Goal: Download file/media

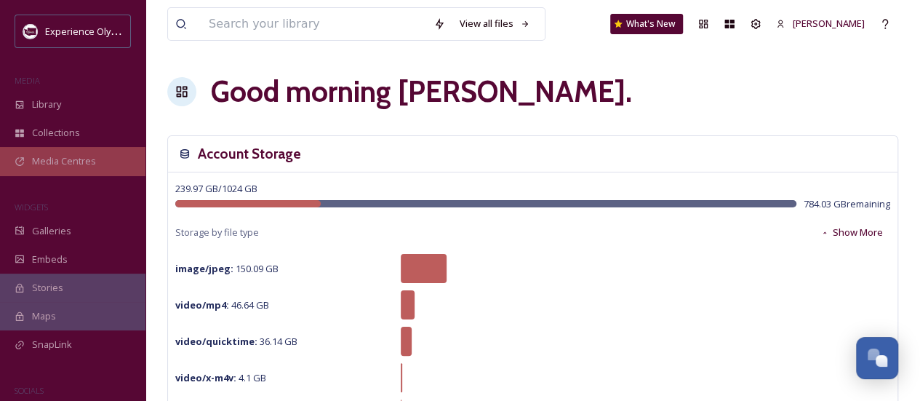
click at [87, 153] on div "Media Centres" at bounding box center [72, 161] width 145 height 28
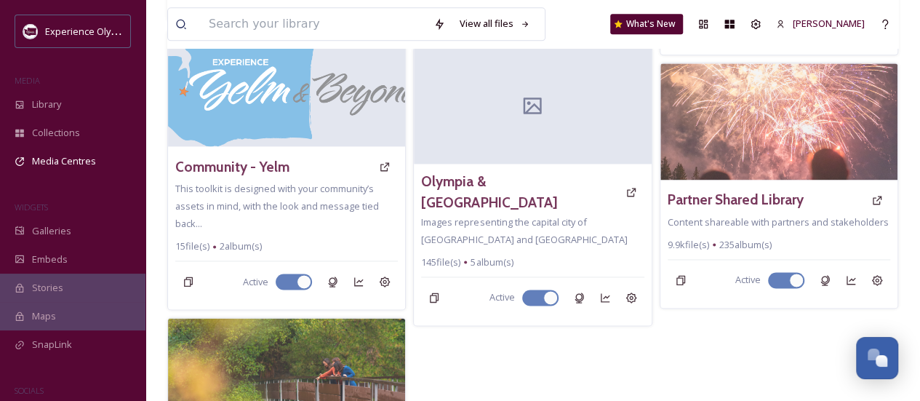
scroll to position [948, 0]
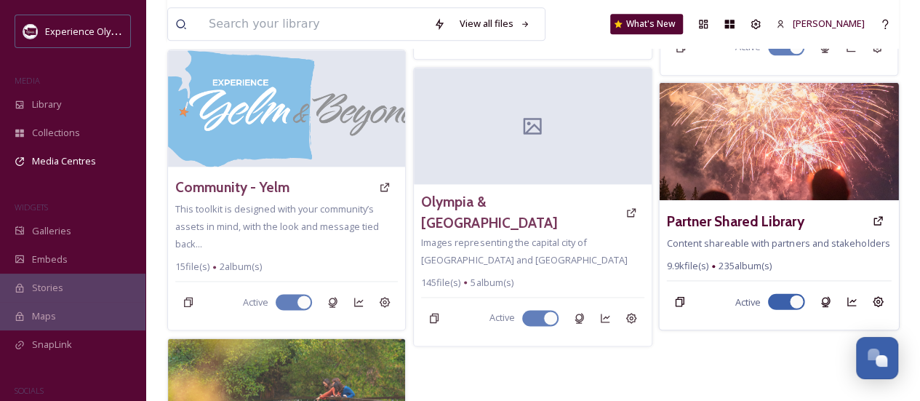
click at [806, 107] on img at bounding box center [779, 141] width 240 height 118
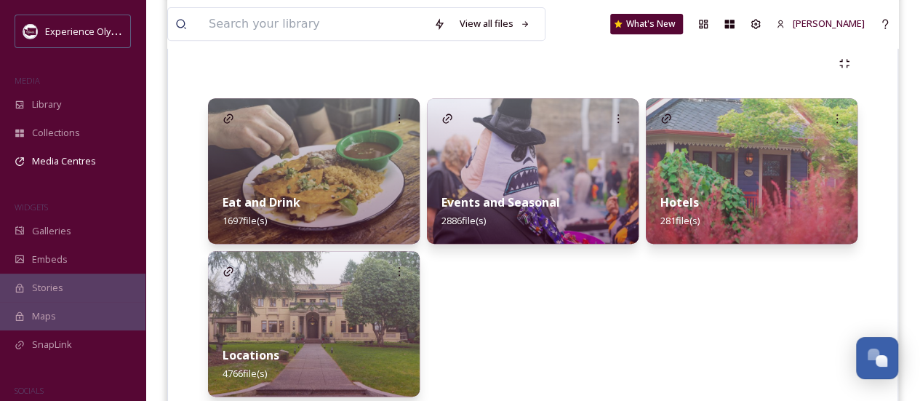
scroll to position [381, 0]
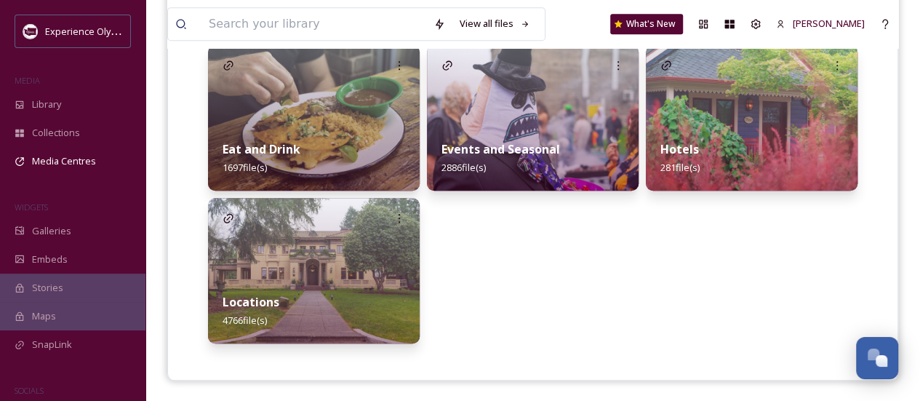
click at [547, 121] on img at bounding box center [533, 117] width 212 height 145
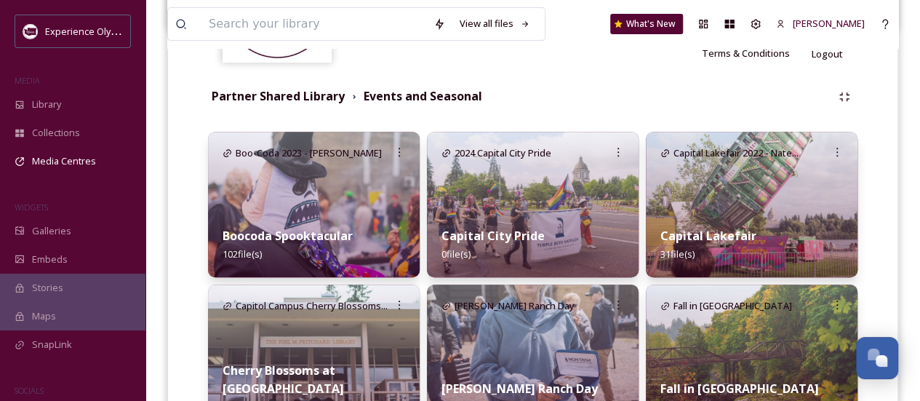
scroll to position [291, 0]
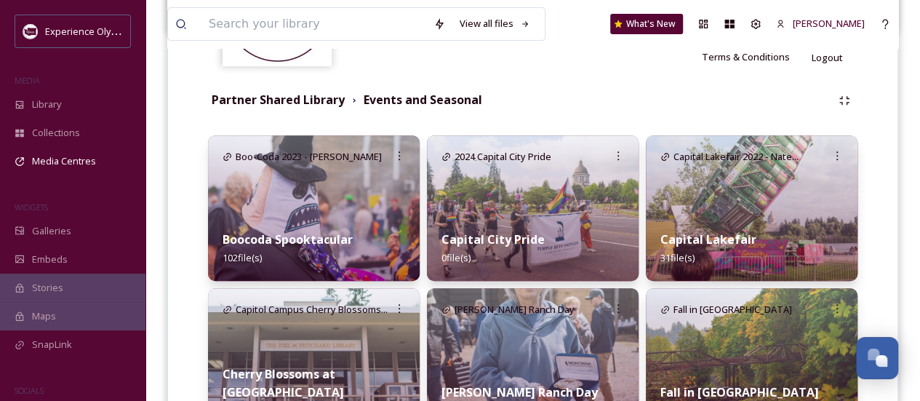
click at [350, 175] on div "Boo-Coda 2023 - [PERSON_NAME]" at bounding box center [302, 156] width 188 height 43
click at [739, 191] on img at bounding box center [752, 207] width 212 height 145
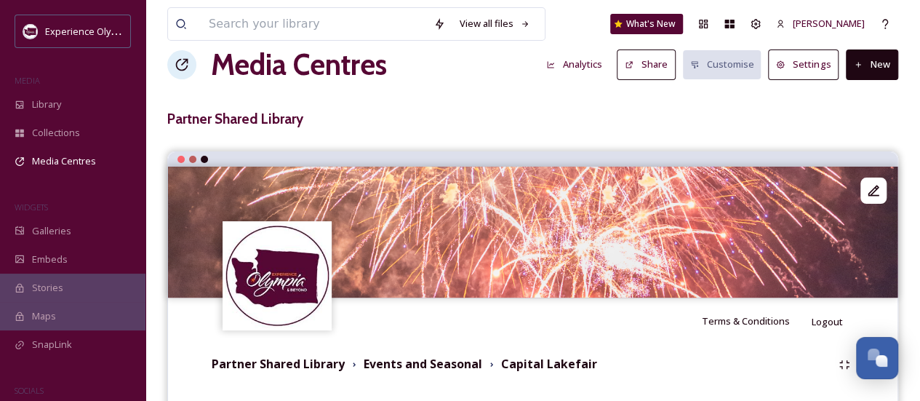
scroll to position [23, 0]
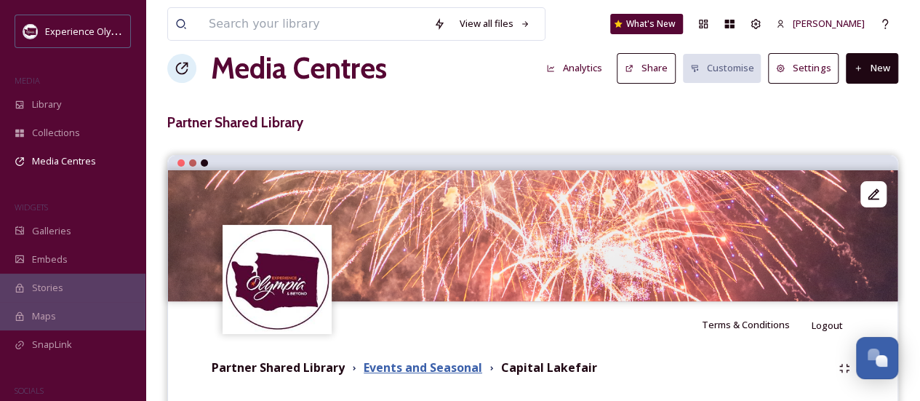
click at [462, 367] on strong "Events and Seasonal" at bounding box center [422, 367] width 118 height 16
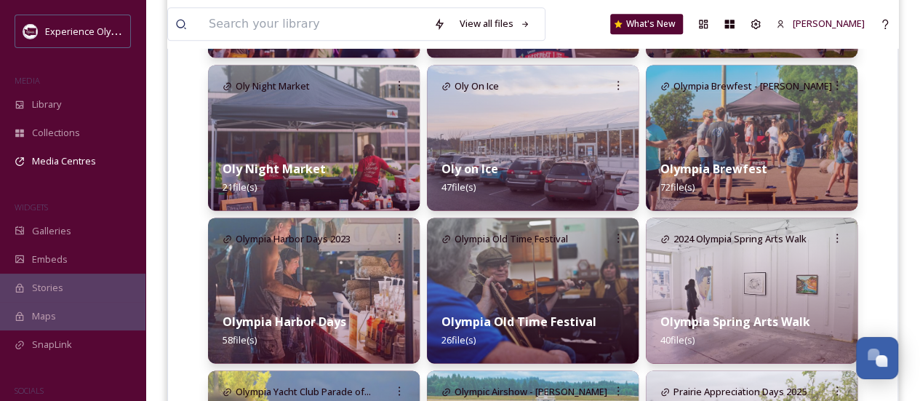
scroll to position [973, 0]
click at [747, 133] on img at bounding box center [752, 136] width 212 height 145
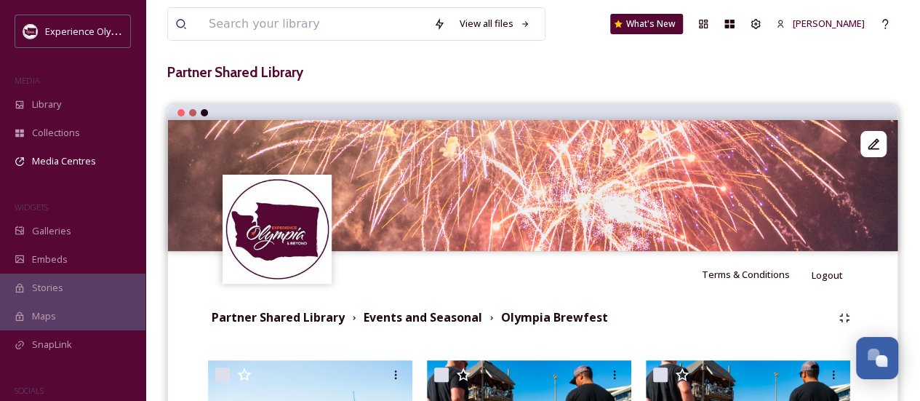
scroll to position [145, 0]
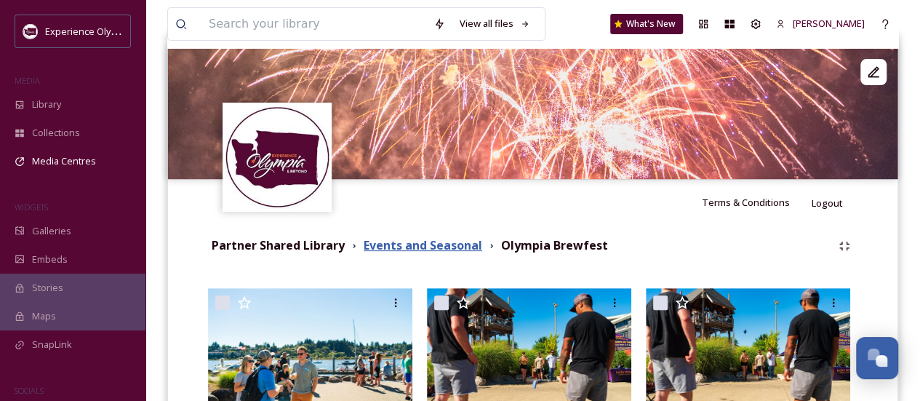
click at [454, 247] on strong "Events and Seasonal" at bounding box center [422, 245] width 118 height 16
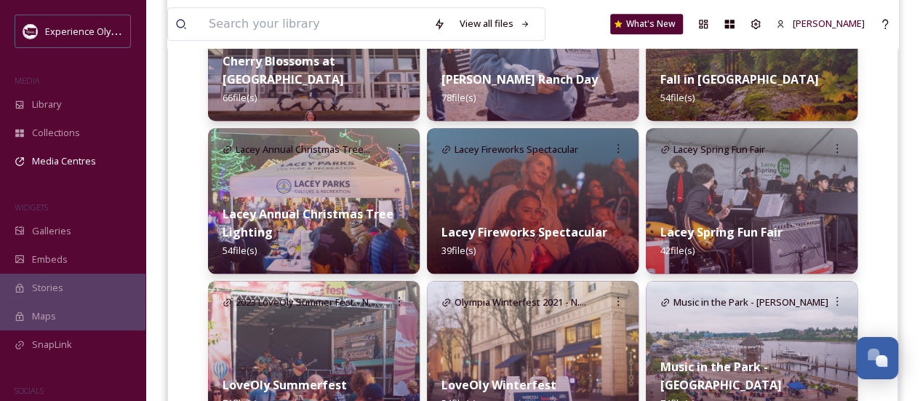
scroll to position [582, 0]
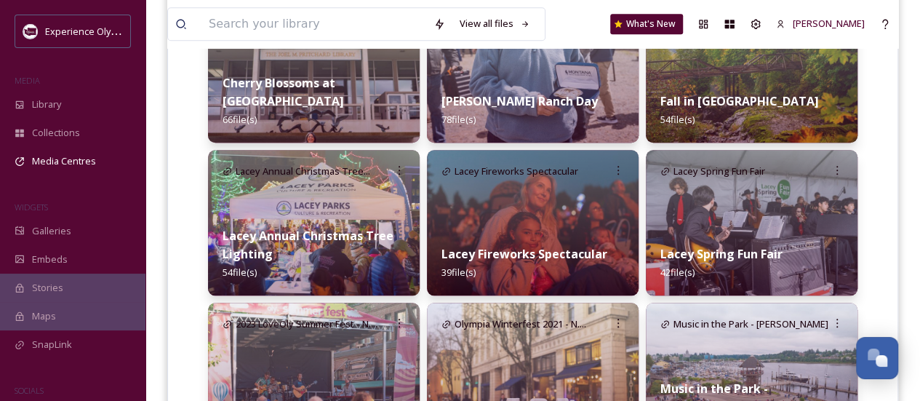
click at [567, 230] on div "Lacey Fireworks Spectacular 39 file(s)" at bounding box center [533, 262] width 212 height 65
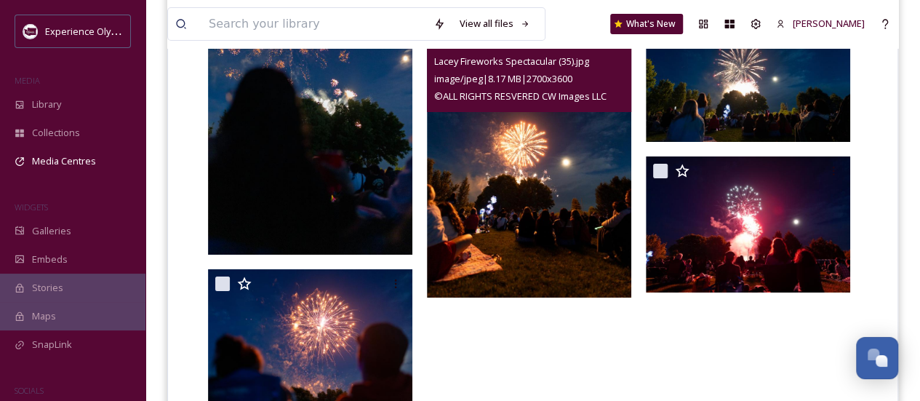
scroll to position [2723, 0]
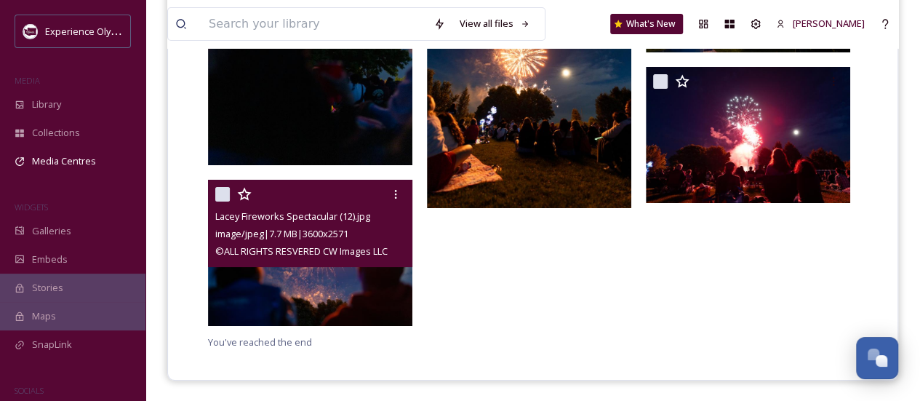
click at [350, 292] on img at bounding box center [310, 253] width 204 height 146
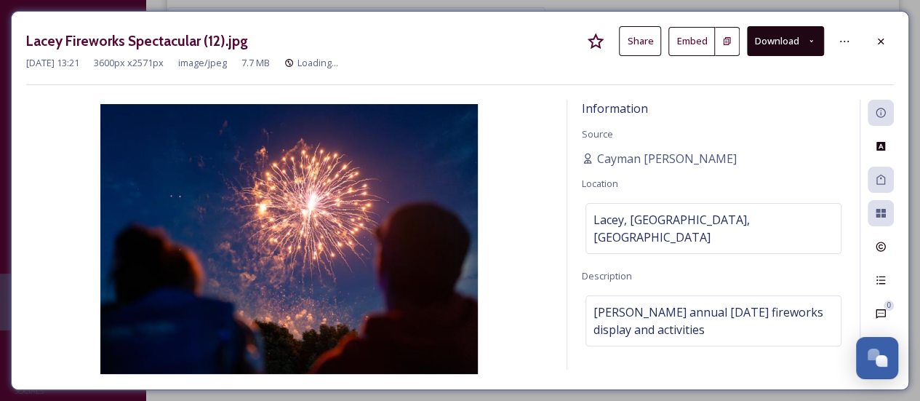
scroll to position [2605, 0]
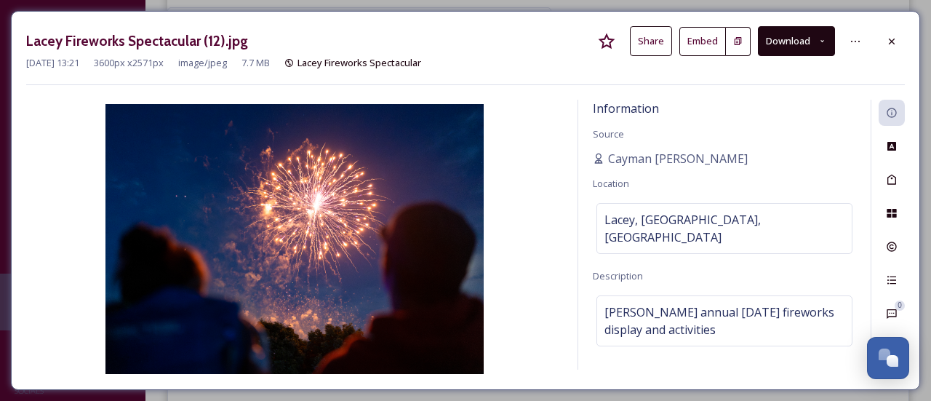
click at [806, 44] on button "Download" at bounding box center [796, 41] width 77 height 30
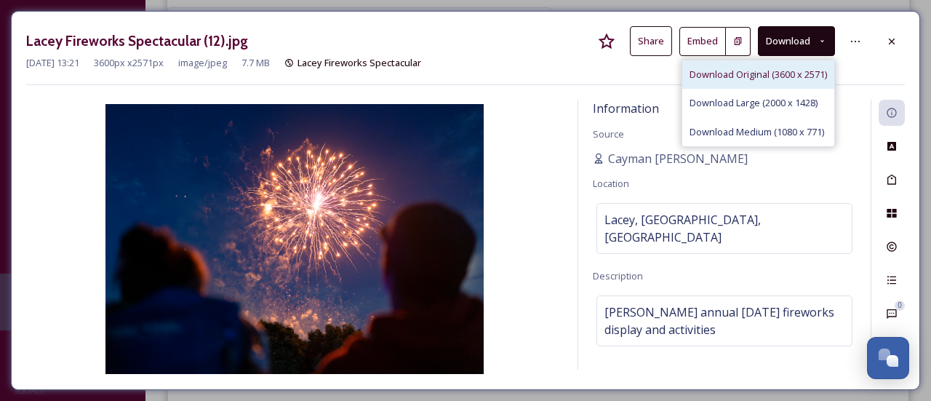
click at [731, 76] on span "Download Original (3600 x 2571)" at bounding box center [757, 75] width 137 height 14
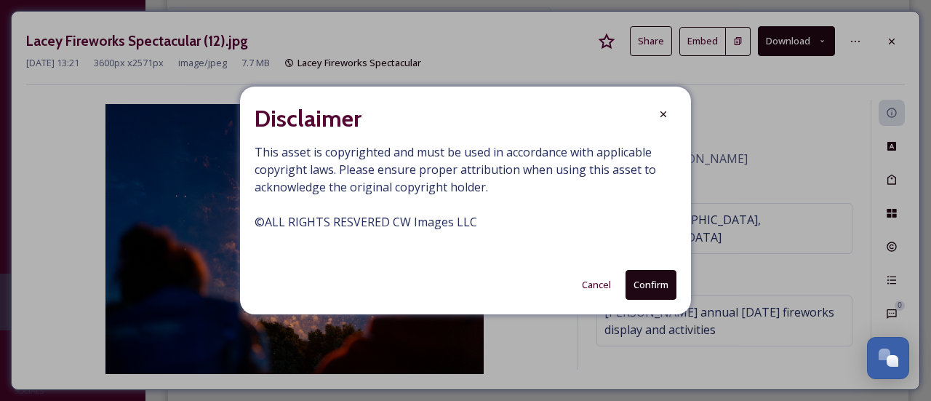
click at [643, 284] on button "Confirm" at bounding box center [650, 285] width 51 height 30
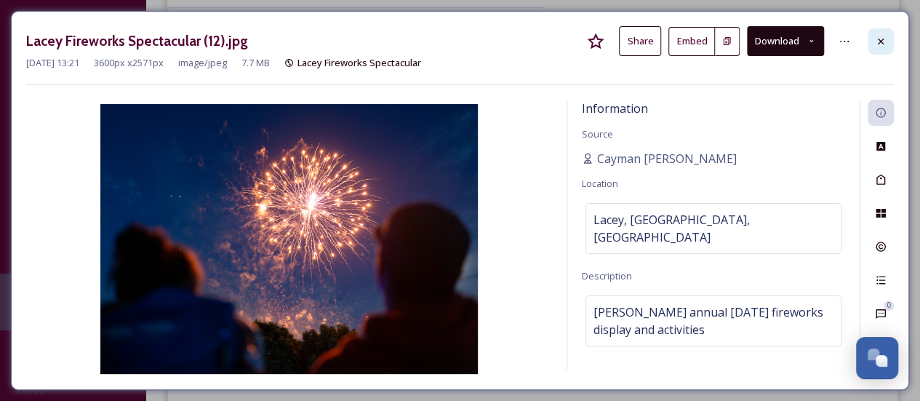
click at [883, 37] on icon at bounding box center [881, 42] width 12 height 12
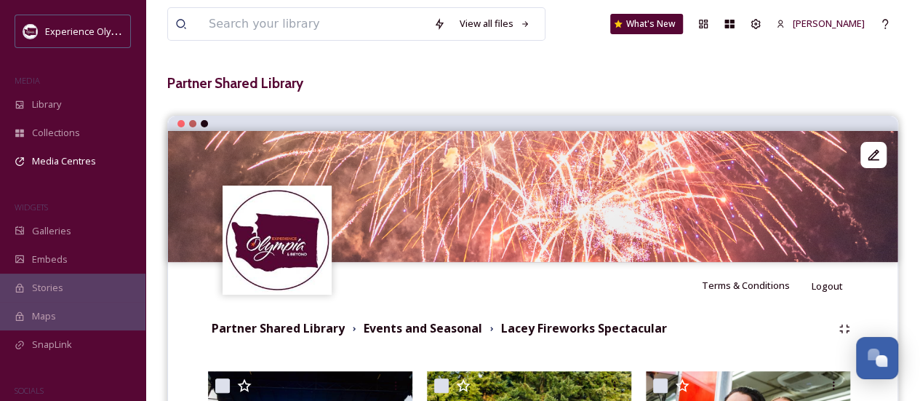
scroll to position [145, 0]
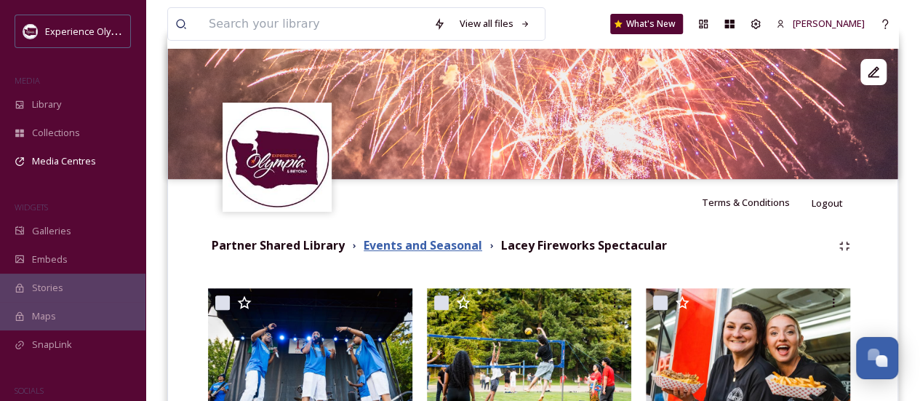
click at [454, 242] on strong "Events and Seasonal" at bounding box center [422, 245] width 118 height 16
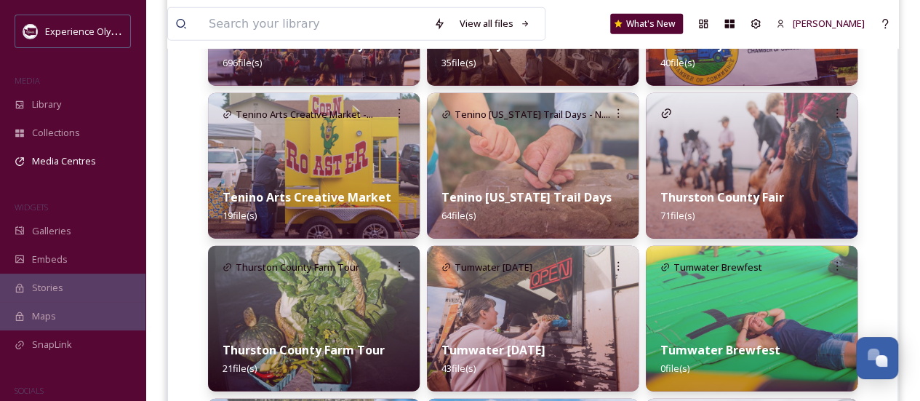
scroll to position [1890, 0]
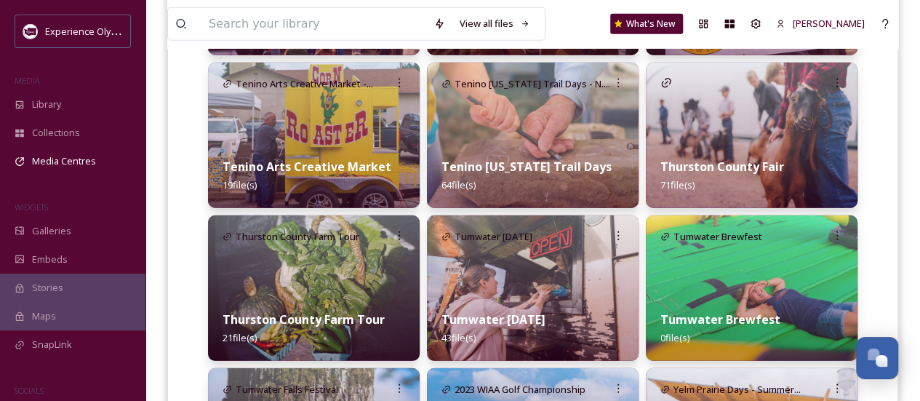
click at [566, 289] on img at bounding box center [533, 287] width 212 height 145
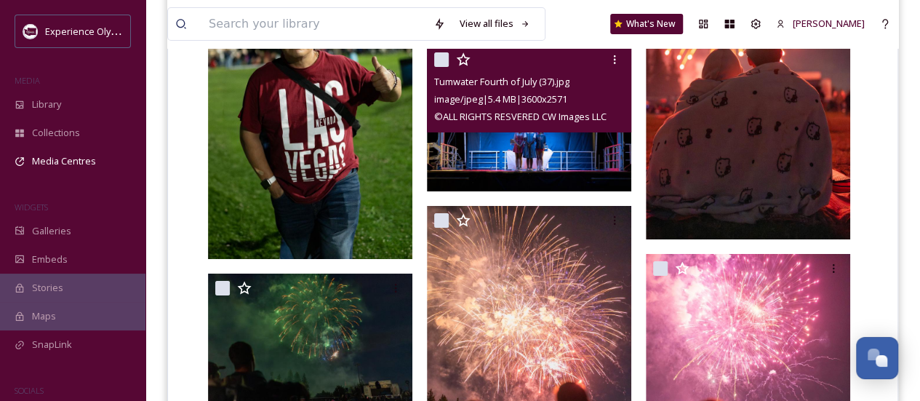
scroll to position [2608, 0]
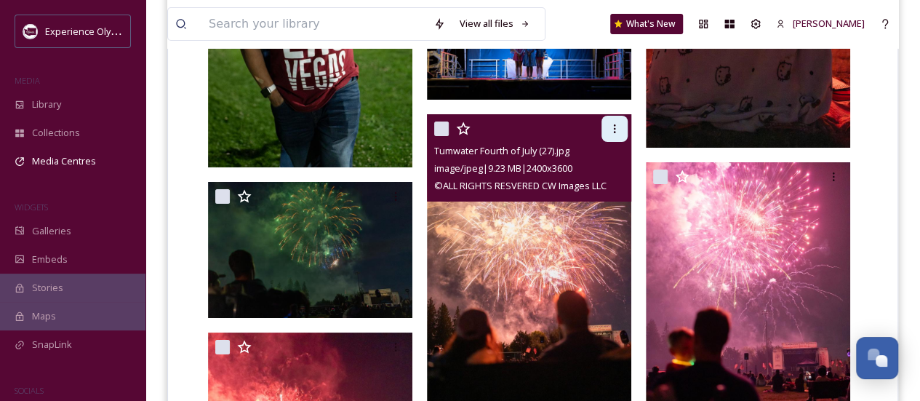
click at [614, 127] on icon at bounding box center [615, 128] width 2 height 9
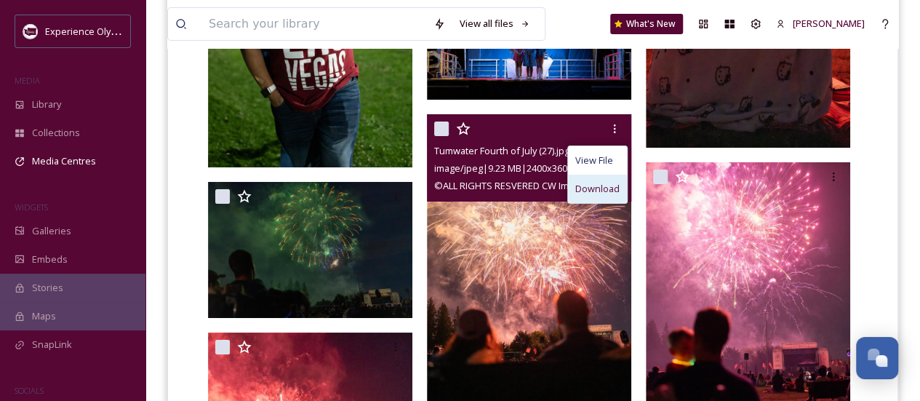
click at [606, 185] on span "Download" at bounding box center [597, 189] width 44 height 14
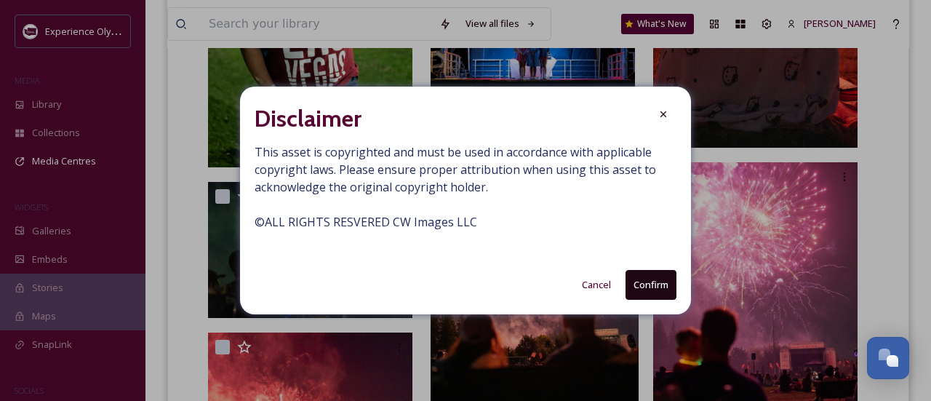
click at [649, 286] on button "Confirm" at bounding box center [650, 285] width 51 height 30
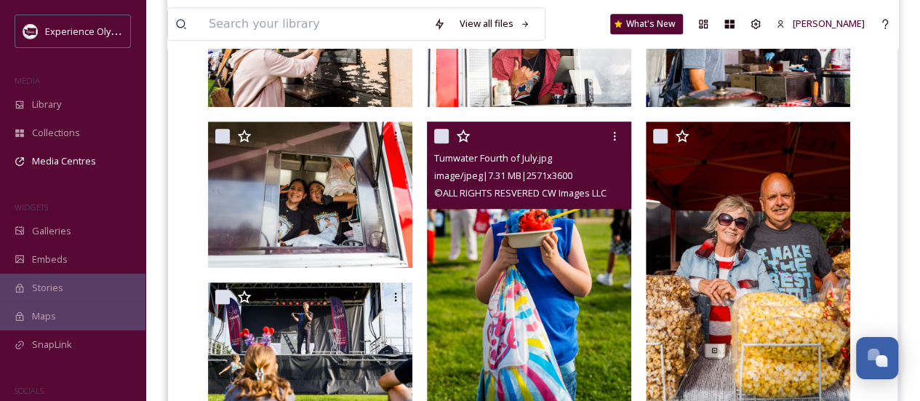
scroll to position [509, 0]
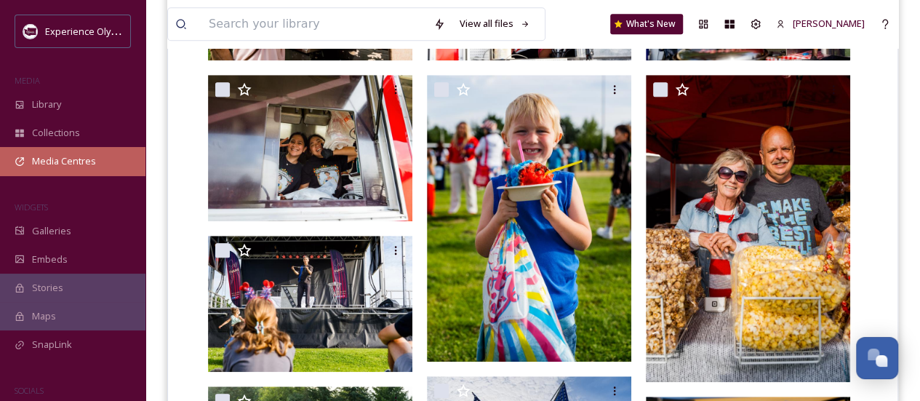
click at [44, 159] on span "Media Centres" at bounding box center [64, 161] width 64 height 14
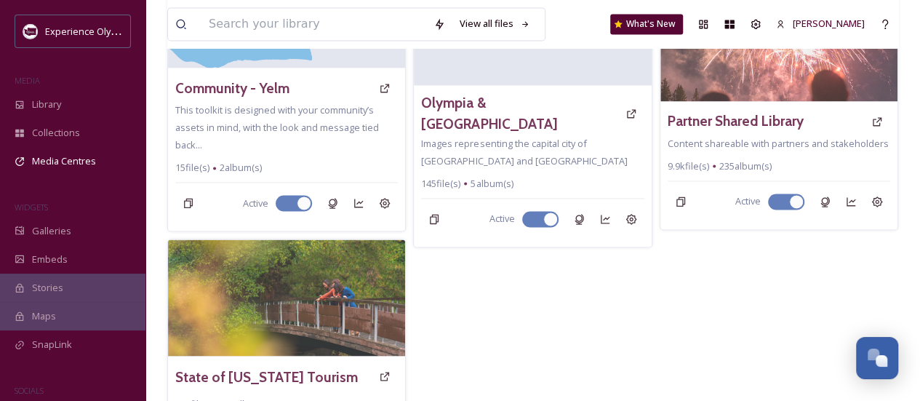
scroll to position [974, 0]
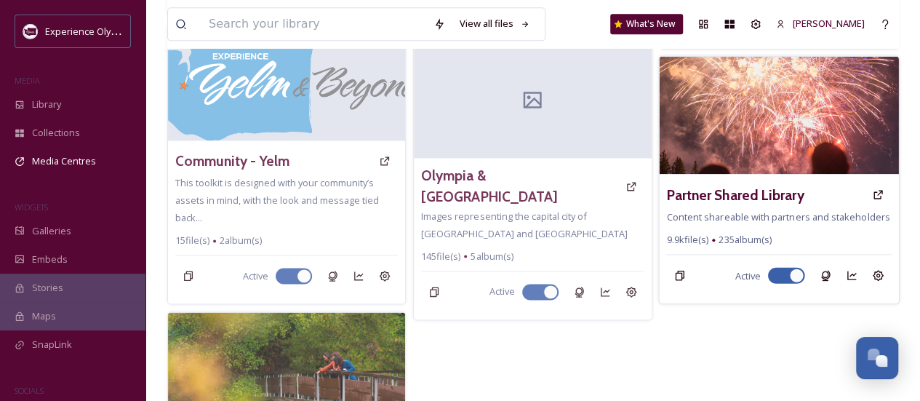
click at [803, 108] on img at bounding box center [779, 115] width 240 height 118
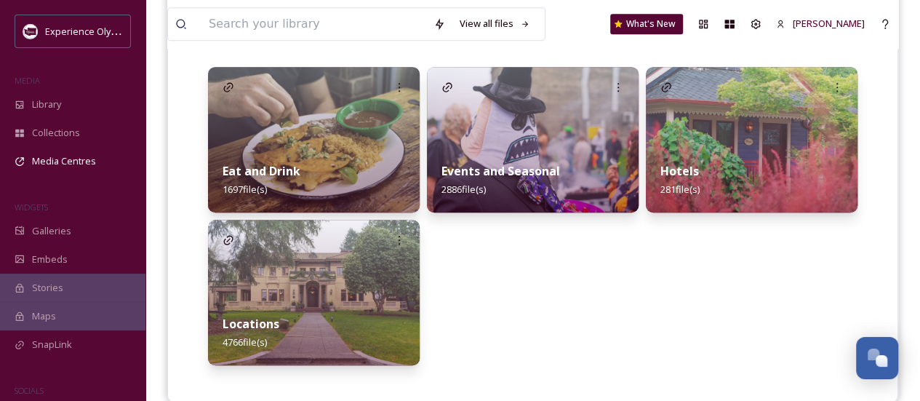
scroll to position [363, 0]
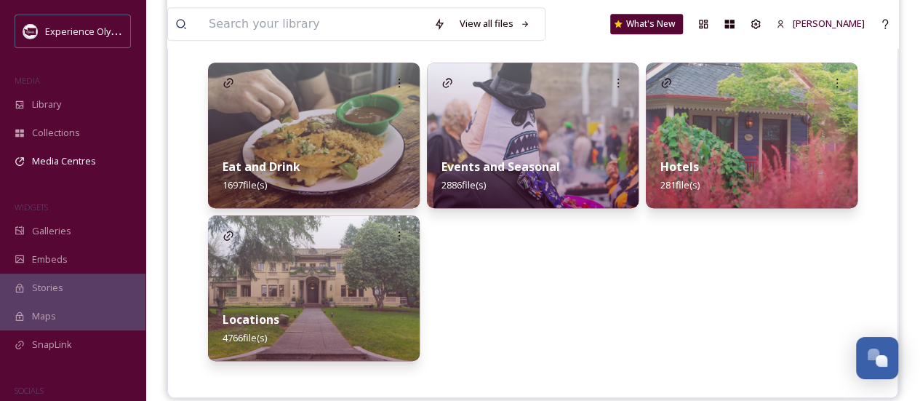
click at [569, 120] on img at bounding box center [533, 135] width 212 height 145
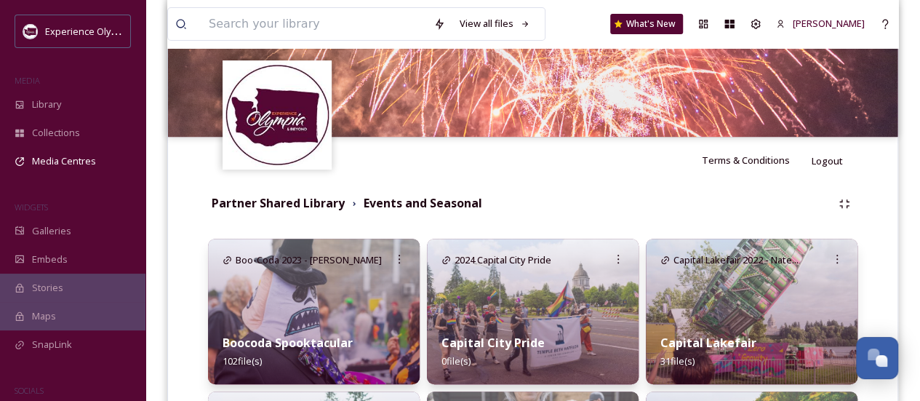
scroll to position [73, 0]
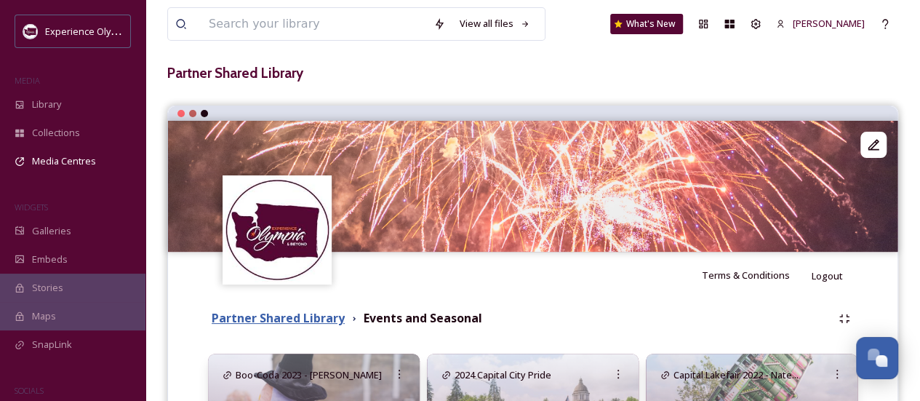
click at [306, 319] on strong "Partner Shared Library" at bounding box center [278, 318] width 133 height 16
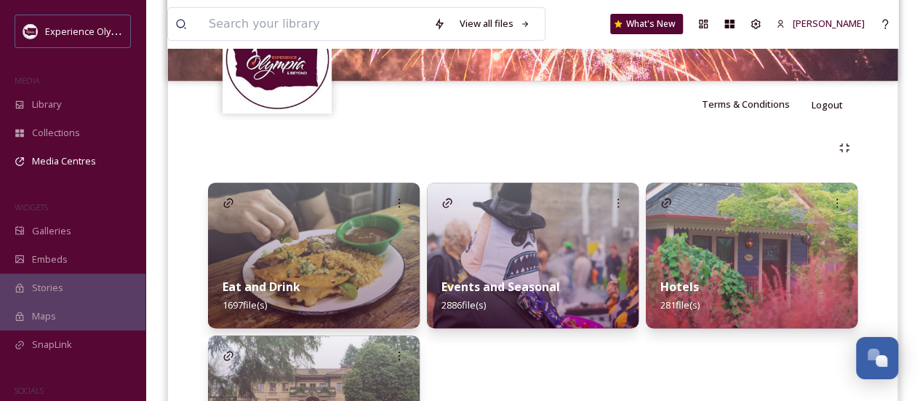
scroll to position [363, 0]
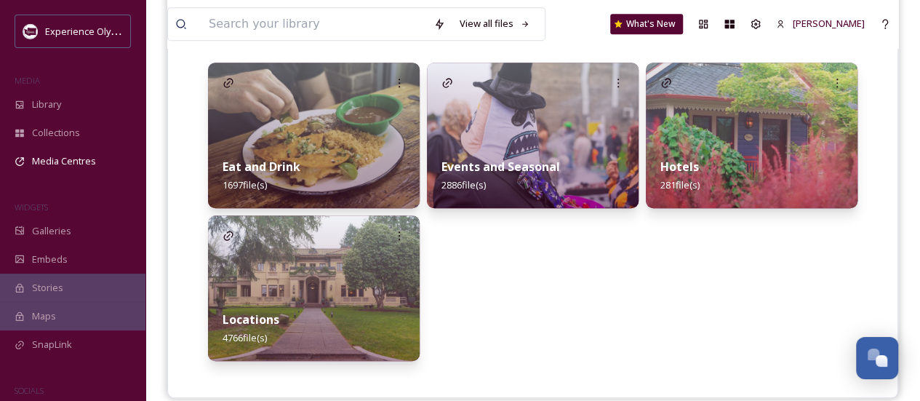
click at [328, 283] on img at bounding box center [314, 287] width 212 height 145
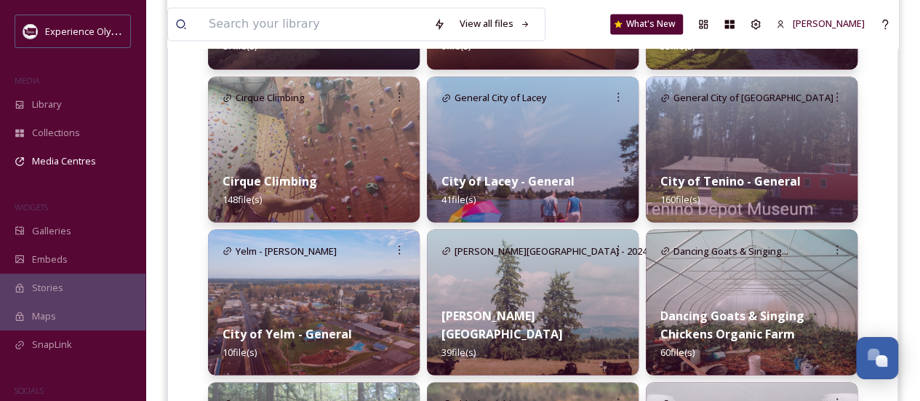
scroll to position [1236, 0]
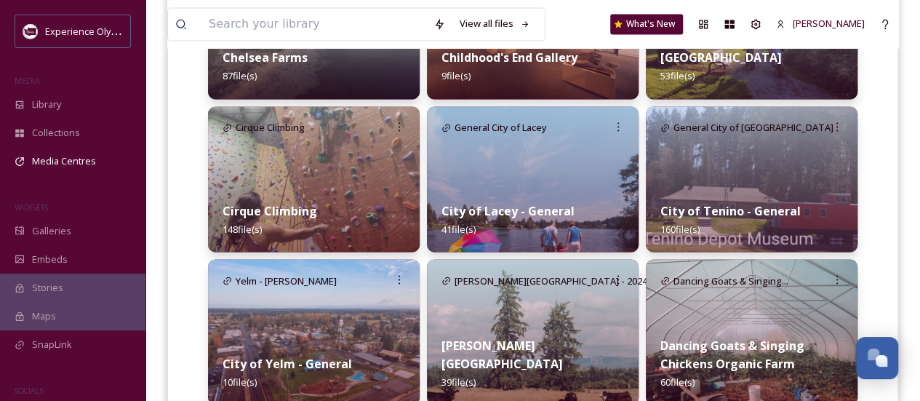
click at [537, 173] on img at bounding box center [533, 178] width 212 height 145
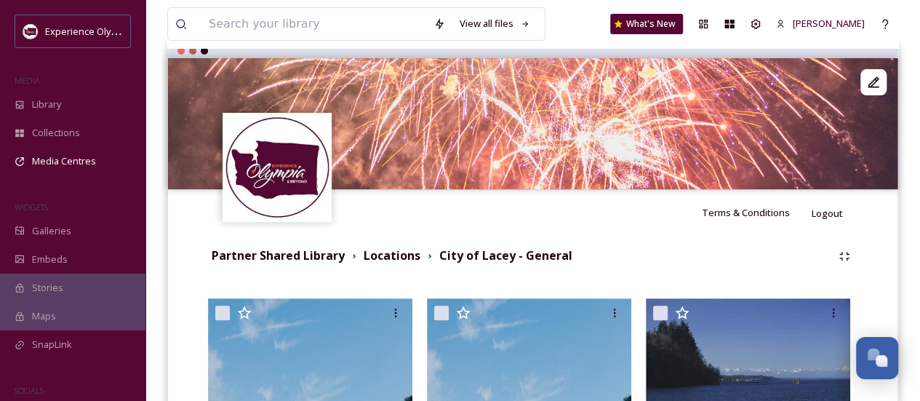
scroll to position [218, 0]
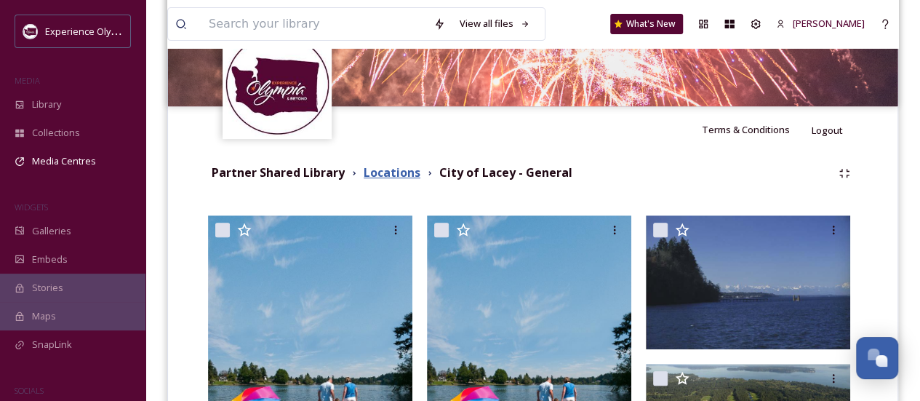
click at [386, 169] on strong "Locations" at bounding box center [391, 172] width 57 height 16
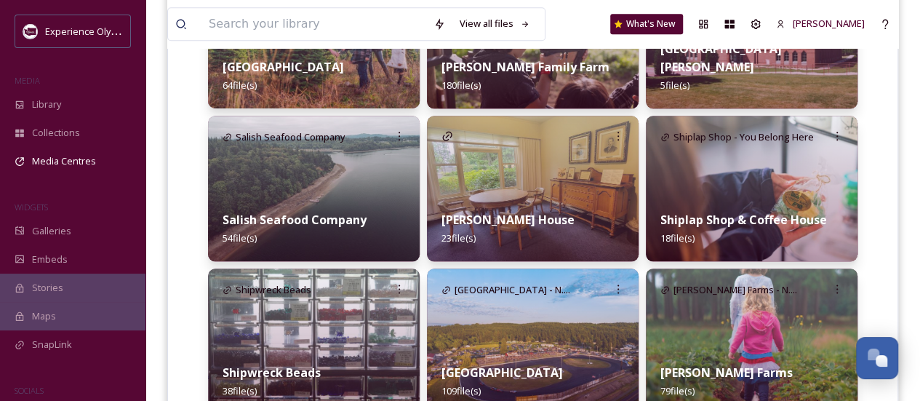
scroll to position [3517, 0]
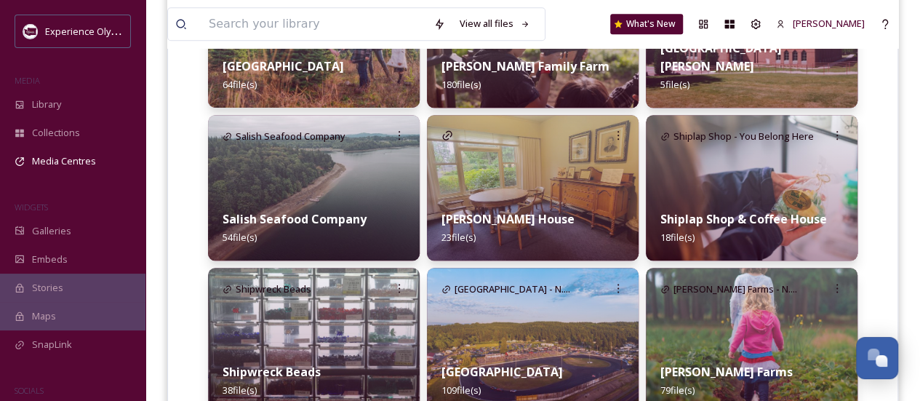
click at [744, 188] on img at bounding box center [752, 187] width 212 height 145
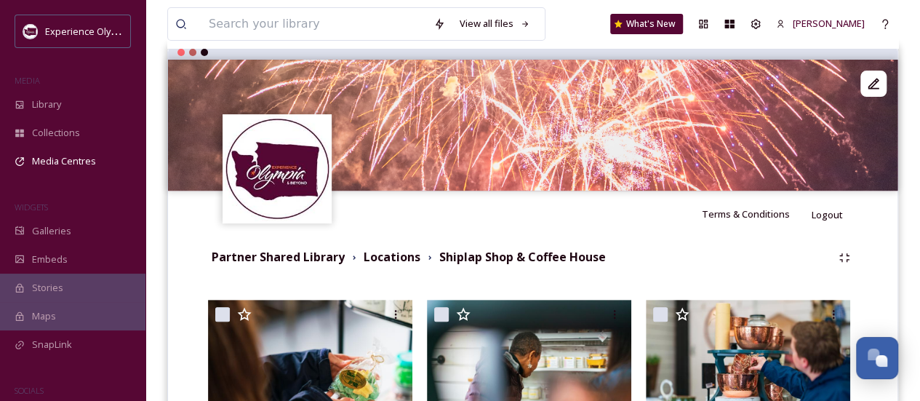
scroll to position [218, 0]
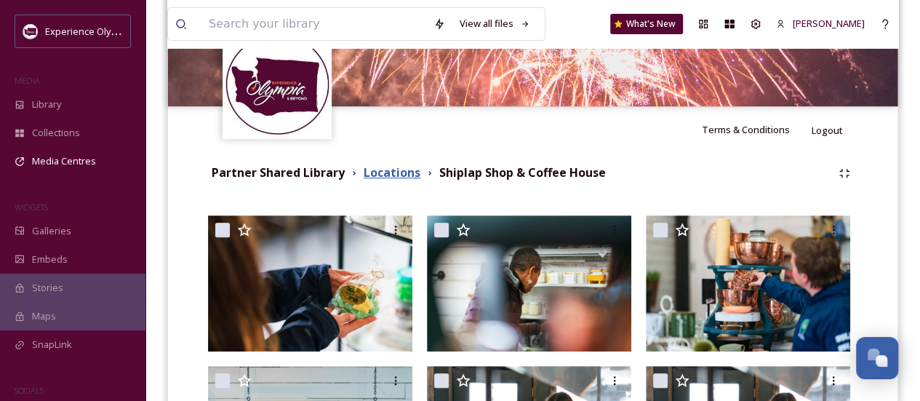
click at [397, 172] on strong "Locations" at bounding box center [391, 172] width 57 height 16
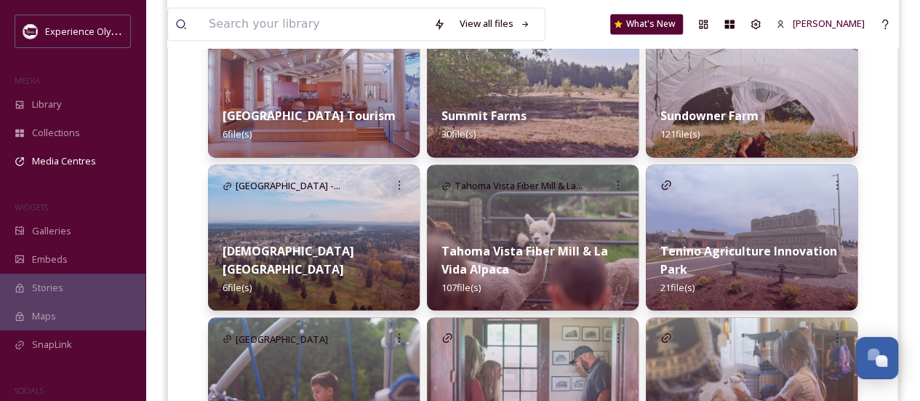
scroll to position [3926, 0]
click at [724, 184] on img at bounding box center [752, 236] width 212 height 145
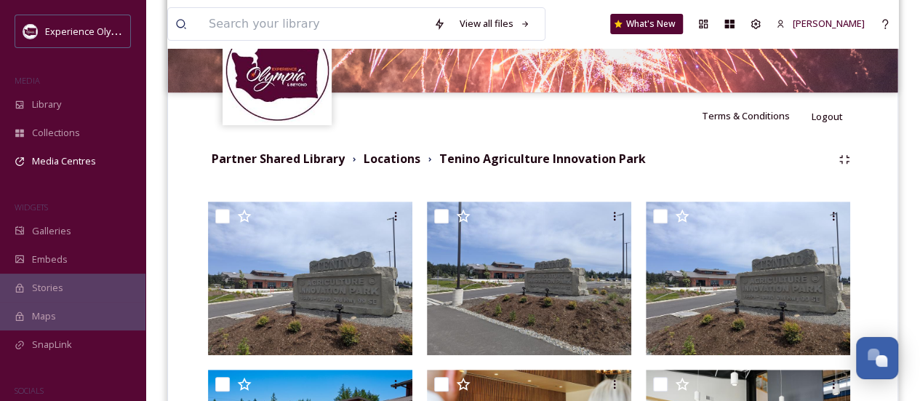
scroll to position [77, 0]
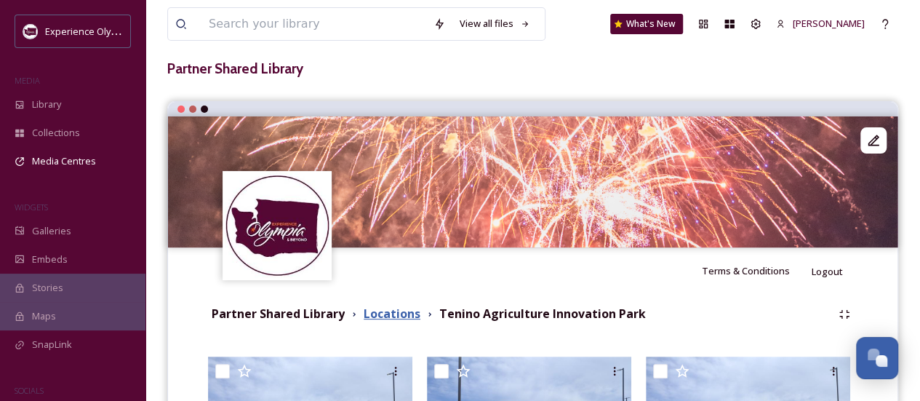
click at [391, 312] on strong "Locations" at bounding box center [391, 313] width 57 height 16
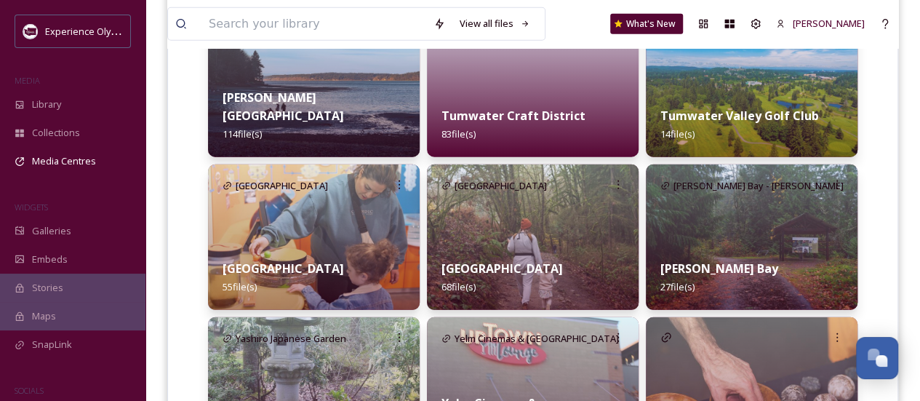
scroll to position [4688, 0]
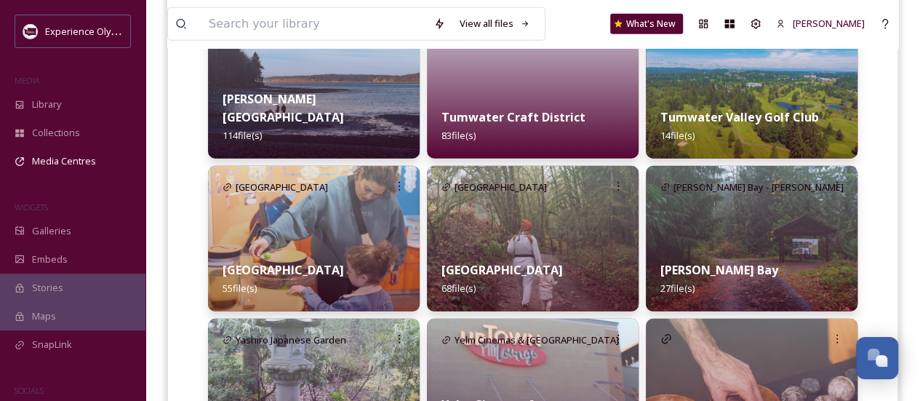
click at [331, 223] on img at bounding box center [314, 238] width 212 height 145
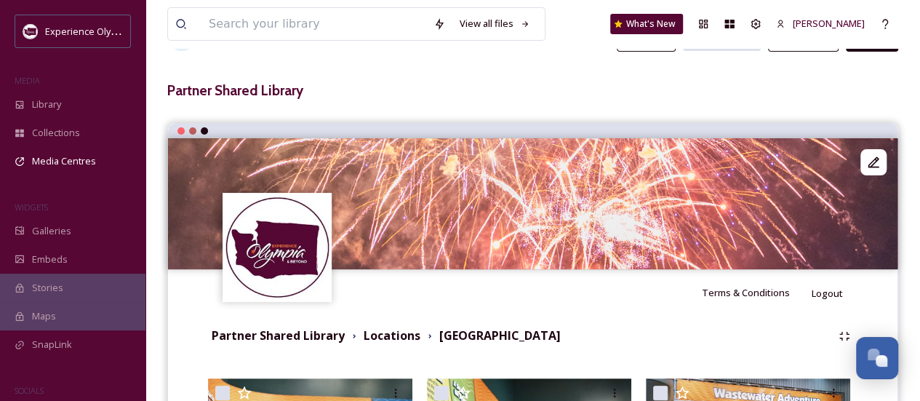
scroll to position [47, 0]
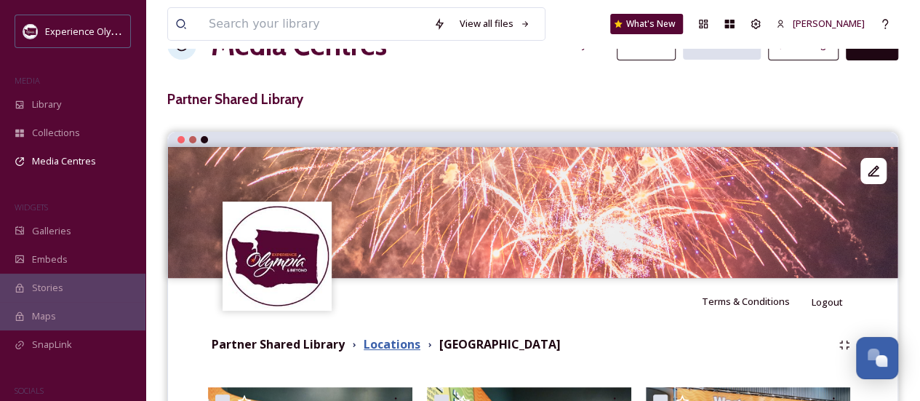
click at [395, 347] on strong "Locations" at bounding box center [391, 344] width 57 height 16
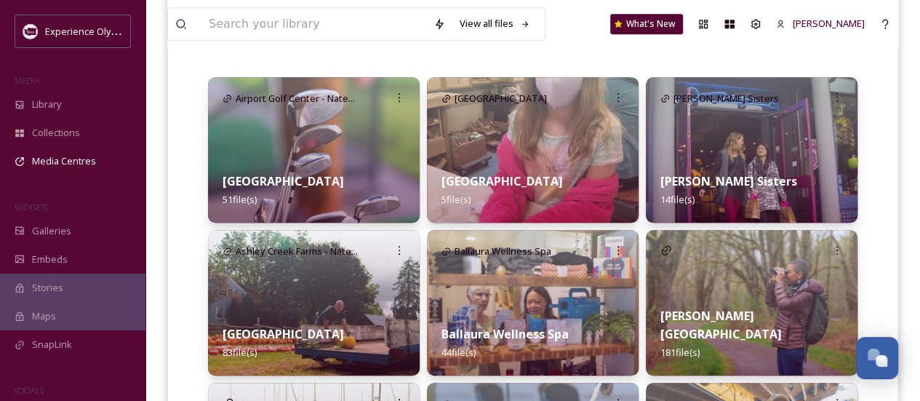
scroll to position [363, 0]
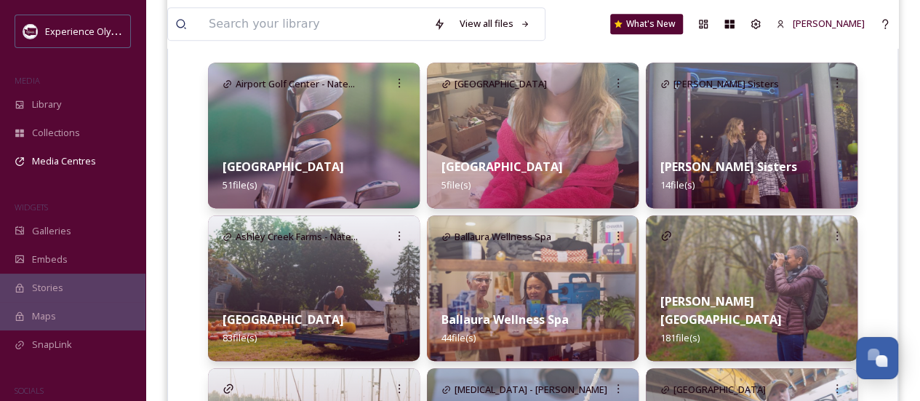
click at [747, 279] on div "[PERSON_NAME] [GEOGRAPHIC_DATA] 181 file(s)" at bounding box center [752, 319] width 212 height 83
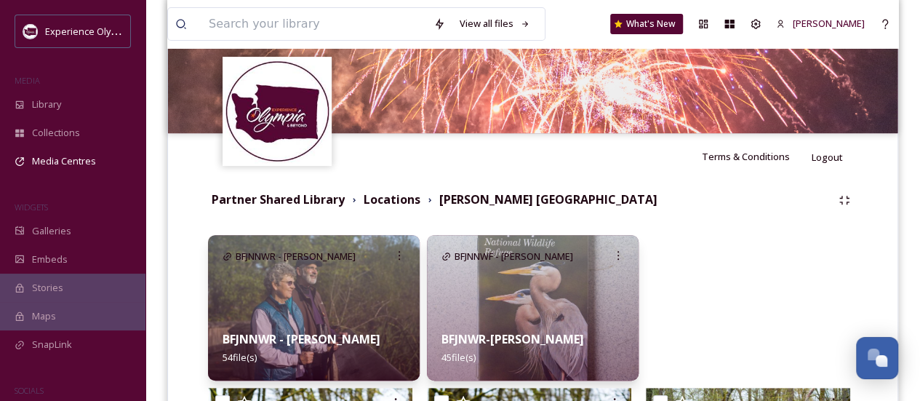
scroll to position [200, 0]
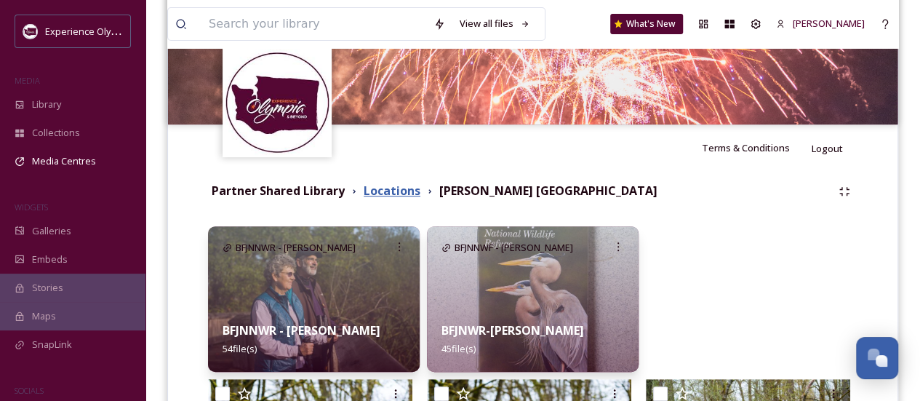
click at [404, 188] on strong "Locations" at bounding box center [391, 190] width 57 height 16
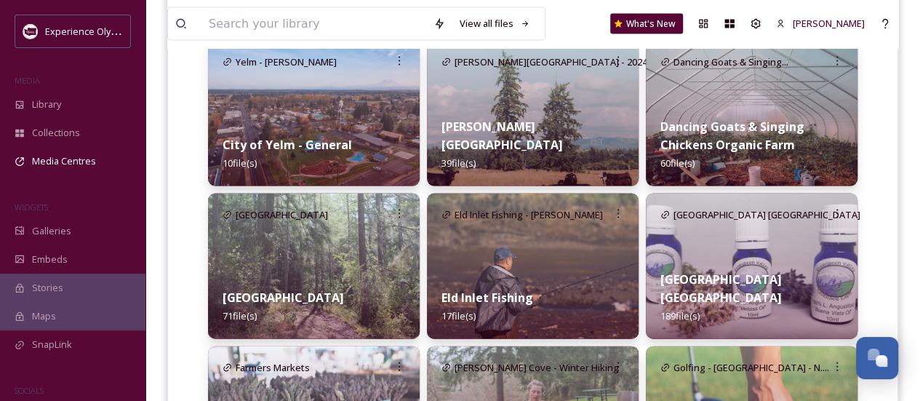
scroll to position [1672, 0]
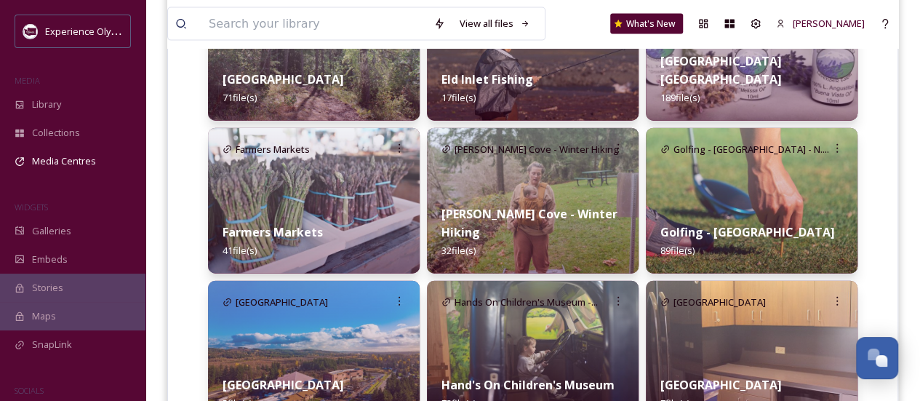
click at [336, 190] on img at bounding box center [314, 200] width 212 height 145
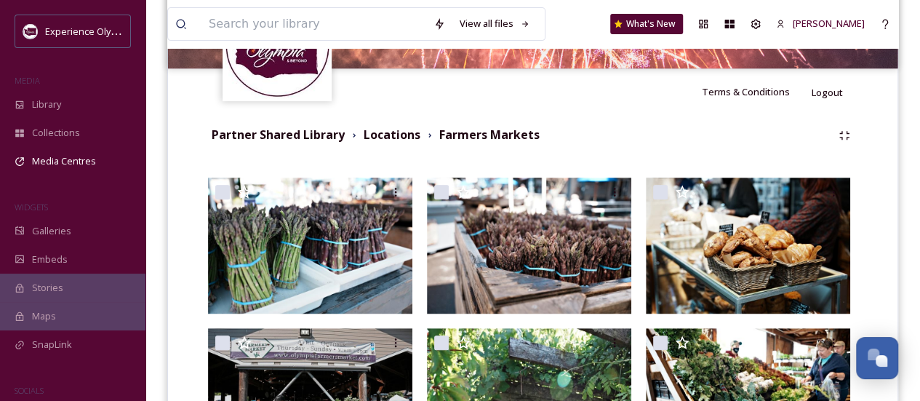
scroll to position [73, 0]
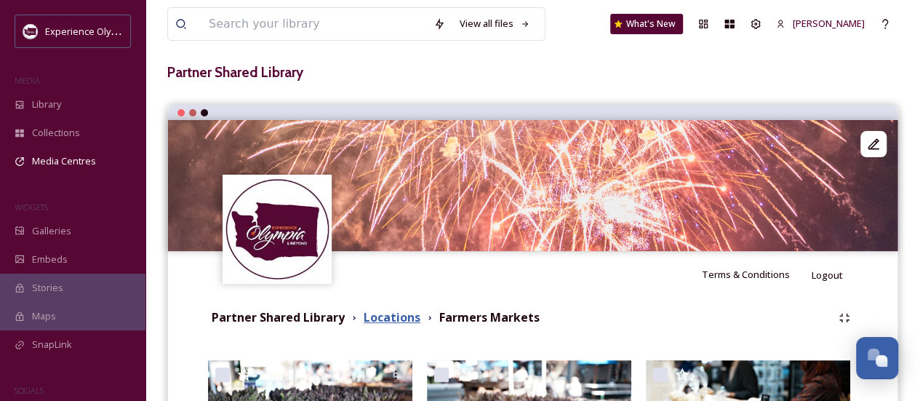
click at [404, 312] on strong "Locations" at bounding box center [391, 317] width 57 height 16
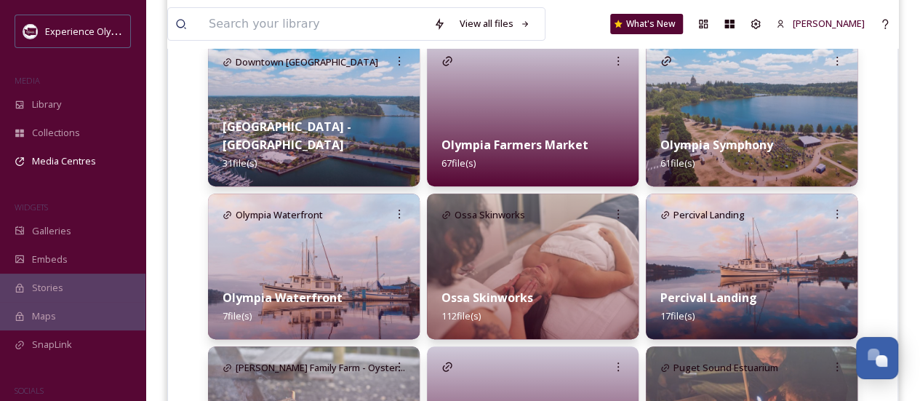
scroll to position [2908, 0]
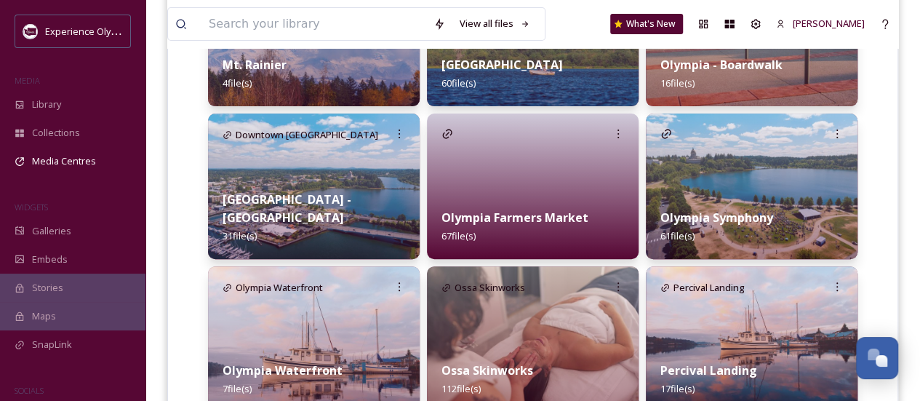
click at [516, 177] on div at bounding box center [533, 185] width 212 height 145
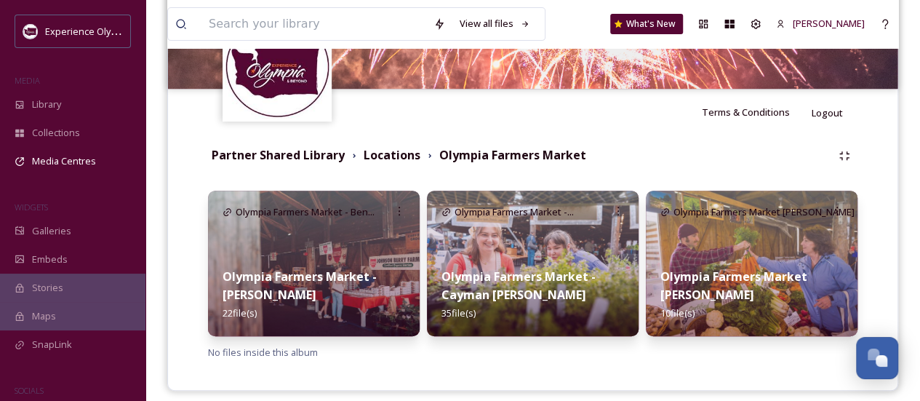
scroll to position [246, 0]
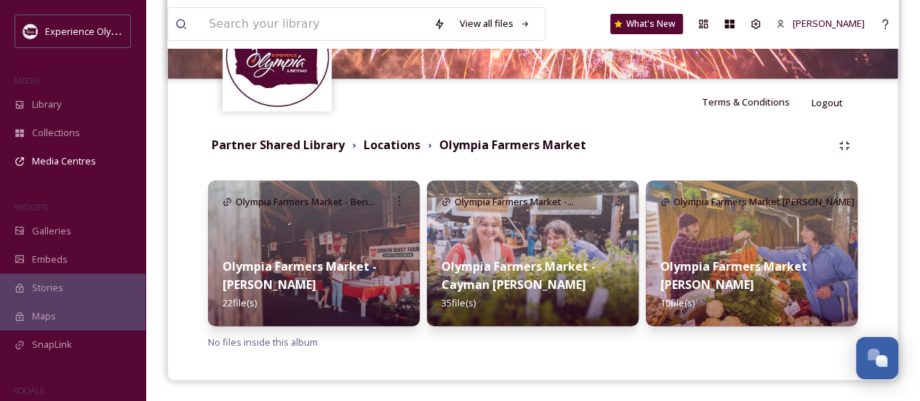
click at [528, 252] on div "Olympia Farmers Market - Cayman [PERSON_NAME] 35 file(s)" at bounding box center [533, 284] width 212 height 83
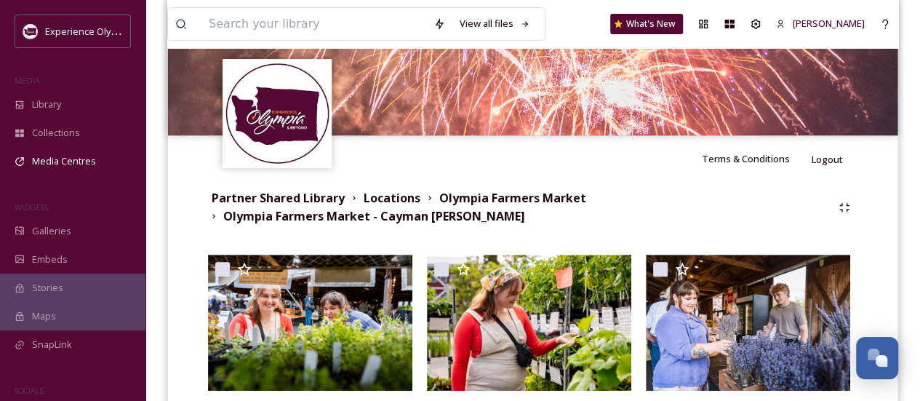
scroll to position [218, 0]
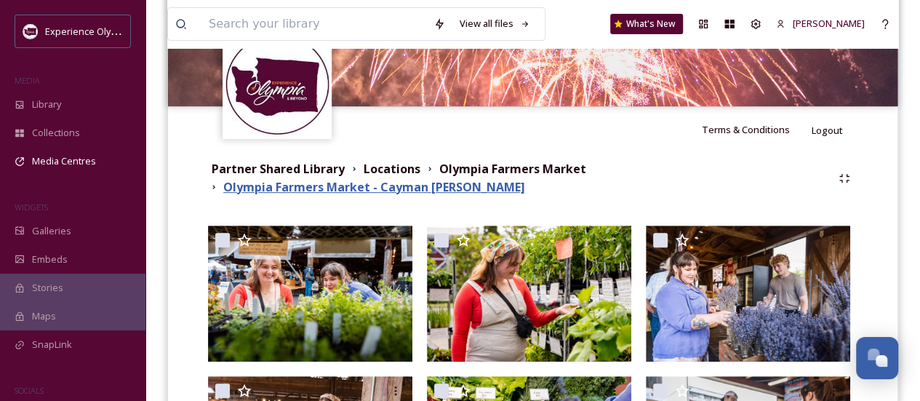
click at [332, 185] on strong "Olympia Farmers Market - Cayman [PERSON_NAME]" at bounding box center [374, 187] width 302 height 16
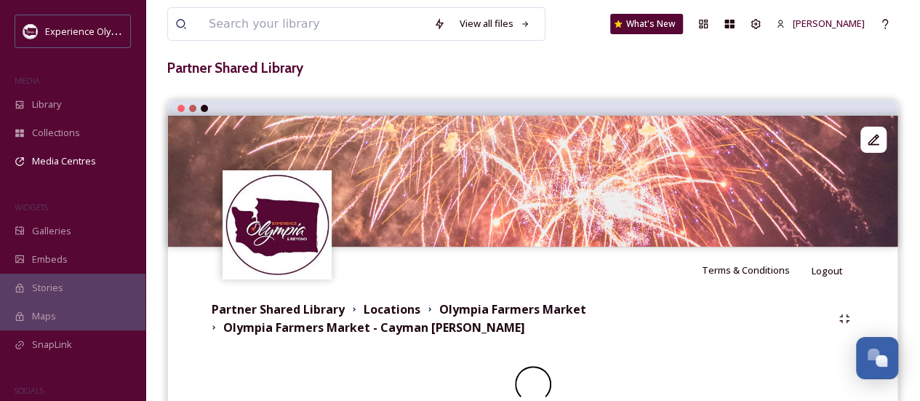
scroll to position [129, 0]
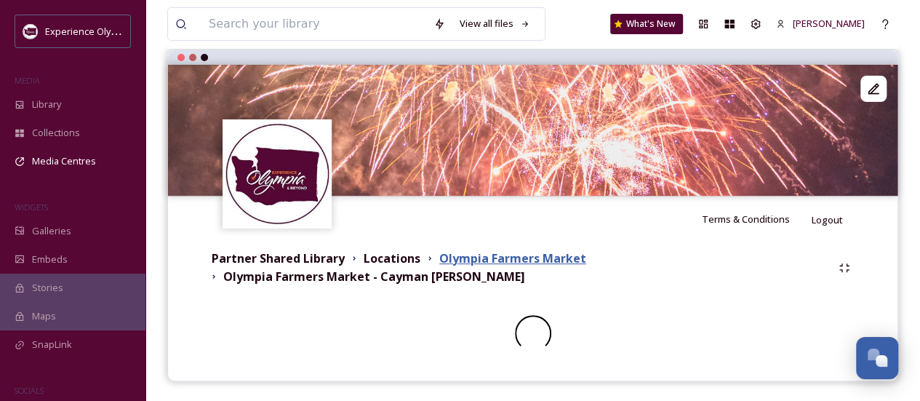
click at [517, 257] on strong "Olympia Farmers Market" at bounding box center [512, 258] width 147 height 16
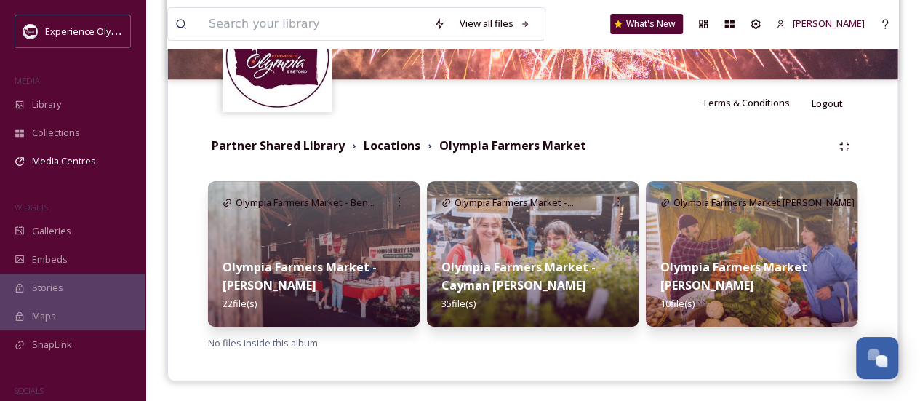
scroll to position [246, 0]
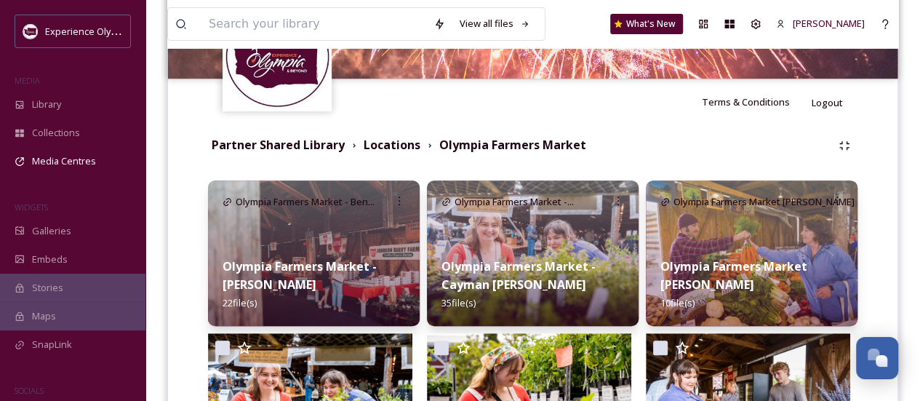
click at [337, 237] on img at bounding box center [314, 252] width 212 height 145
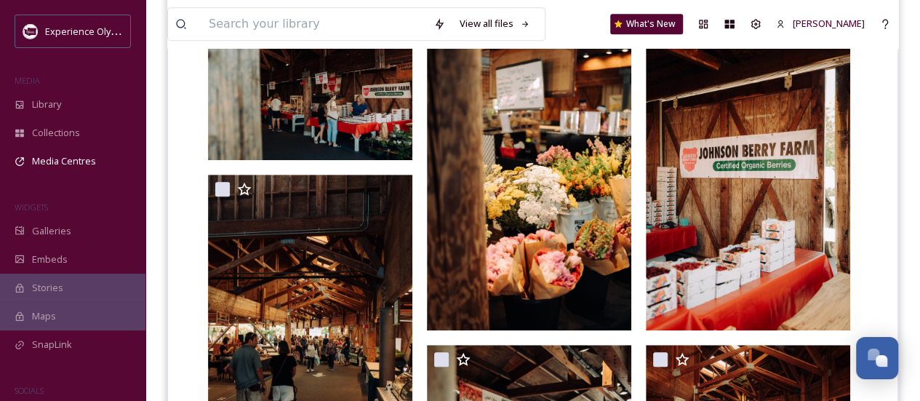
scroll to position [129, 0]
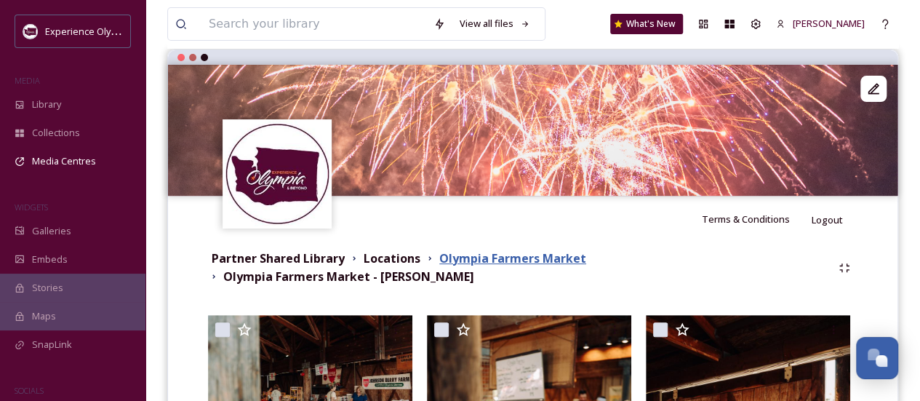
click at [531, 257] on strong "Olympia Farmers Market" at bounding box center [512, 258] width 147 height 16
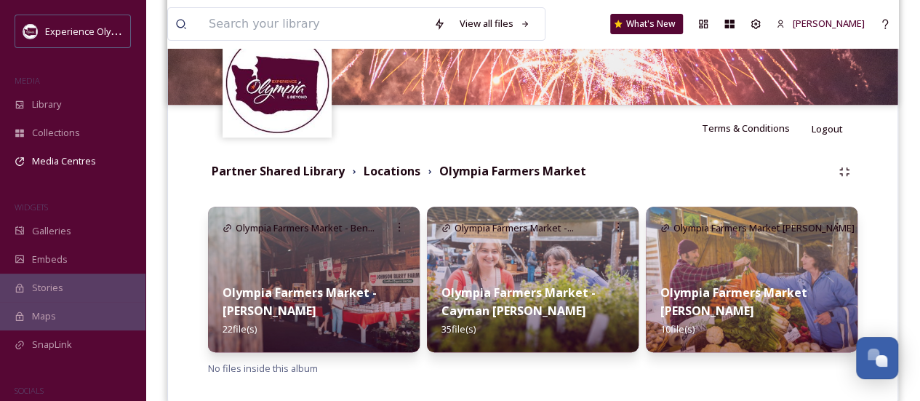
scroll to position [246, 0]
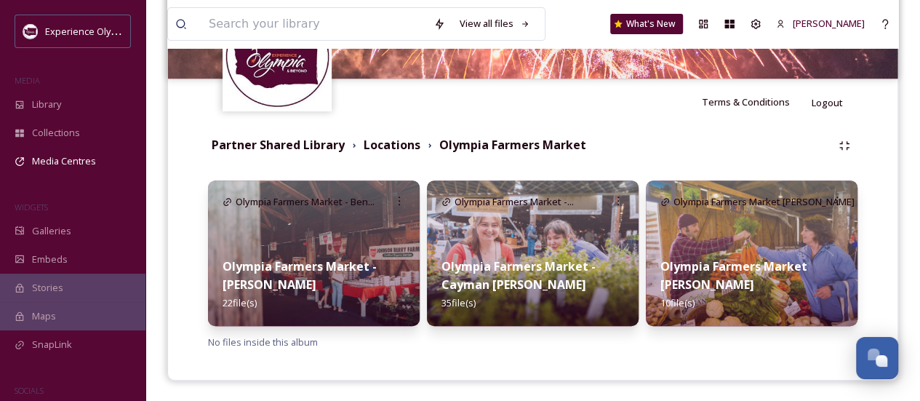
click at [518, 289] on strong "Olympia Farmers Market - Cayman [PERSON_NAME]" at bounding box center [518, 275] width 154 height 34
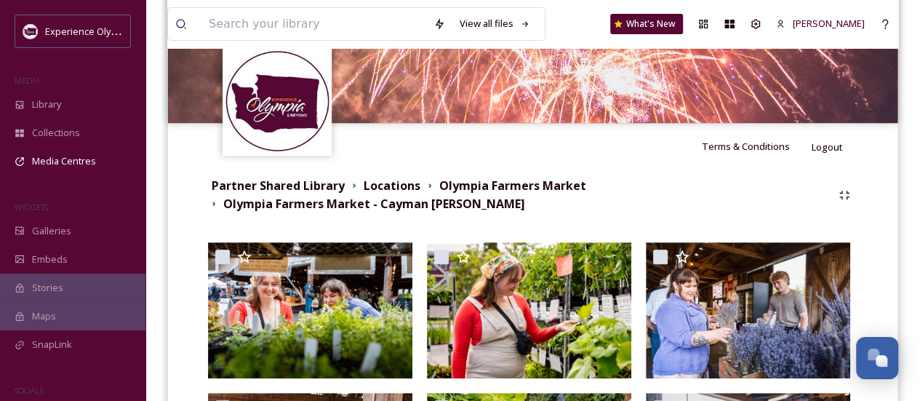
scroll to position [118, 0]
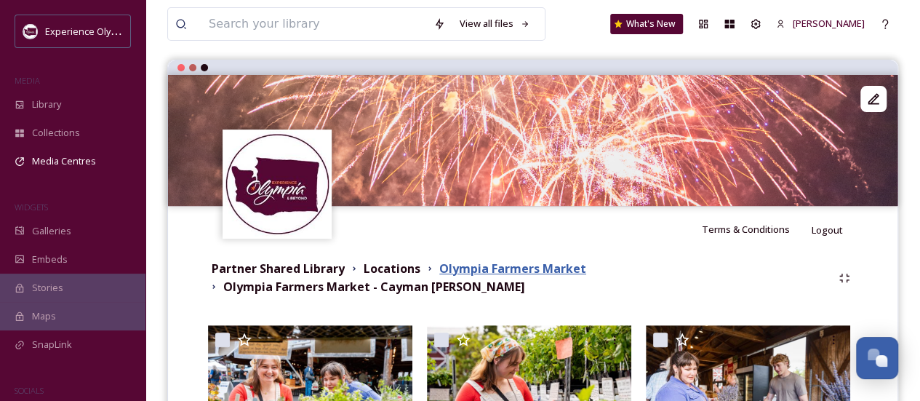
click at [469, 265] on strong "Olympia Farmers Market" at bounding box center [512, 268] width 147 height 16
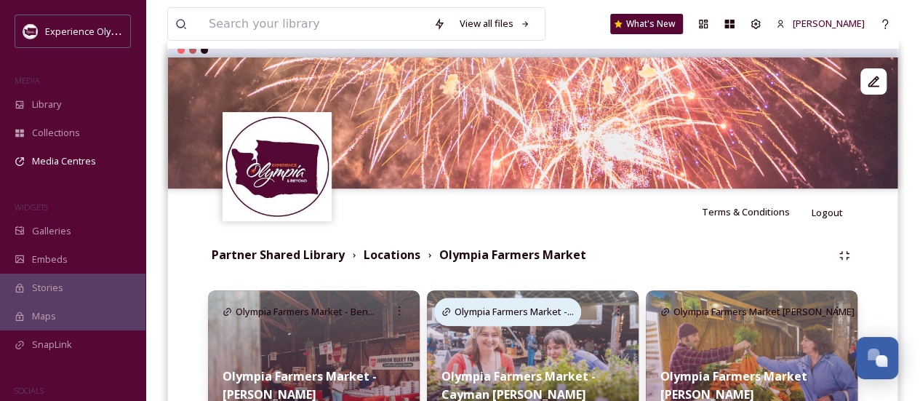
scroll to position [145, 0]
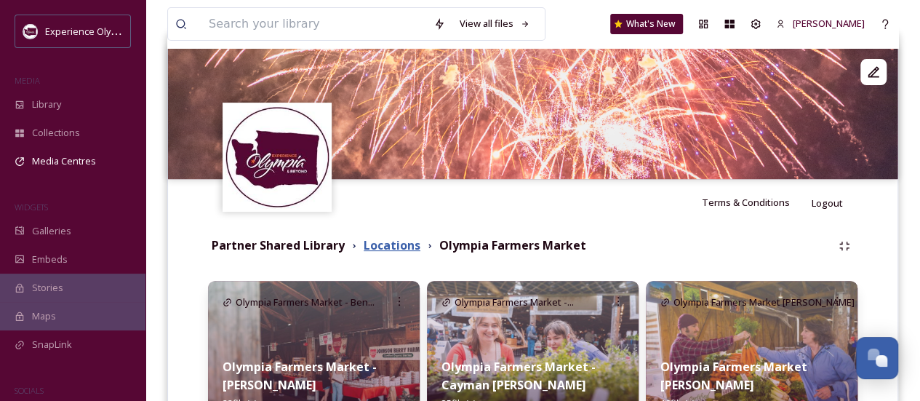
click at [409, 248] on strong "Locations" at bounding box center [391, 245] width 57 height 16
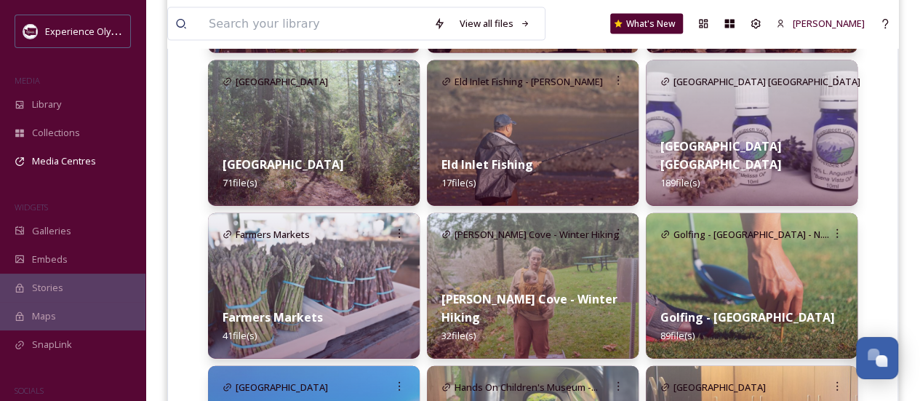
scroll to position [1599, 0]
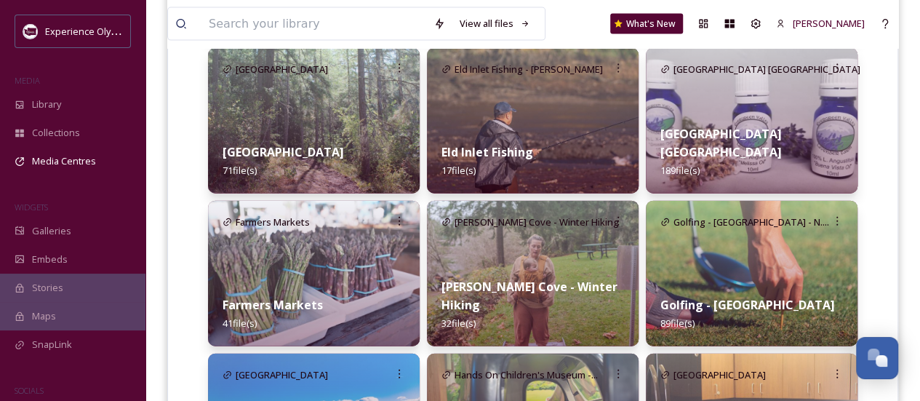
click at [369, 294] on div "Farmers Markets 41 file(s)" at bounding box center [314, 313] width 212 height 65
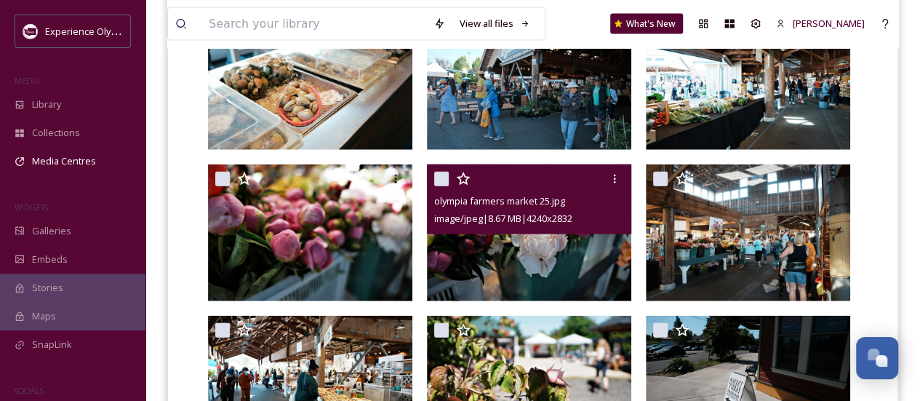
scroll to position [1864, 0]
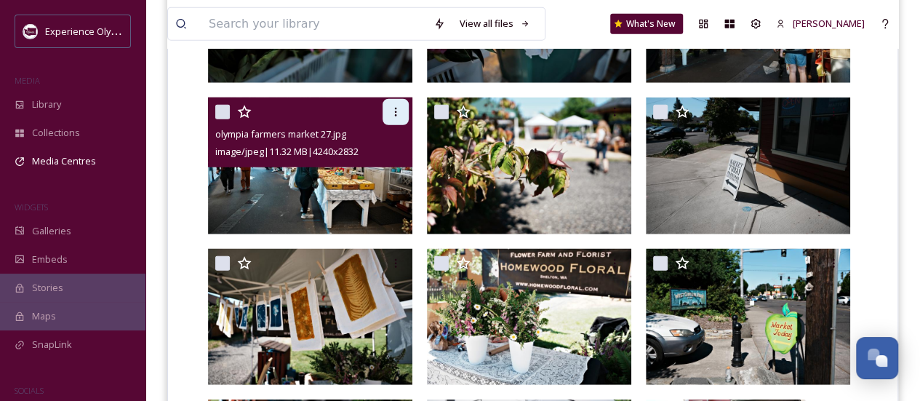
click at [386, 116] on div at bounding box center [395, 112] width 26 height 26
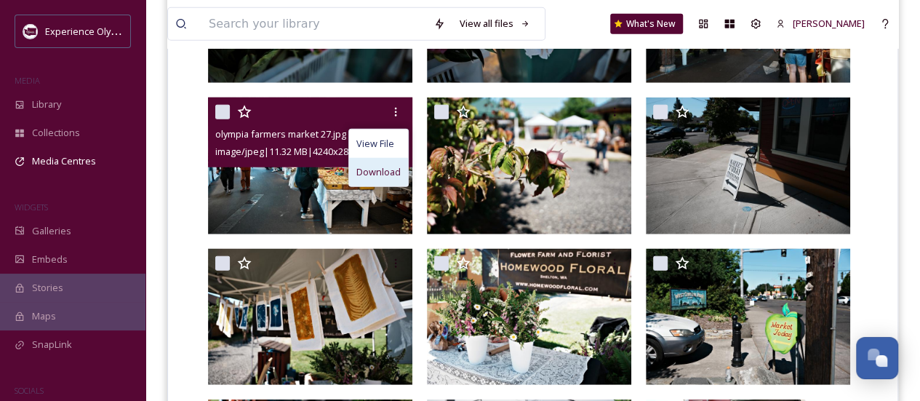
click at [377, 169] on span "Download" at bounding box center [378, 172] width 44 height 14
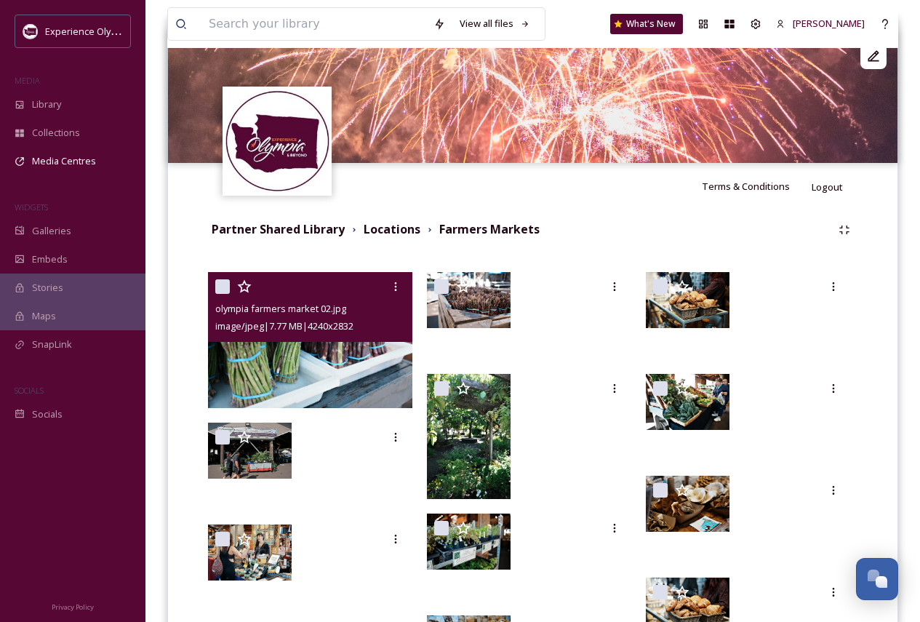
scroll to position [73, 0]
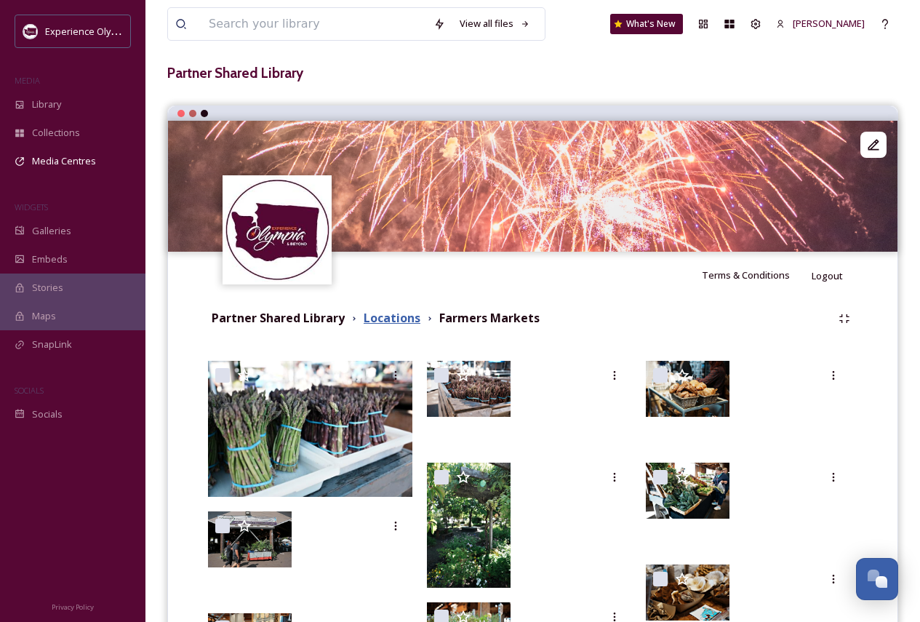
click at [386, 315] on strong "Locations" at bounding box center [391, 318] width 57 height 16
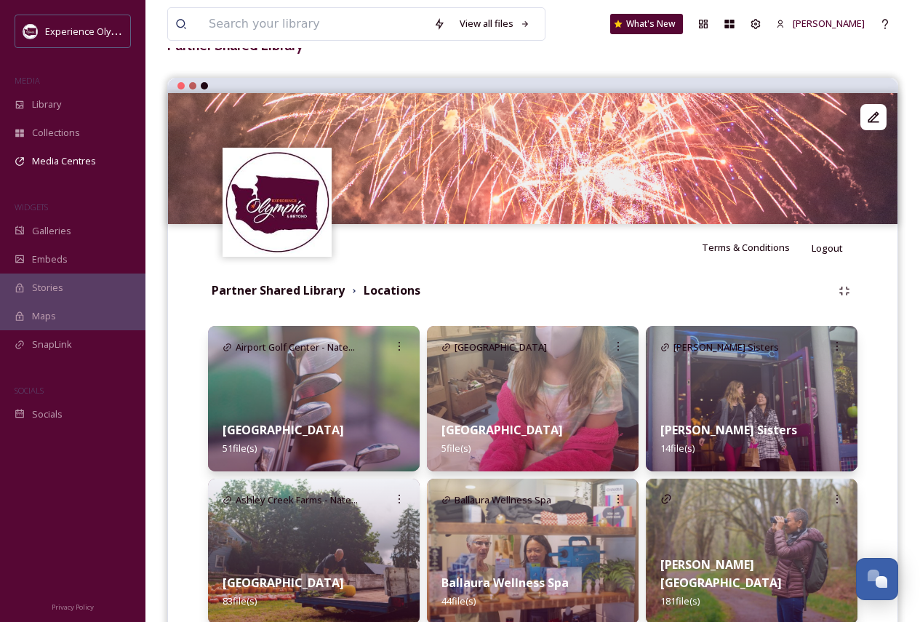
scroll to position [21, 0]
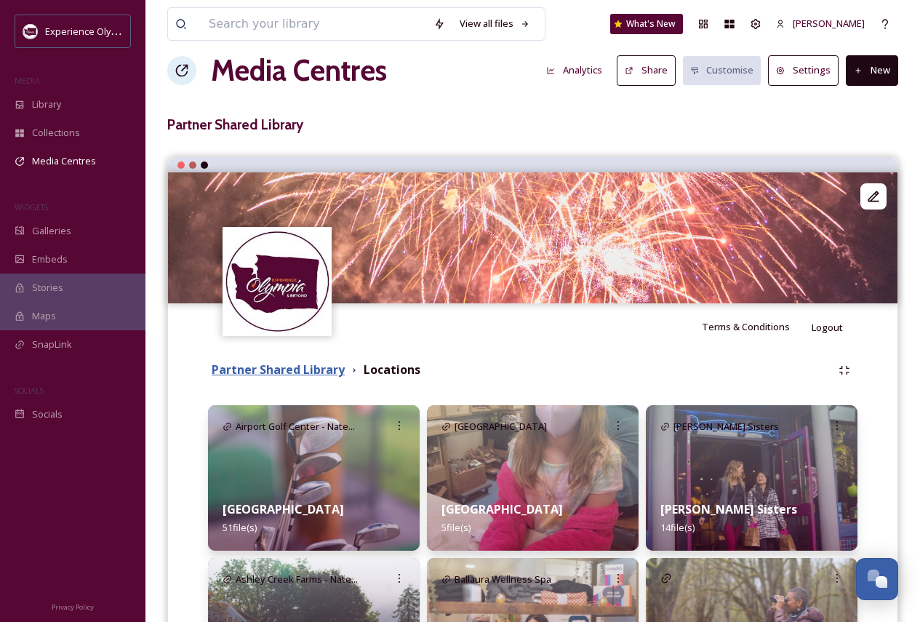
click at [325, 369] on strong "Partner Shared Library" at bounding box center [278, 369] width 133 height 16
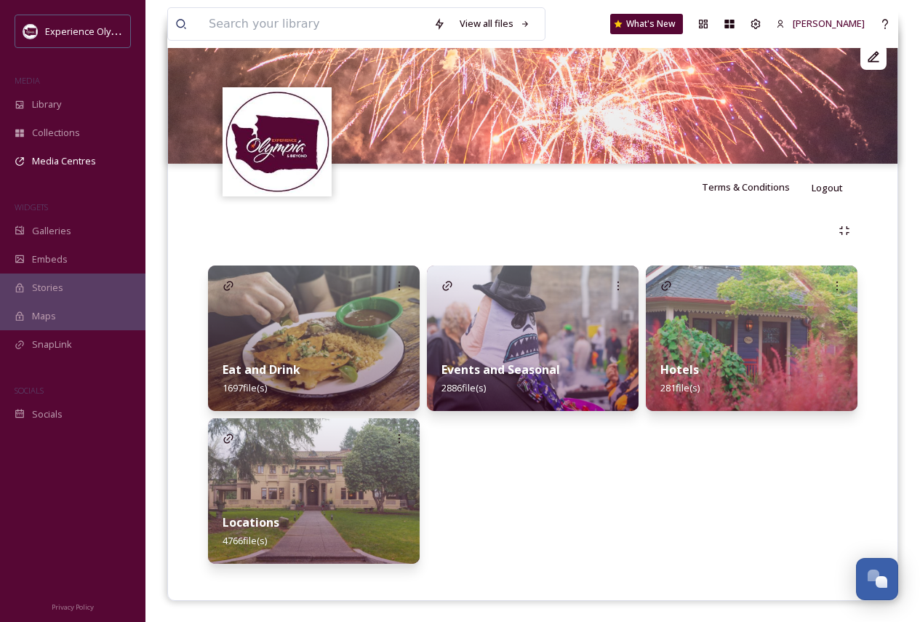
scroll to position [161, 0]
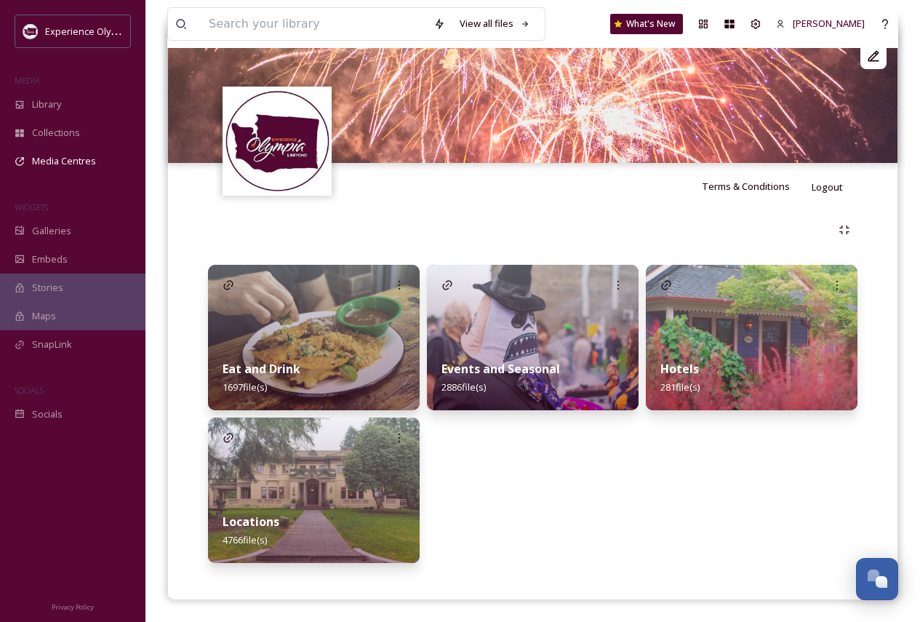
click at [525, 316] on img at bounding box center [533, 337] width 212 height 145
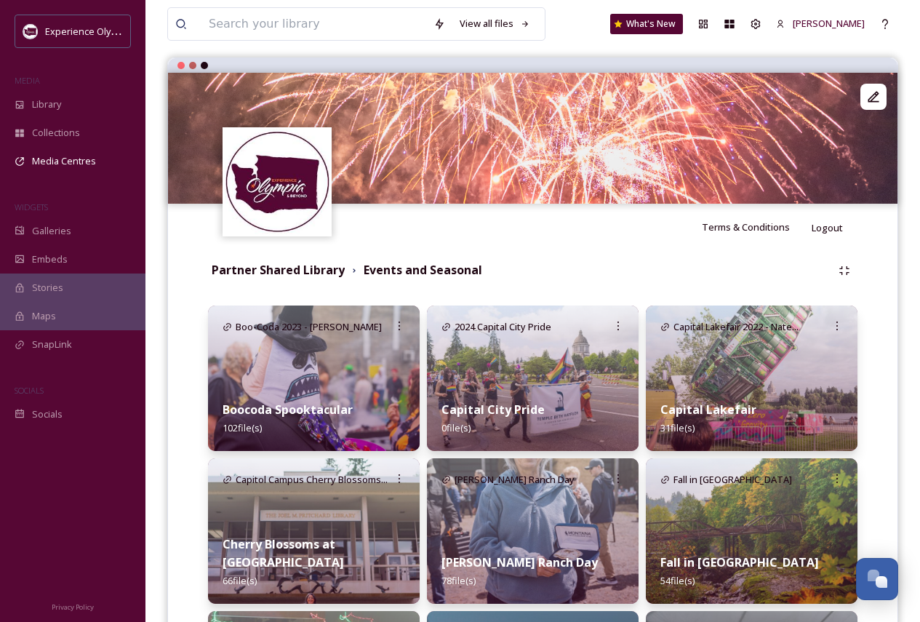
scroll to position [339, 0]
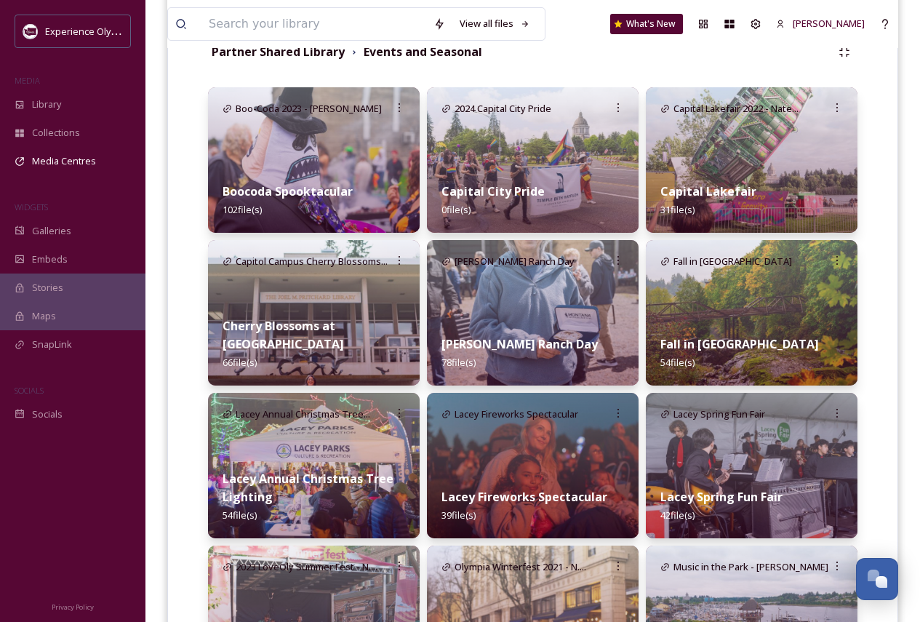
click at [748, 288] on img at bounding box center [752, 312] width 212 height 145
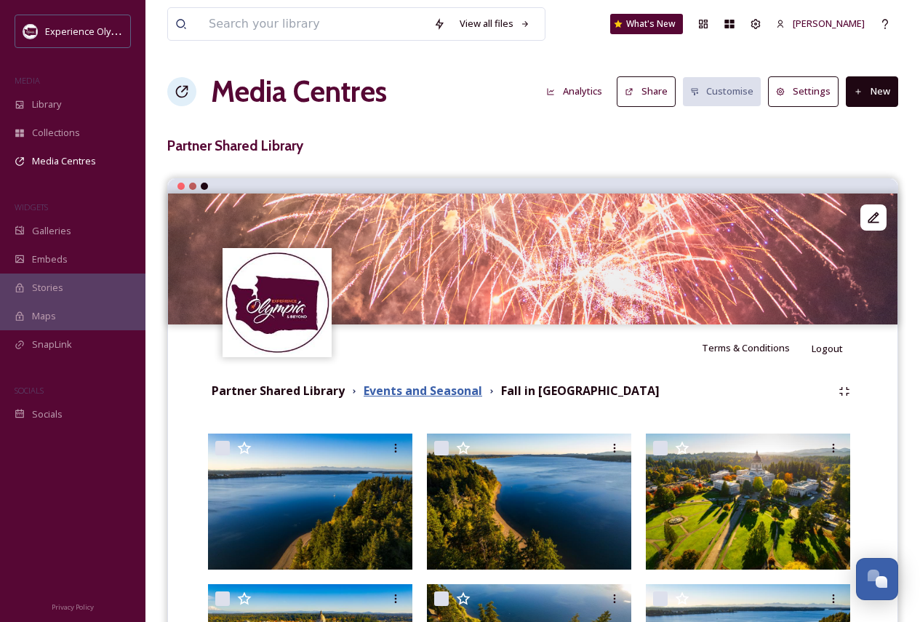
click at [427, 390] on strong "Events and Seasonal" at bounding box center [422, 390] width 118 height 16
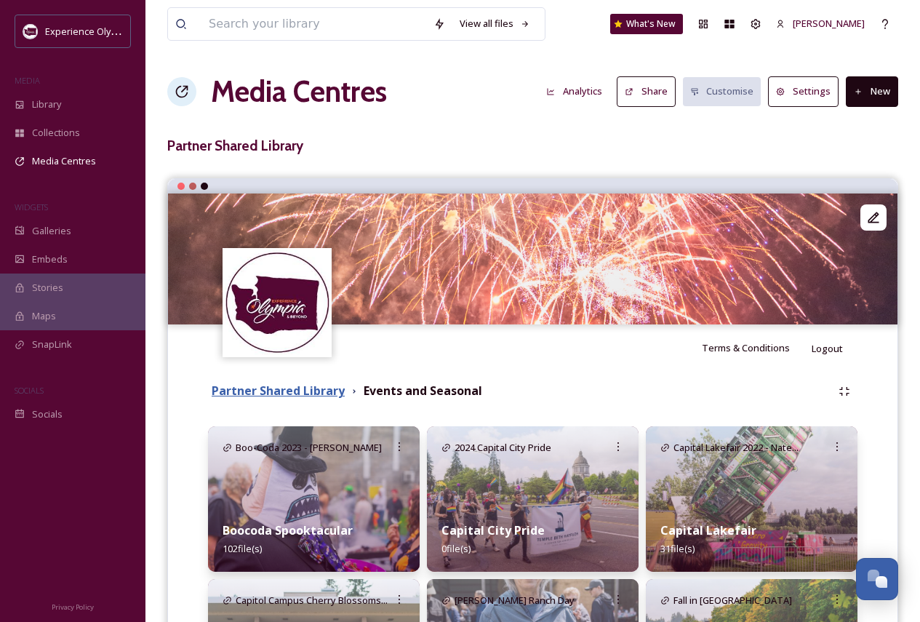
click at [289, 387] on strong "Partner Shared Library" at bounding box center [278, 390] width 133 height 16
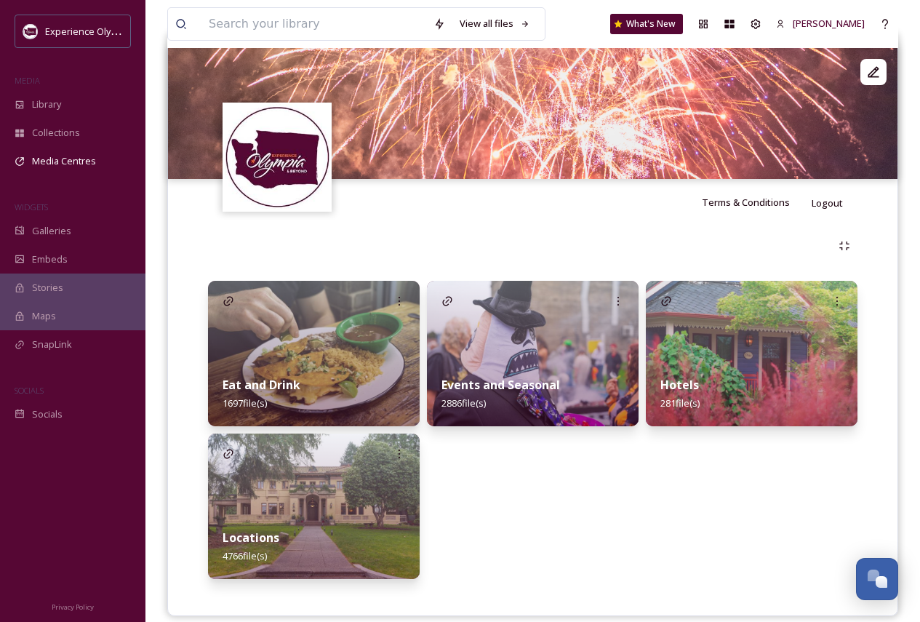
scroll to position [161, 0]
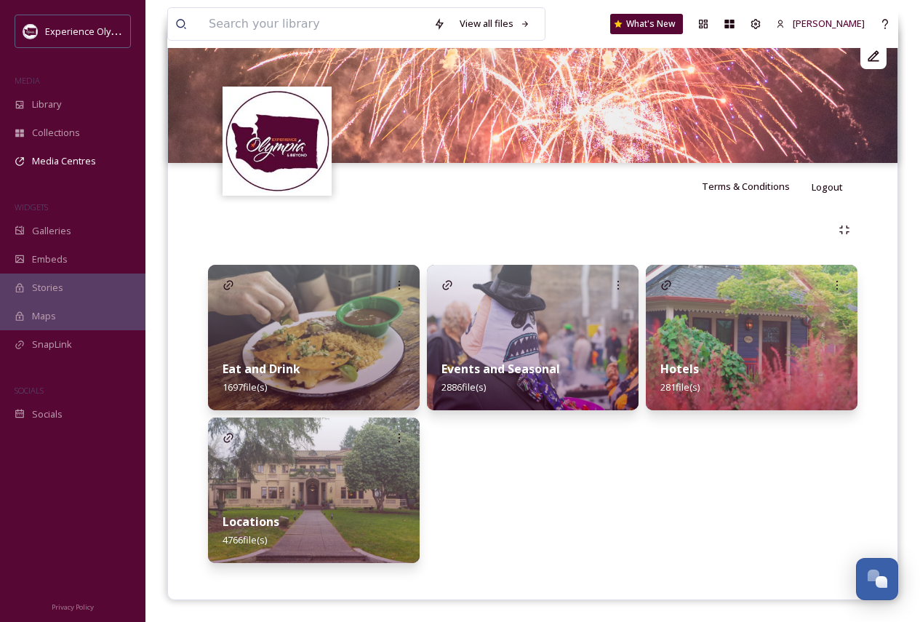
click at [363, 400] on img at bounding box center [314, 489] width 212 height 145
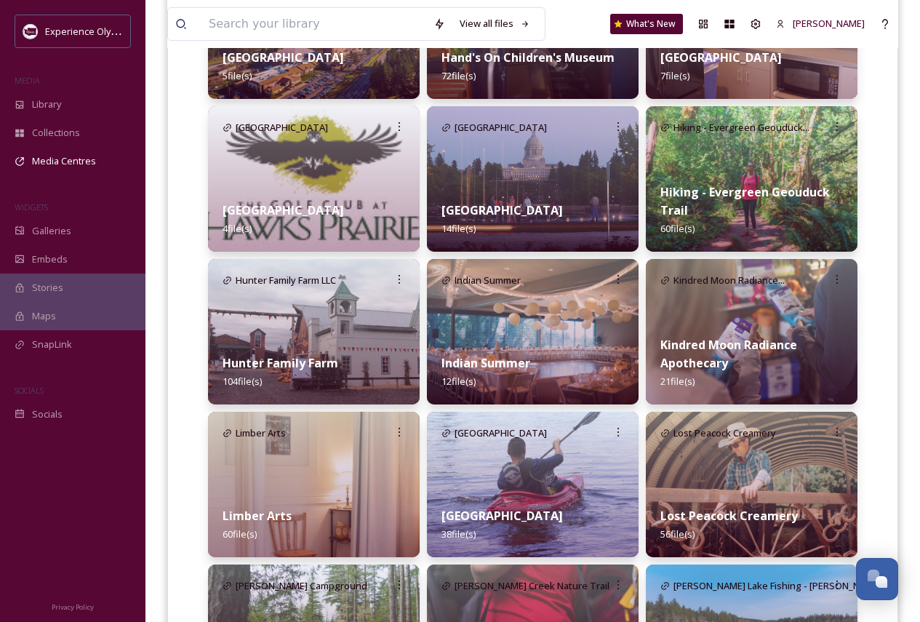
scroll to position [1963, 0]
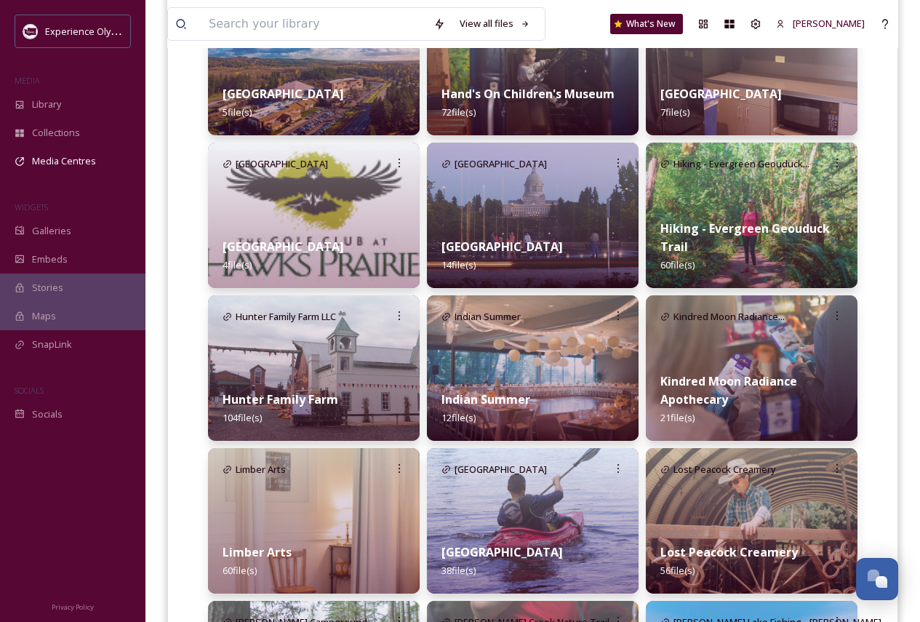
click at [561, 400] on img at bounding box center [533, 520] width 212 height 145
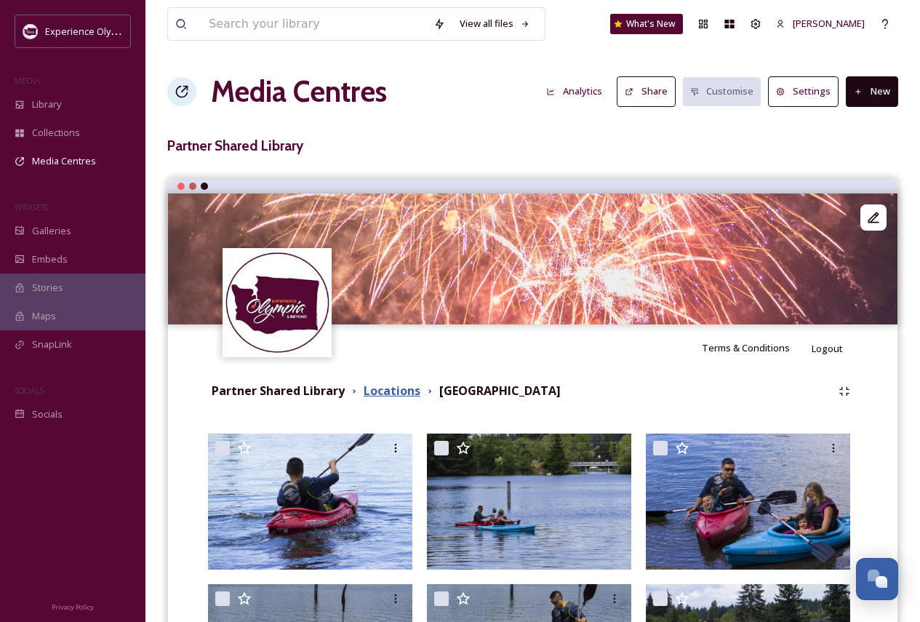
click at [403, 385] on strong "Locations" at bounding box center [391, 390] width 57 height 16
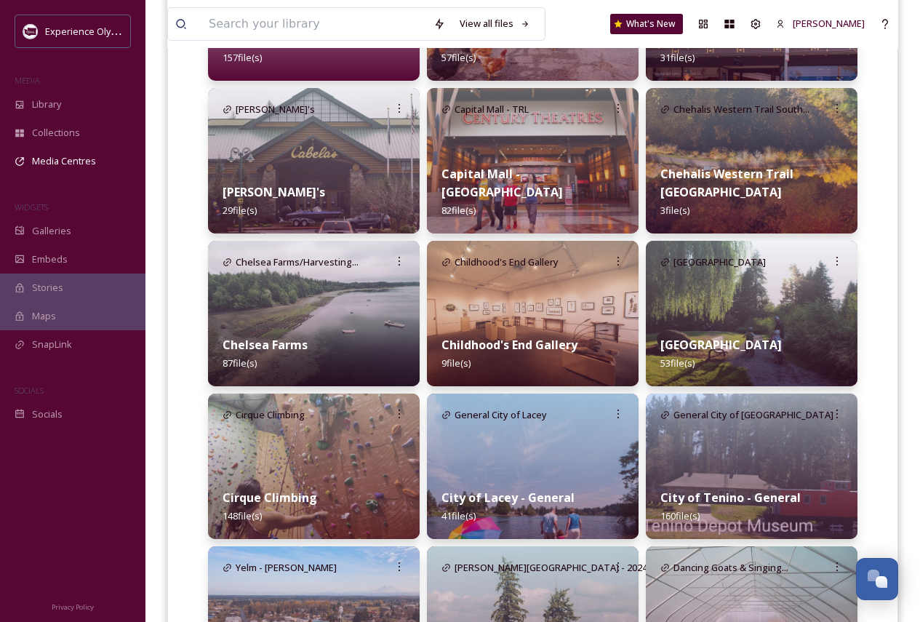
scroll to position [1090, 0]
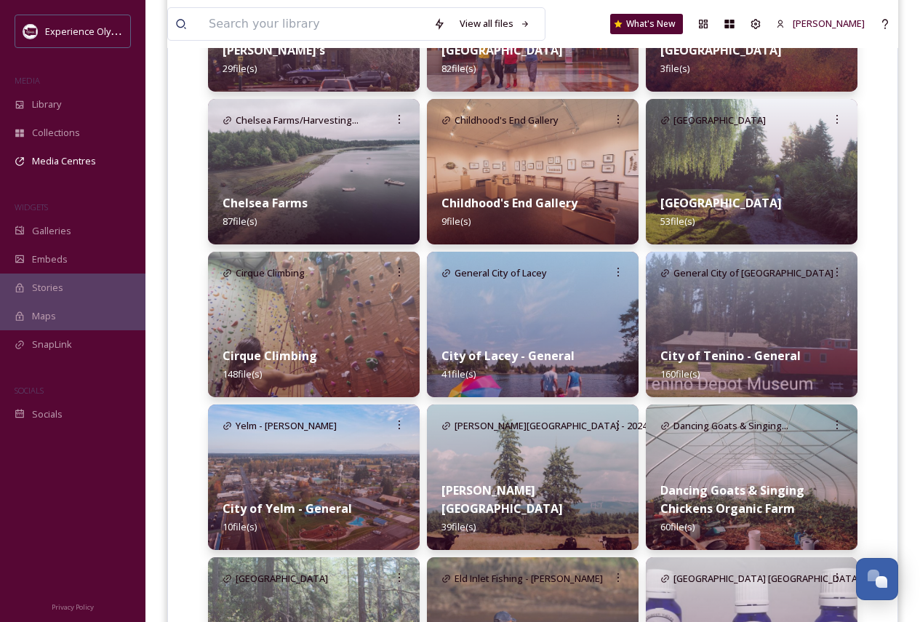
click at [541, 318] on img at bounding box center [533, 324] width 212 height 145
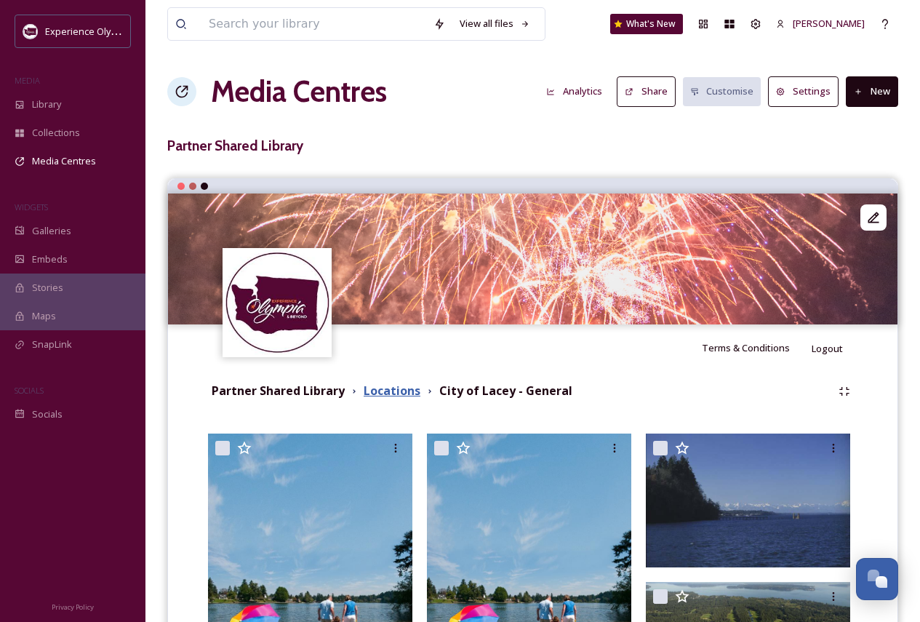
click at [382, 393] on strong "Locations" at bounding box center [391, 390] width 57 height 16
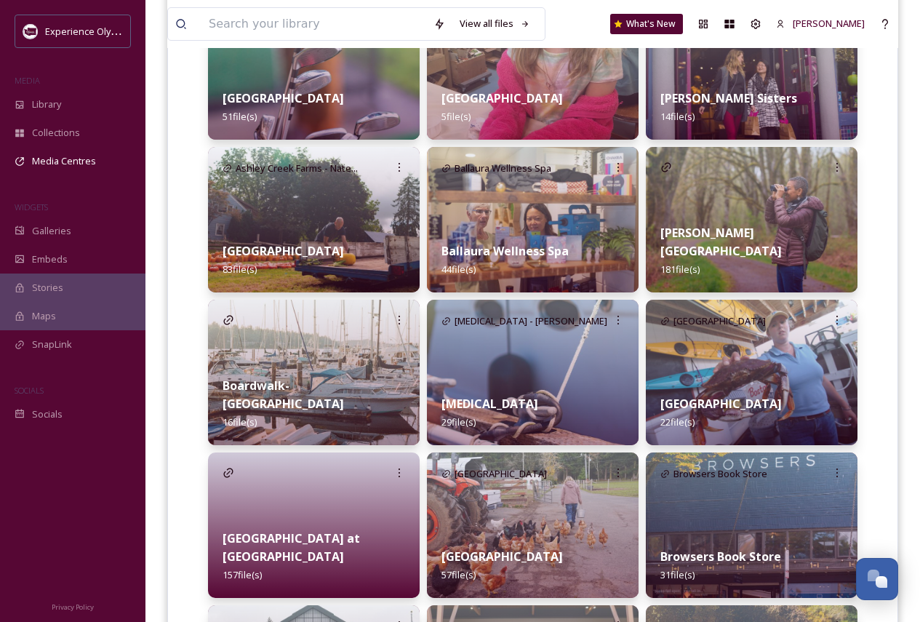
scroll to position [436, 0]
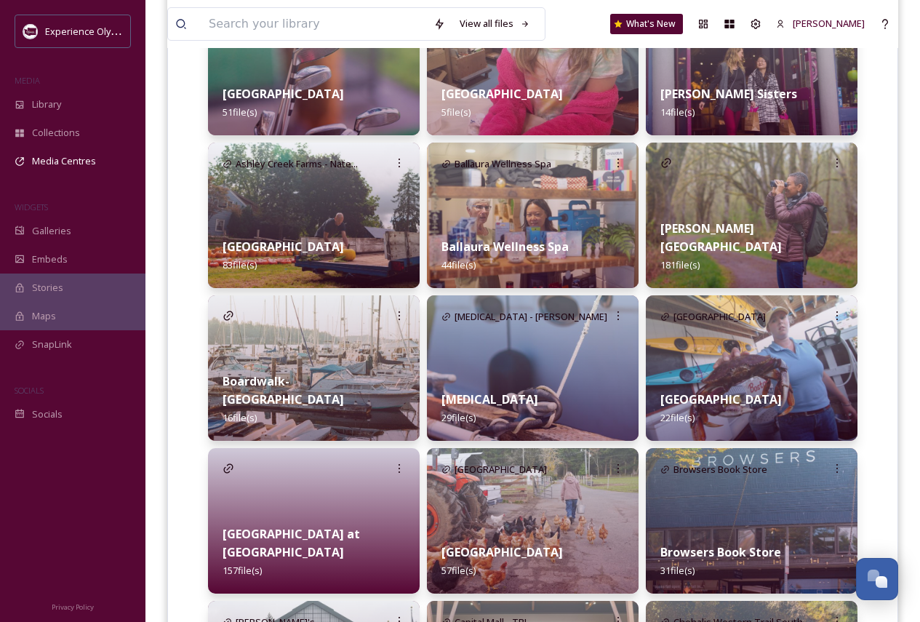
click at [734, 241] on strong "[PERSON_NAME] [GEOGRAPHIC_DATA]" at bounding box center [720, 237] width 121 height 34
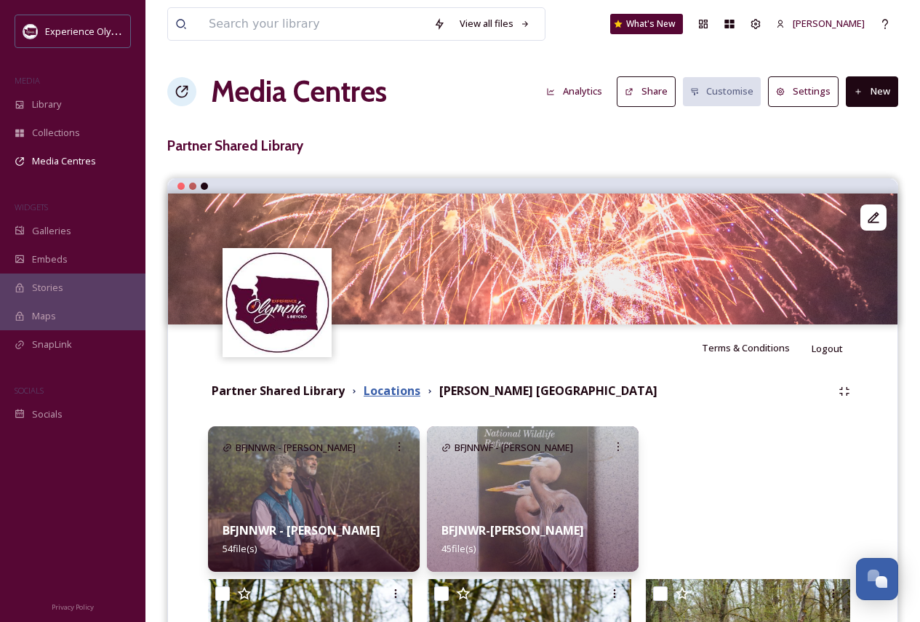
click at [401, 393] on strong "Locations" at bounding box center [391, 390] width 57 height 16
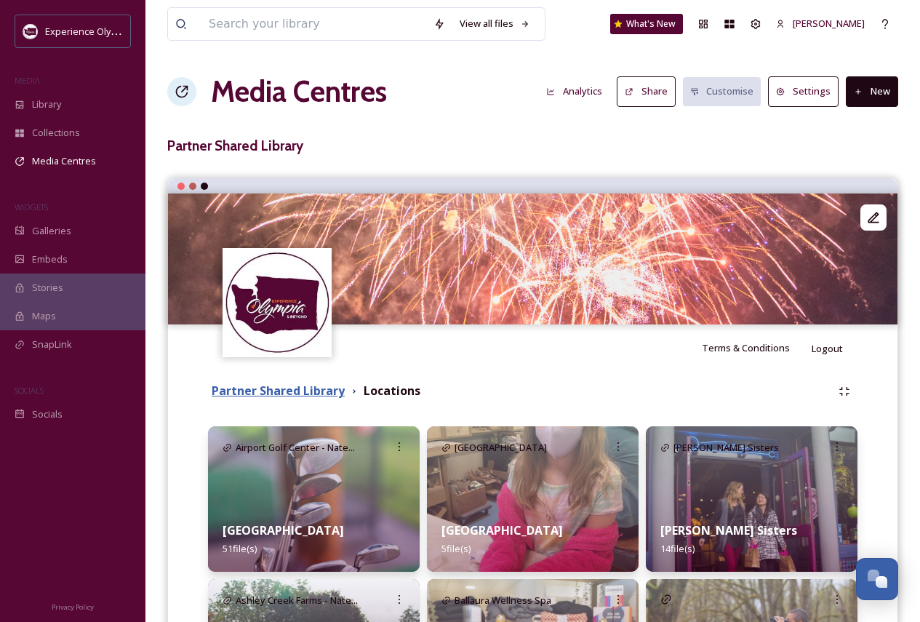
click at [303, 390] on strong "Partner Shared Library" at bounding box center [278, 390] width 133 height 16
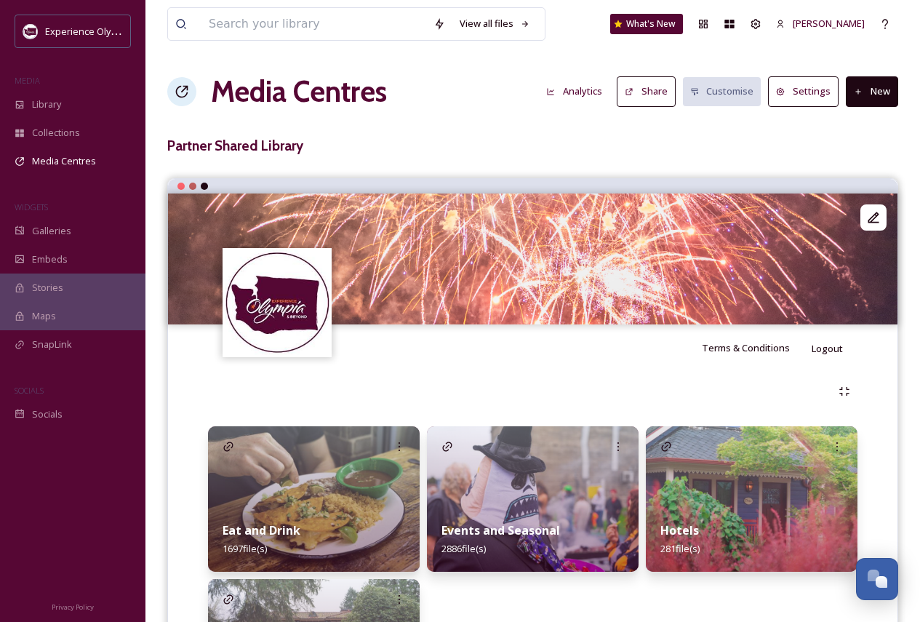
click at [321, 400] on img at bounding box center [314, 498] width 212 height 145
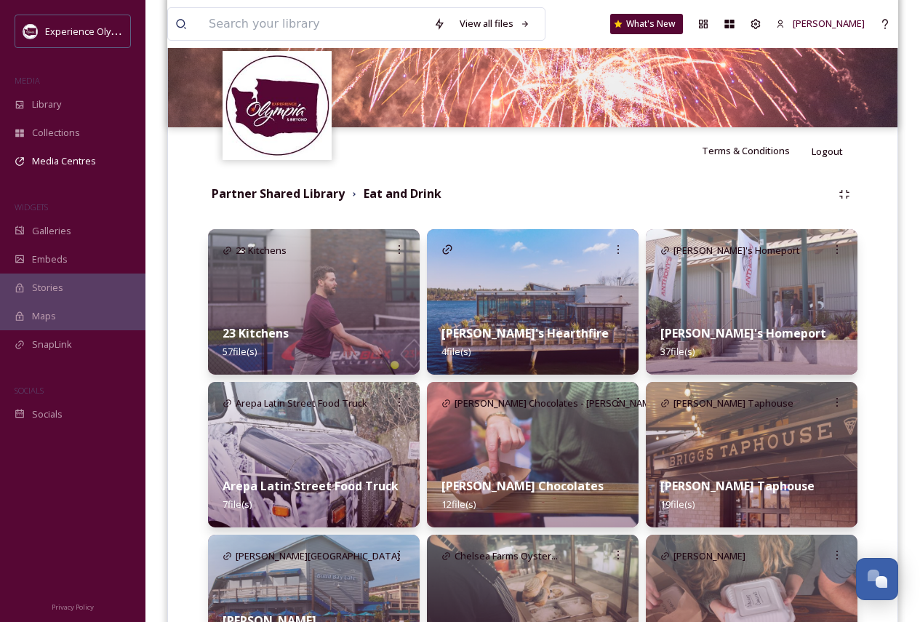
scroll to position [218, 0]
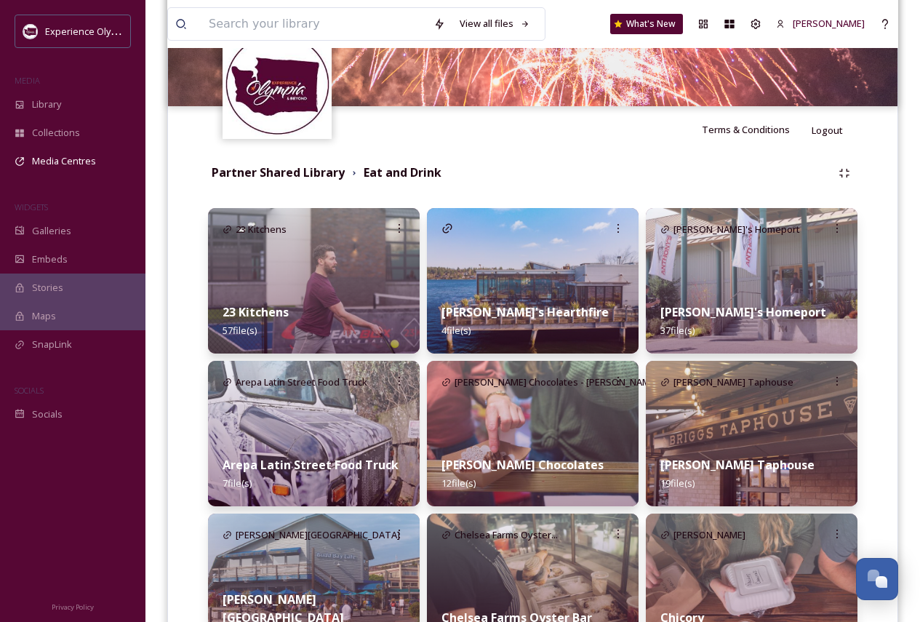
click at [348, 303] on div "23 Kitchens 57 file(s)" at bounding box center [314, 321] width 212 height 65
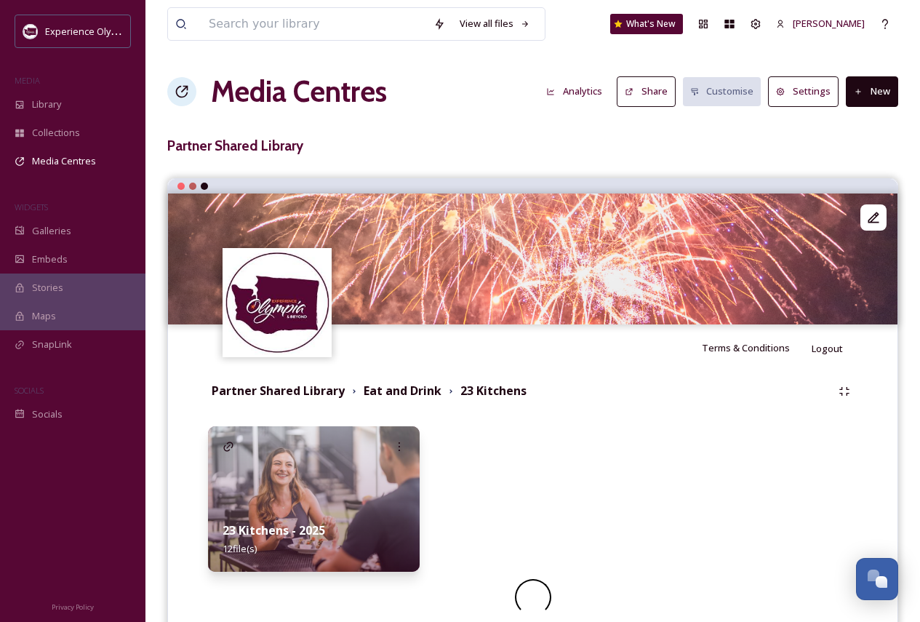
scroll to position [45, 0]
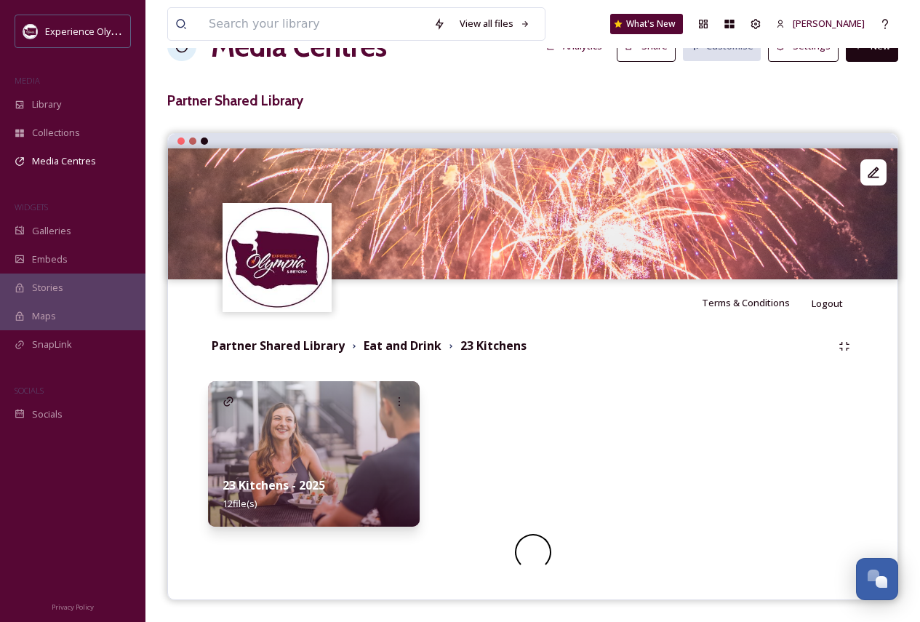
click at [349, 400] on img at bounding box center [314, 453] width 212 height 145
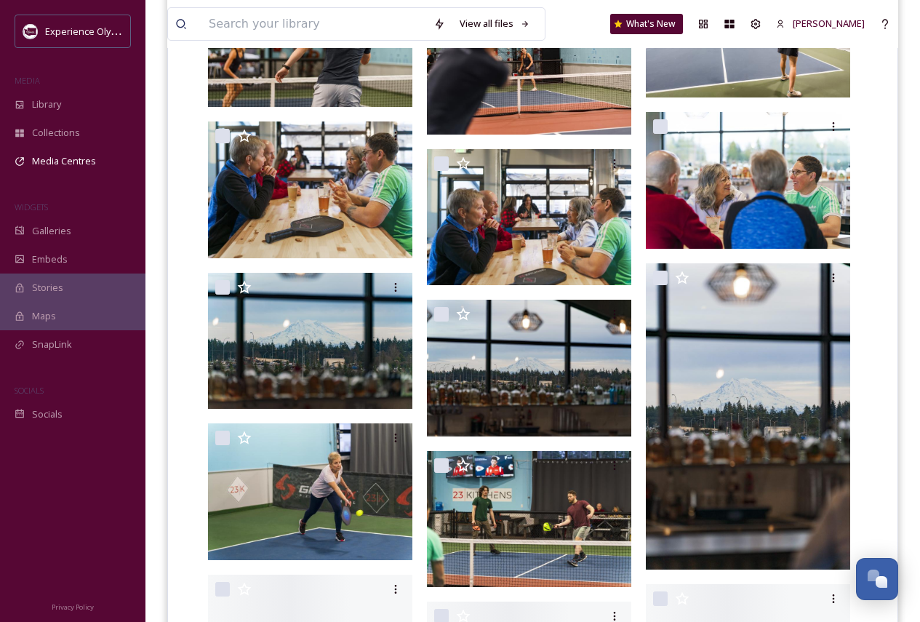
scroll to position [945, 0]
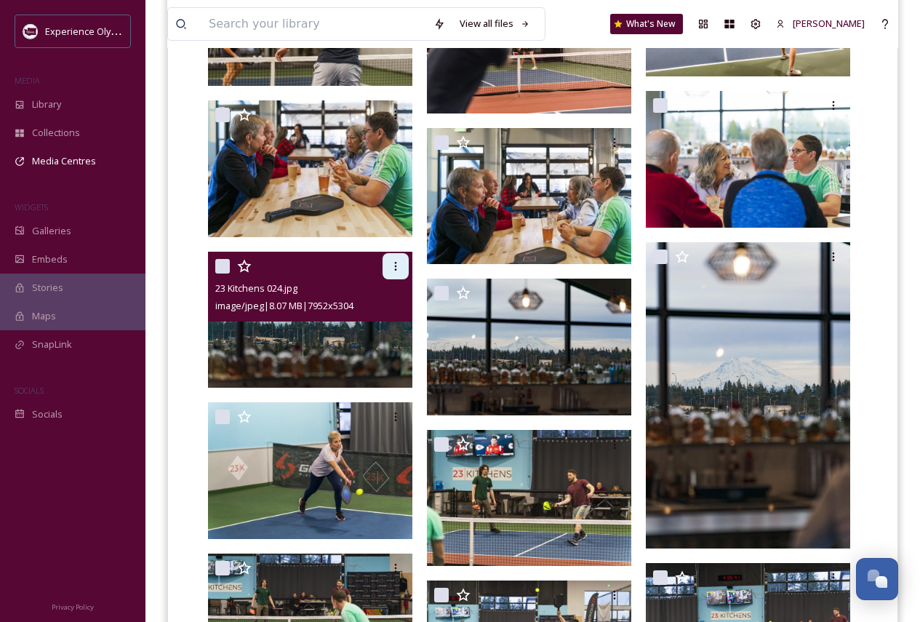
click at [398, 268] on icon at bounding box center [396, 266] width 12 height 12
click at [382, 326] on span "Download" at bounding box center [378, 326] width 44 height 14
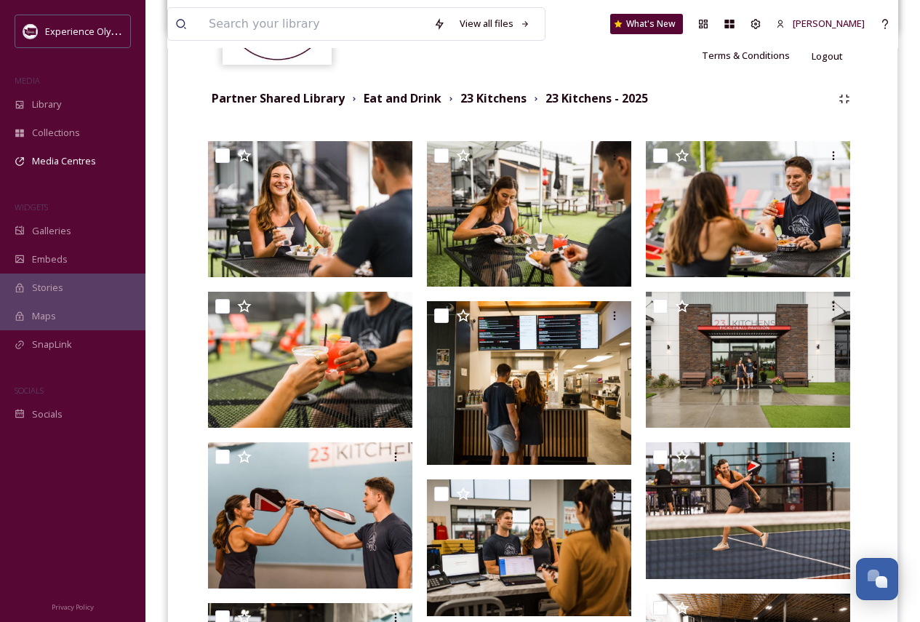
scroll to position [248, 0]
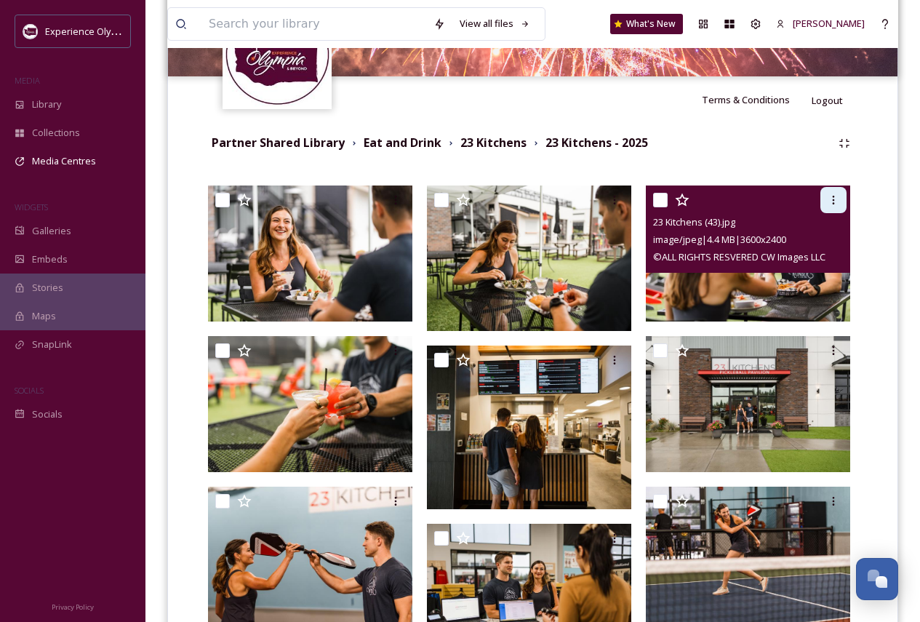
click at [831, 199] on icon at bounding box center [833, 200] width 12 height 12
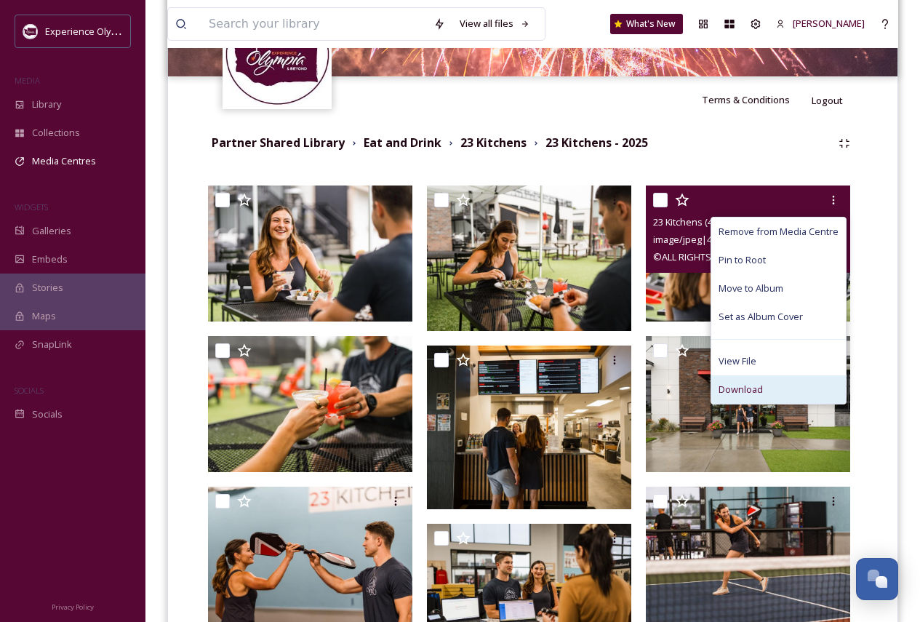
click at [748, 387] on span "Download" at bounding box center [740, 389] width 44 height 14
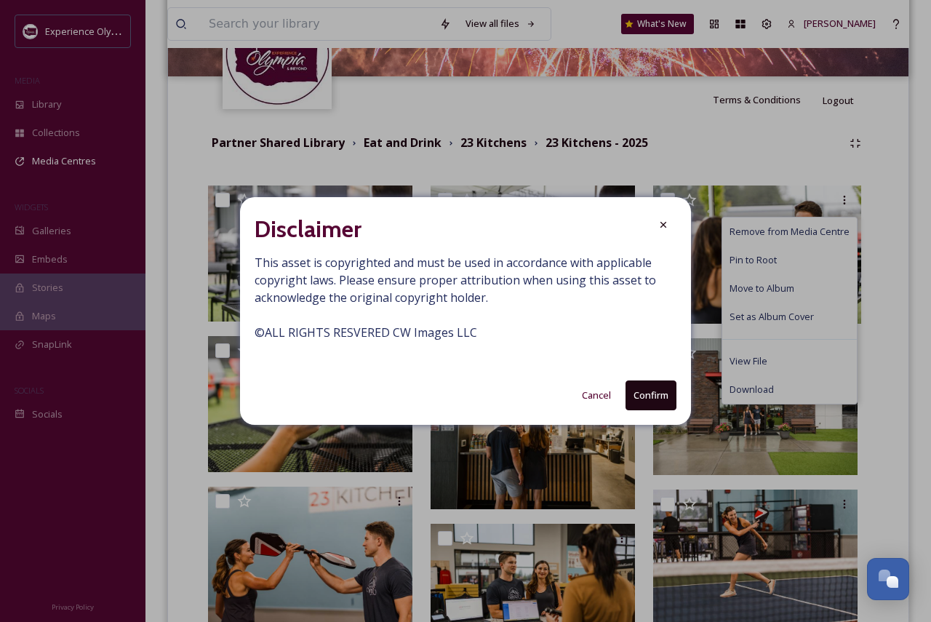
click at [653, 391] on button "Confirm" at bounding box center [650, 395] width 51 height 30
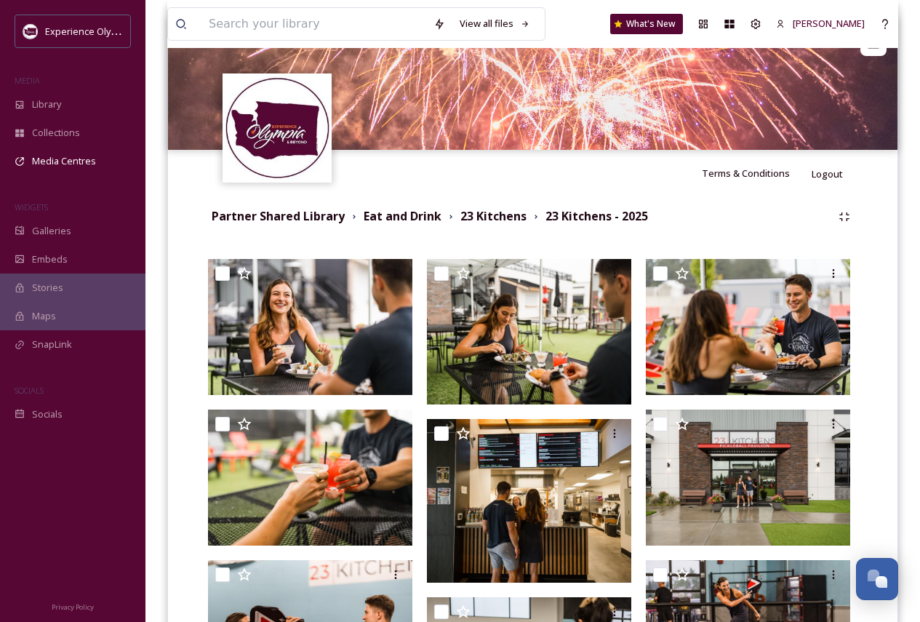
scroll to position [0, 0]
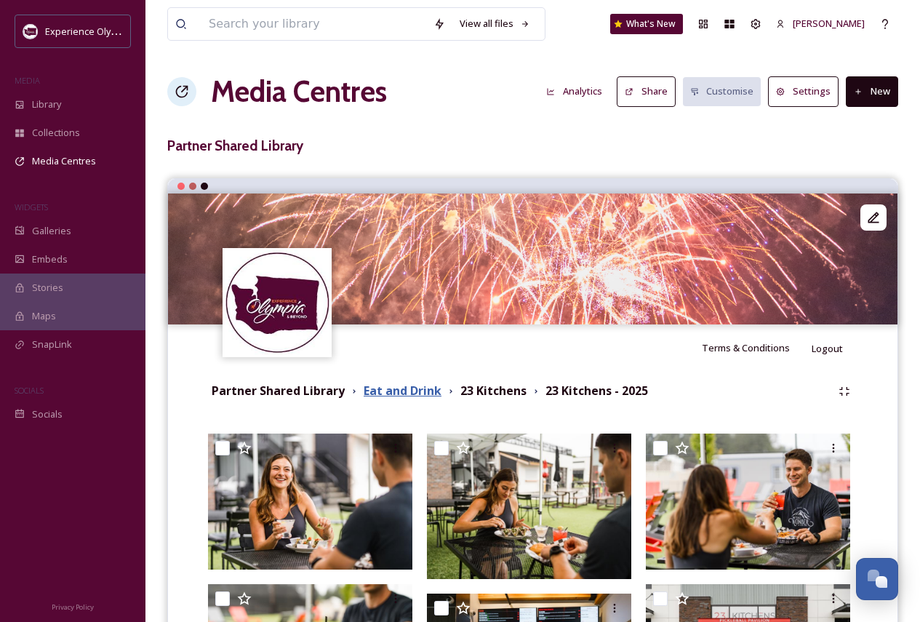
click at [383, 393] on strong "Eat and Drink" at bounding box center [402, 390] width 78 height 16
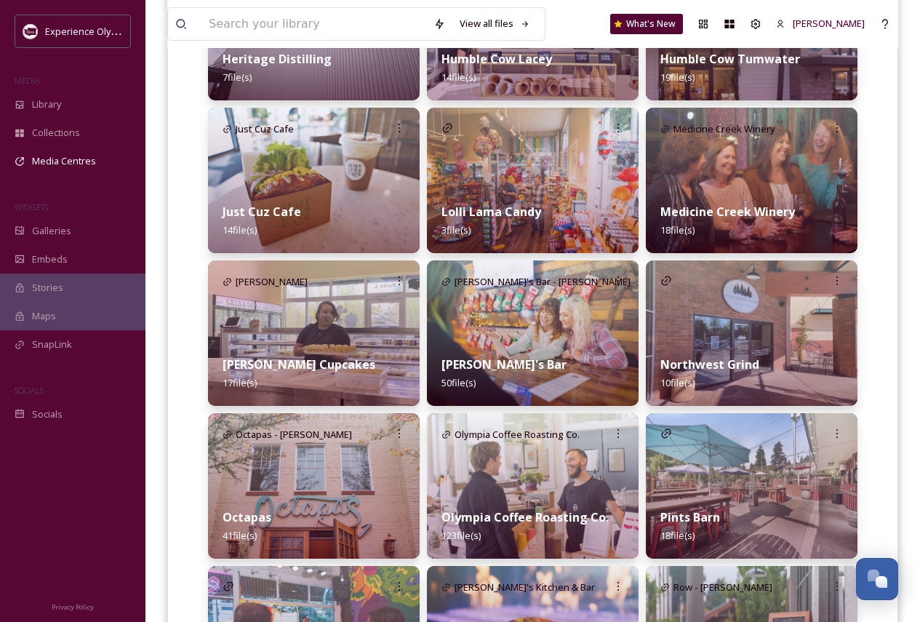
scroll to position [1073, 0]
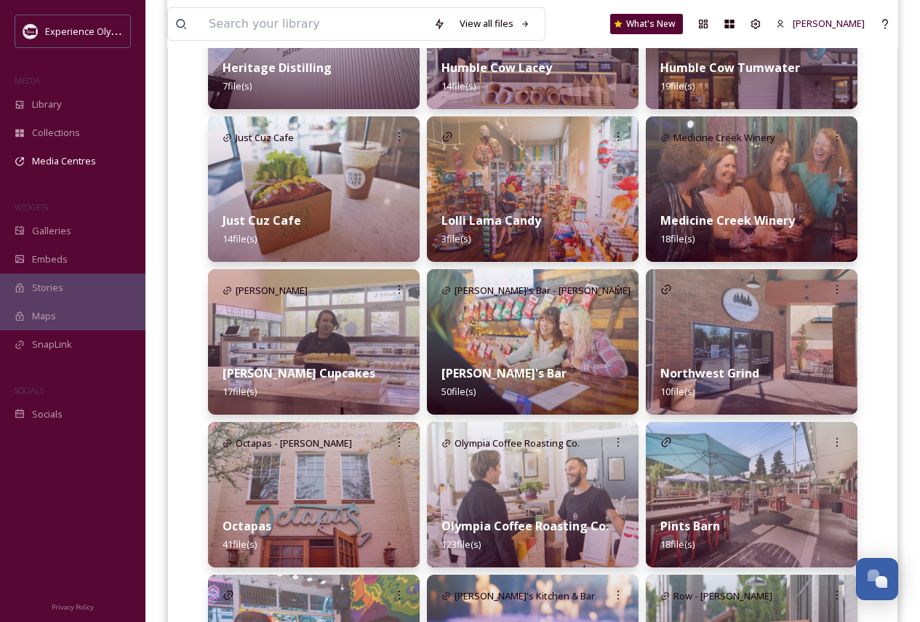
click at [370, 200] on div "Just Cuz Cafe 14 file(s)" at bounding box center [314, 229] width 212 height 65
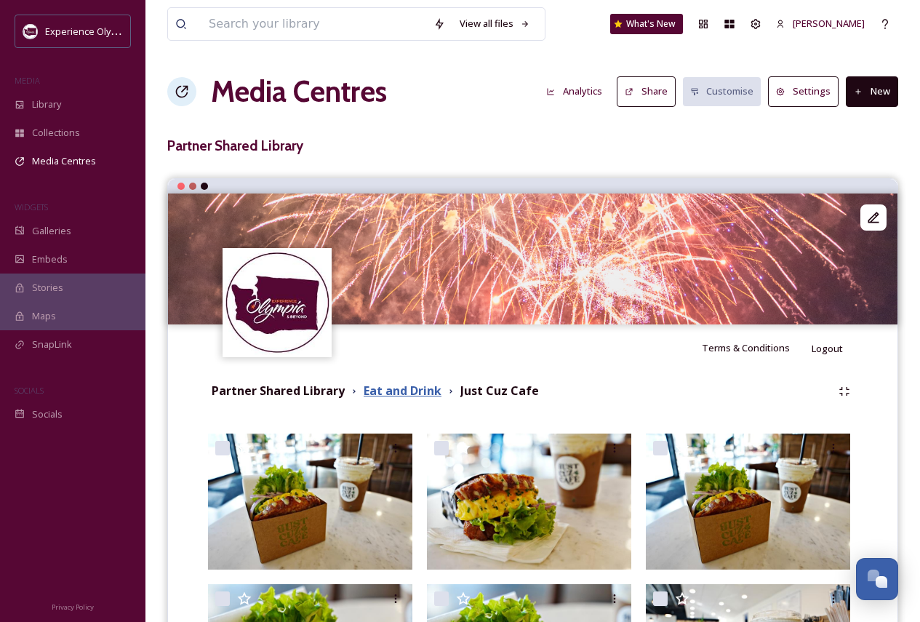
click at [403, 394] on strong "Eat and Drink" at bounding box center [402, 390] width 78 height 16
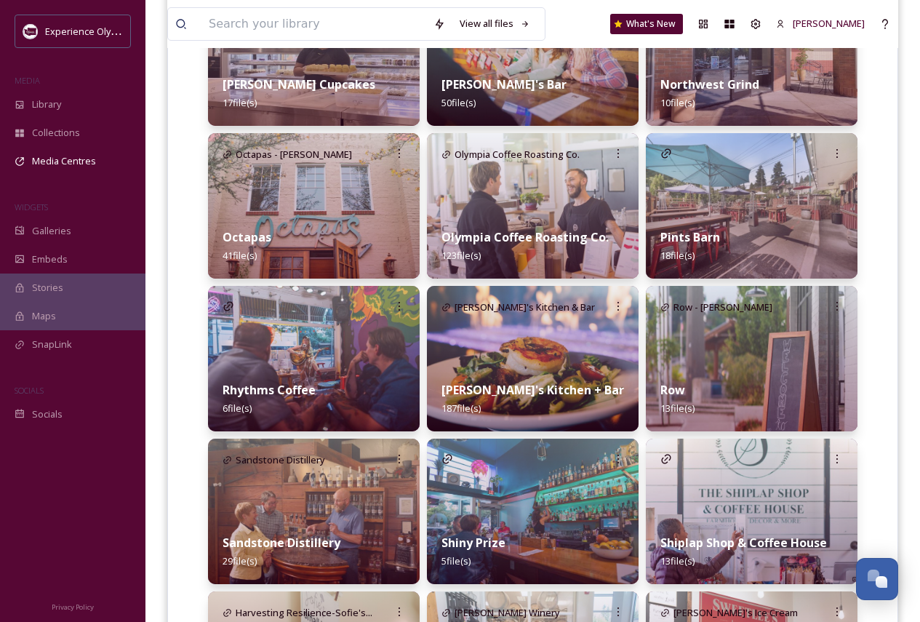
scroll to position [1454, 0]
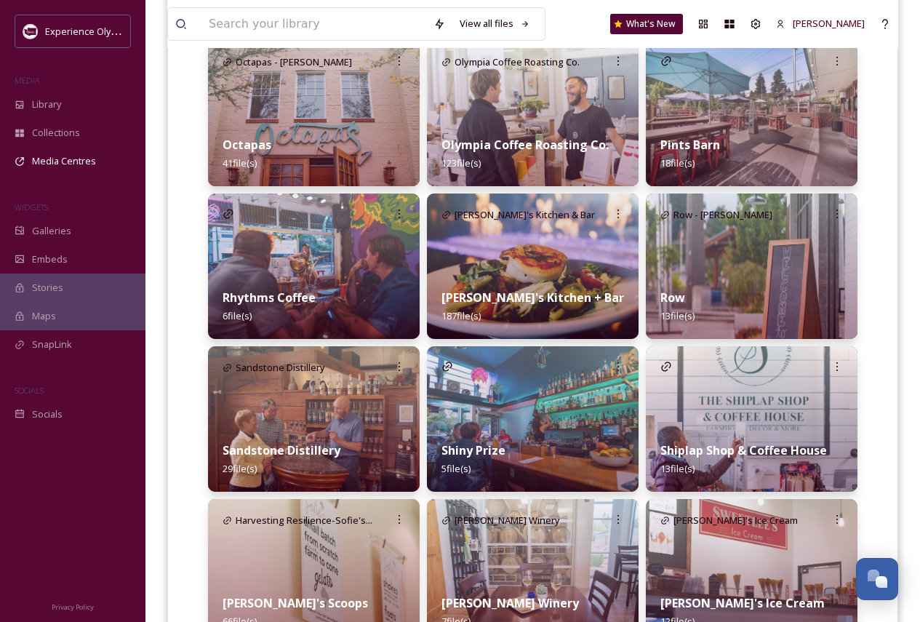
click at [548, 241] on img at bounding box center [533, 265] width 212 height 145
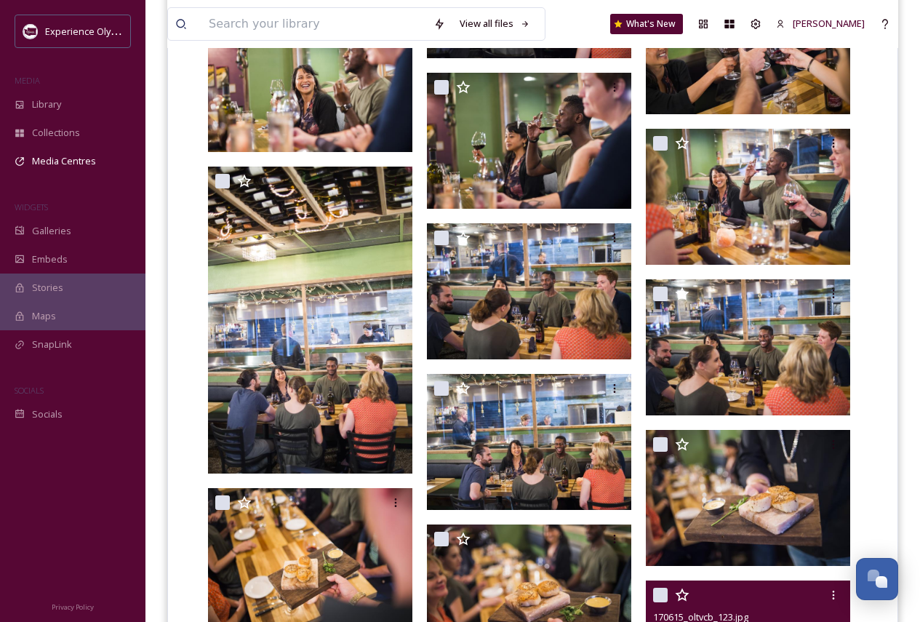
scroll to position [2835, 0]
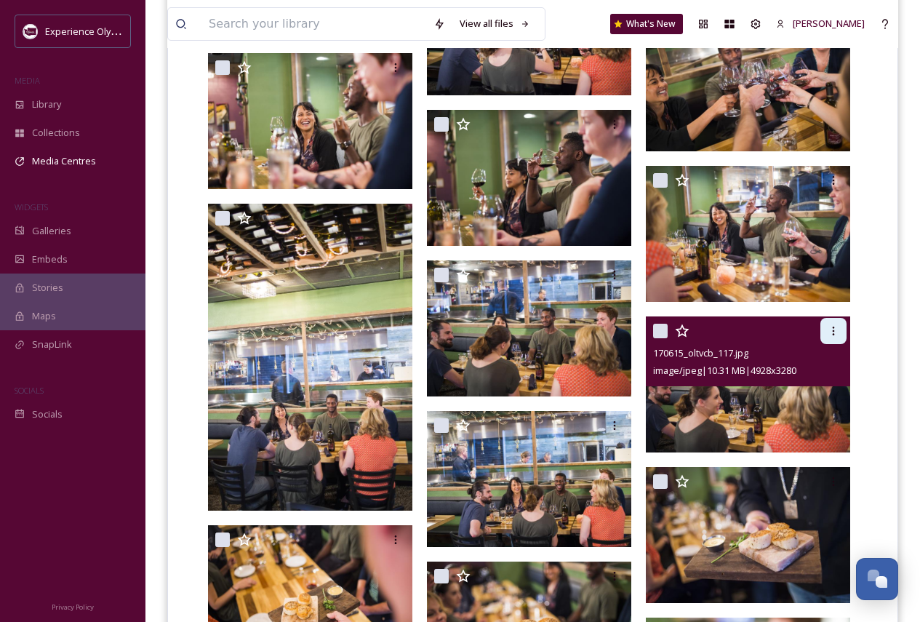
click at [834, 331] on icon at bounding box center [833, 330] width 2 height 9
click at [814, 394] on span "Download" at bounding box center [816, 391] width 44 height 14
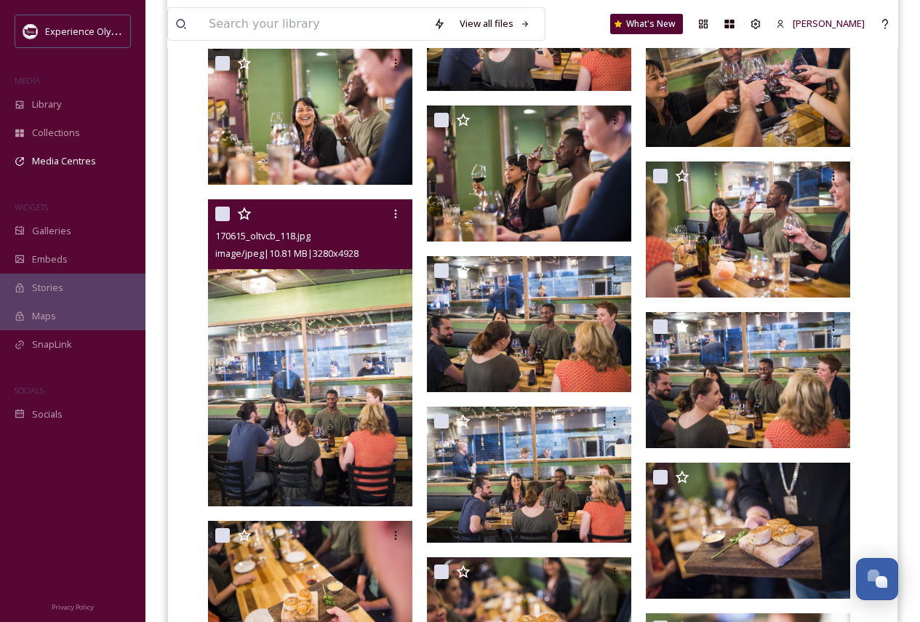
scroll to position [2908, 0]
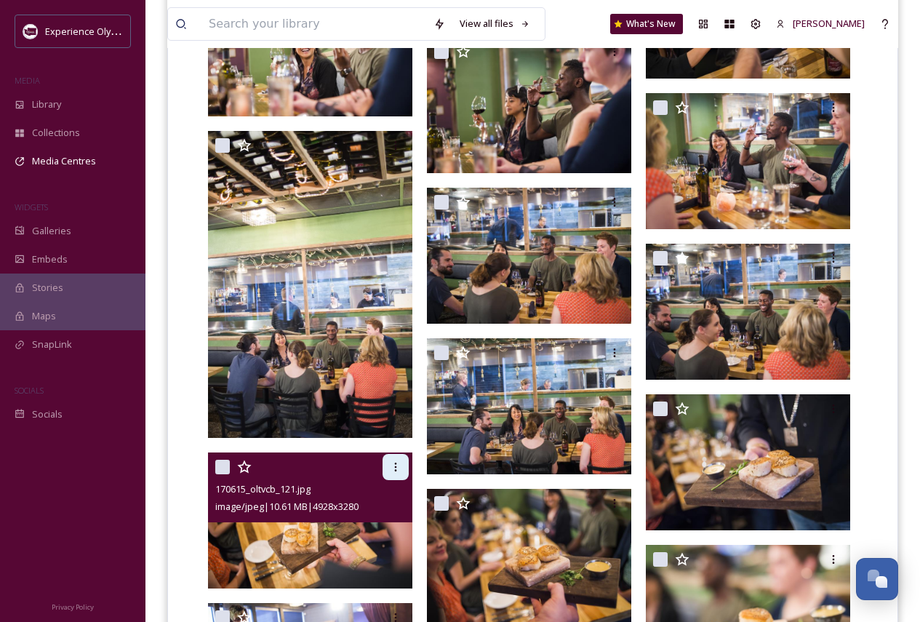
click at [395, 400] on icon at bounding box center [396, 466] width 2 height 9
click at [378, 400] on span "Download" at bounding box center [378, 527] width 44 height 14
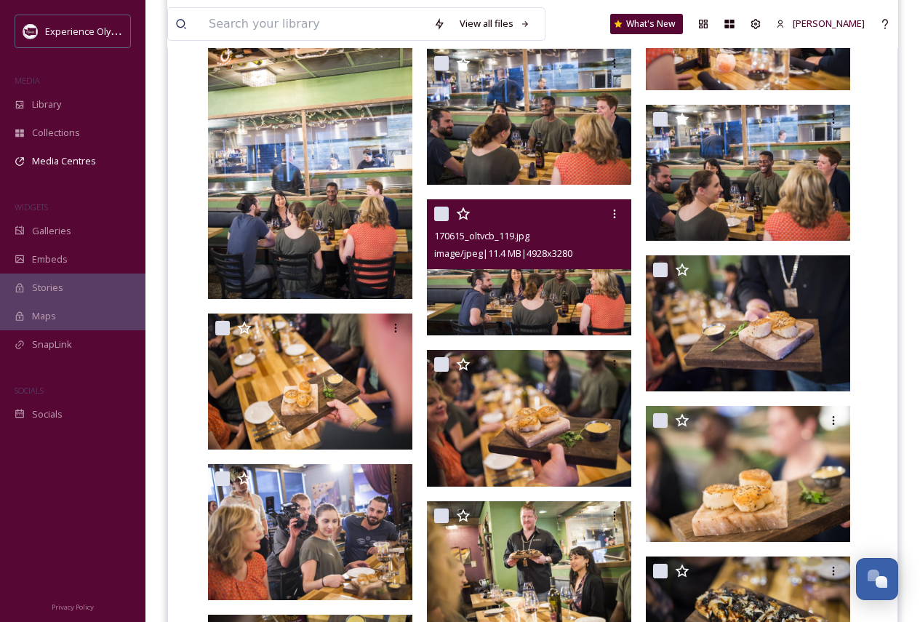
scroll to position [3053, 0]
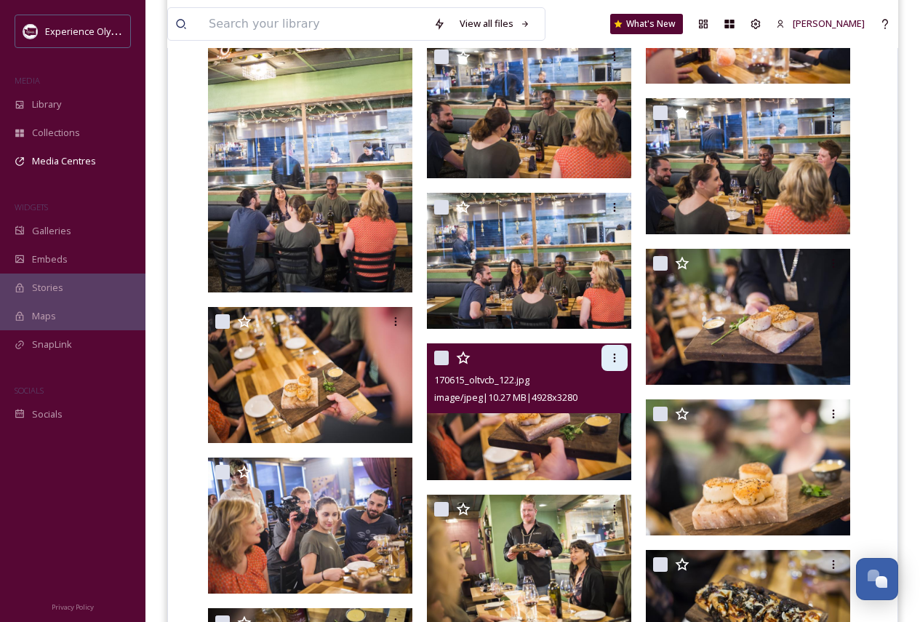
click at [612, 358] on icon at bounding box center [614, 358] width 12 height 12
click at [600, 400] on span "Download" at bounding box center [597, 418] width 44 height 14
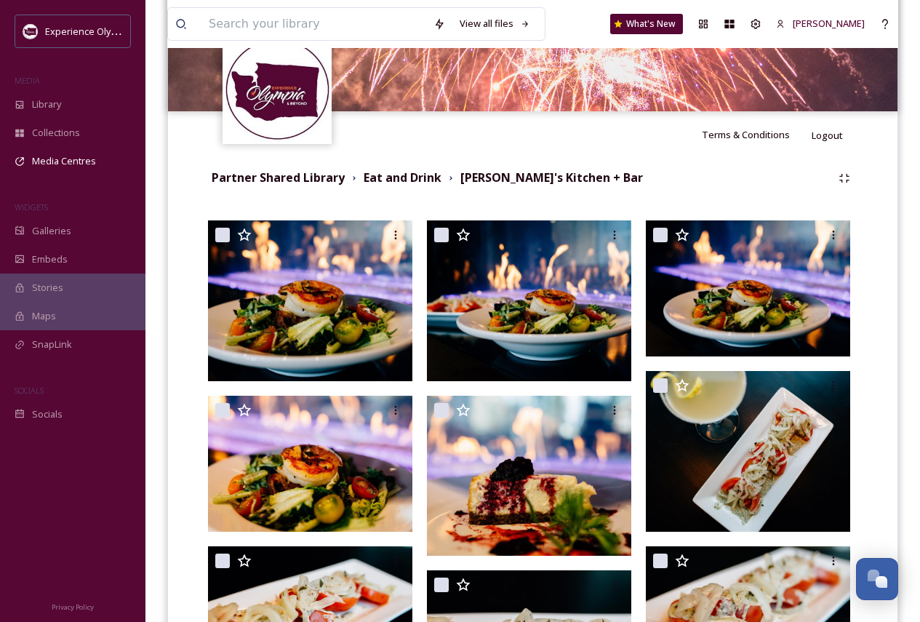
scroll to position [0, 0]
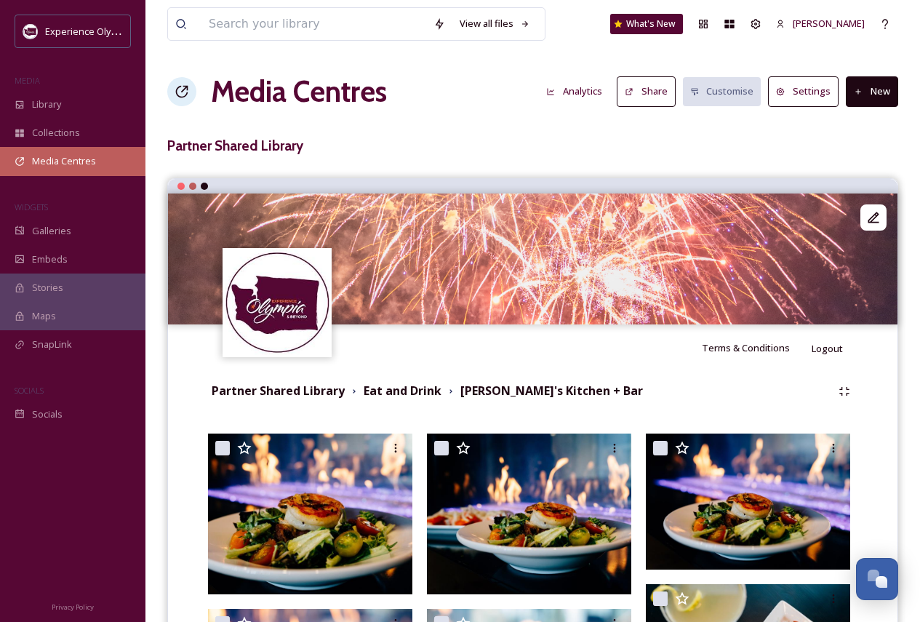
click at [68, 158] on span "Media Centres" at bounding box center [64, 161] width 64 height 14
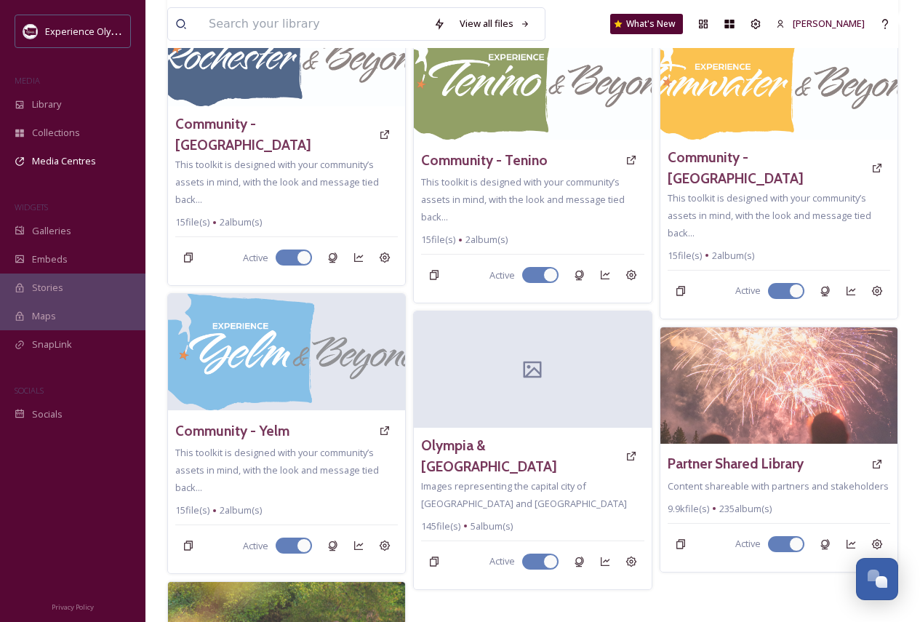
scroll to position [877, 0]
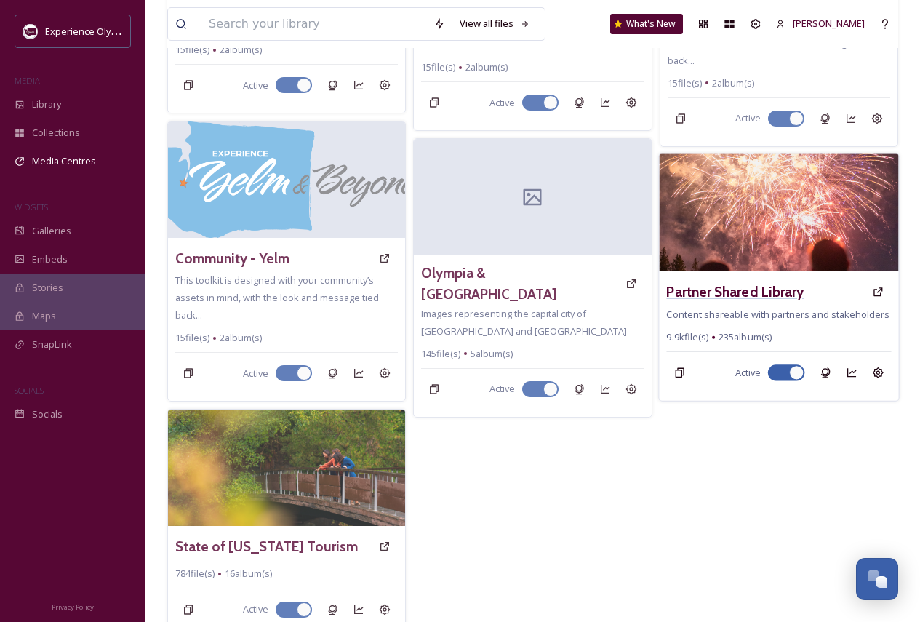
click at [734, 281] on h3 "Partner Shared Library" at bounding box center [734, 291] width 137 height 21
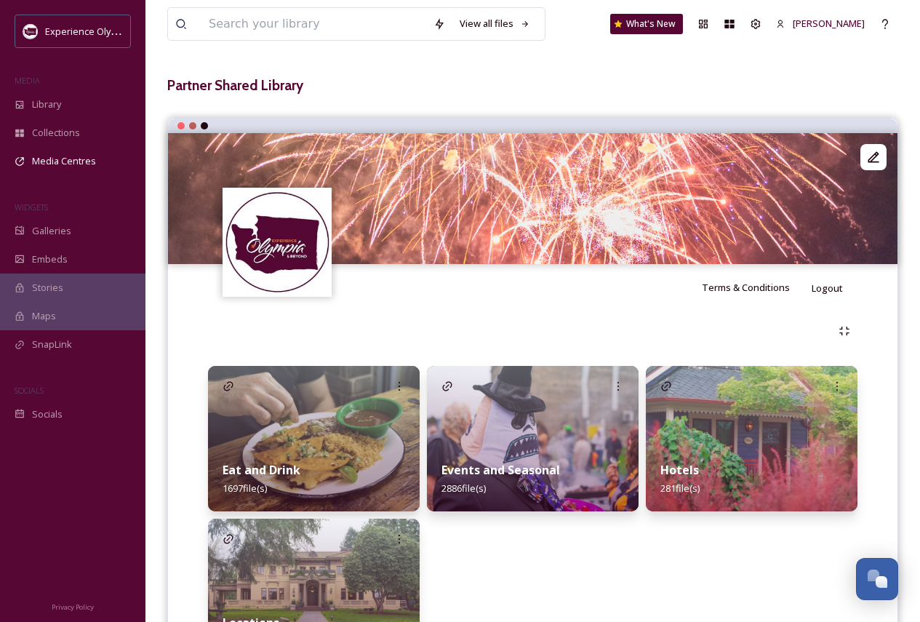
scroll to position [161, 0]
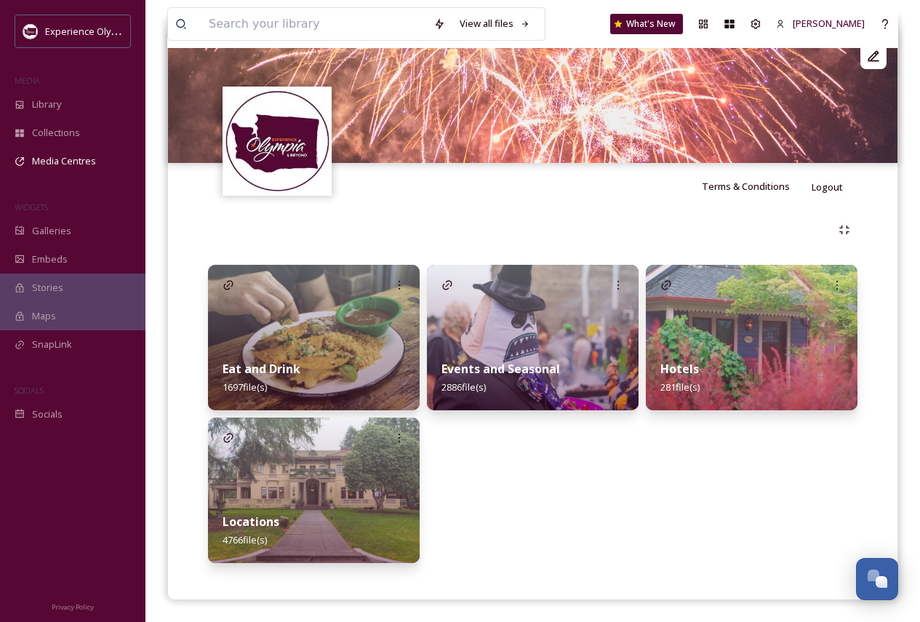
click at [340, 400] on img at bounding box center [314, 489] width 212 height 145
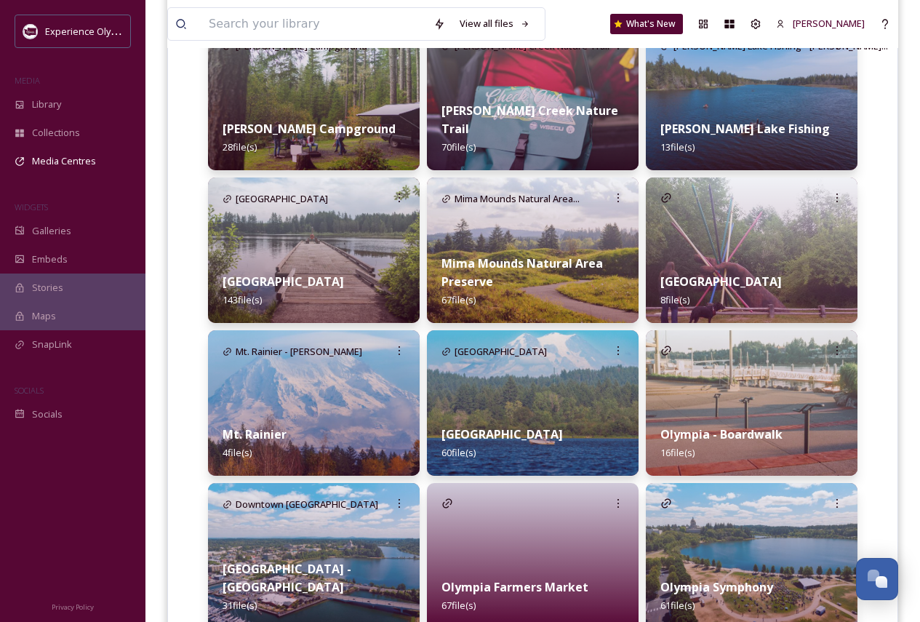
scroll to position [2544, 0]
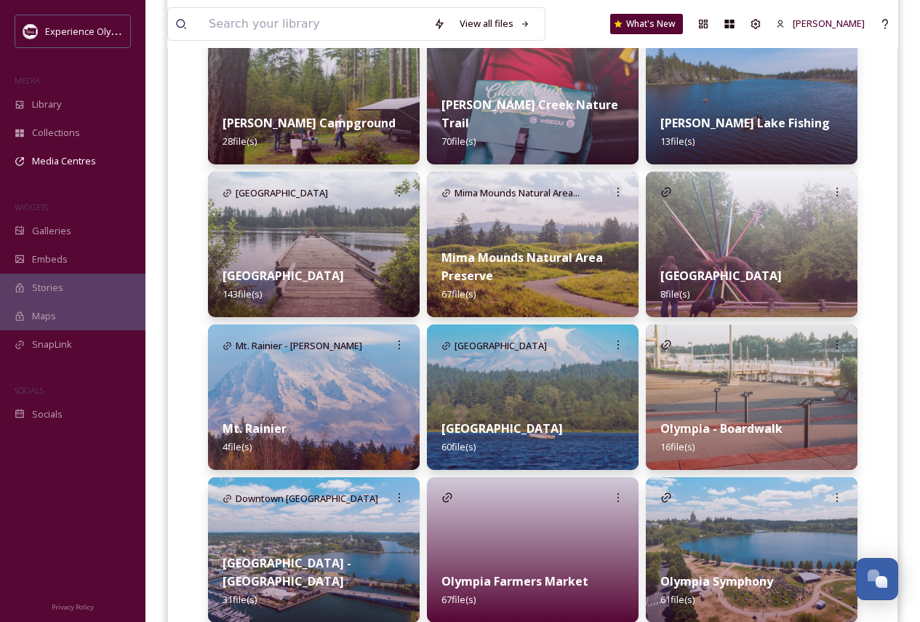
click at [606, 234] on img at bounding box center [533, 244] width 212 height 145
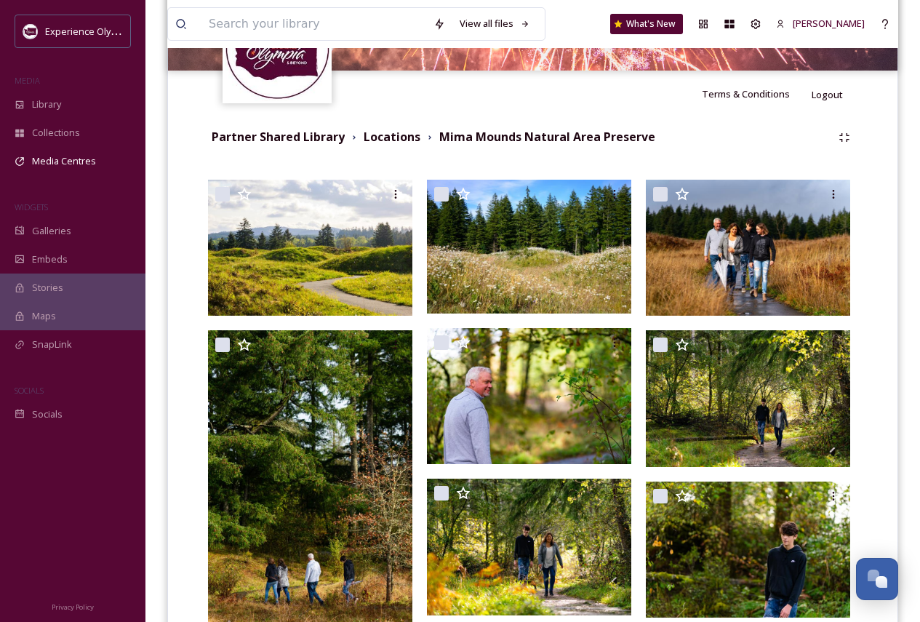
scroll to position [218, 0]
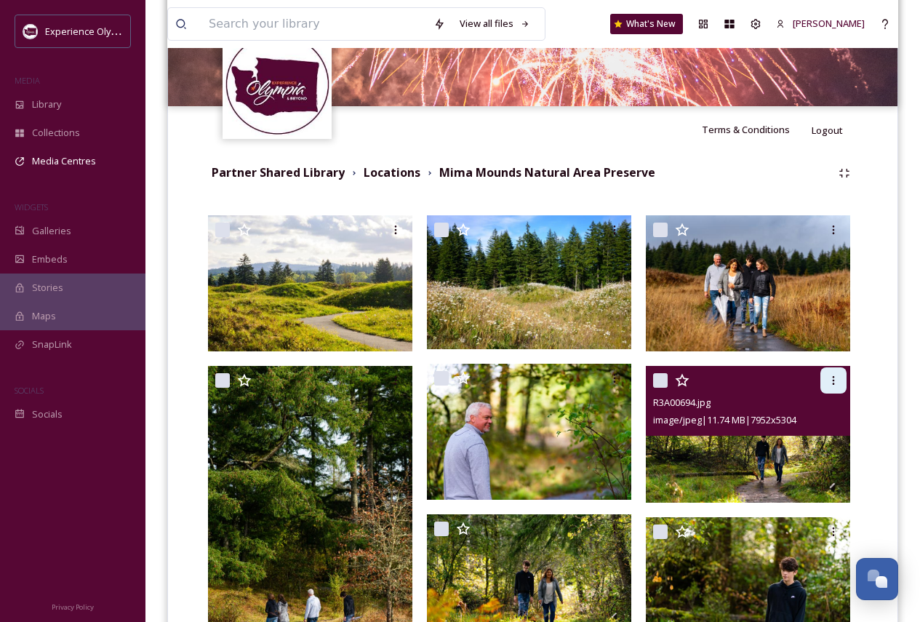
click at [832, 382] on icon at bounding box center [833, 380] width 12 height 12
click at [822, 400] on span "Download" at bounding box center [816, 440] width 44 height 14
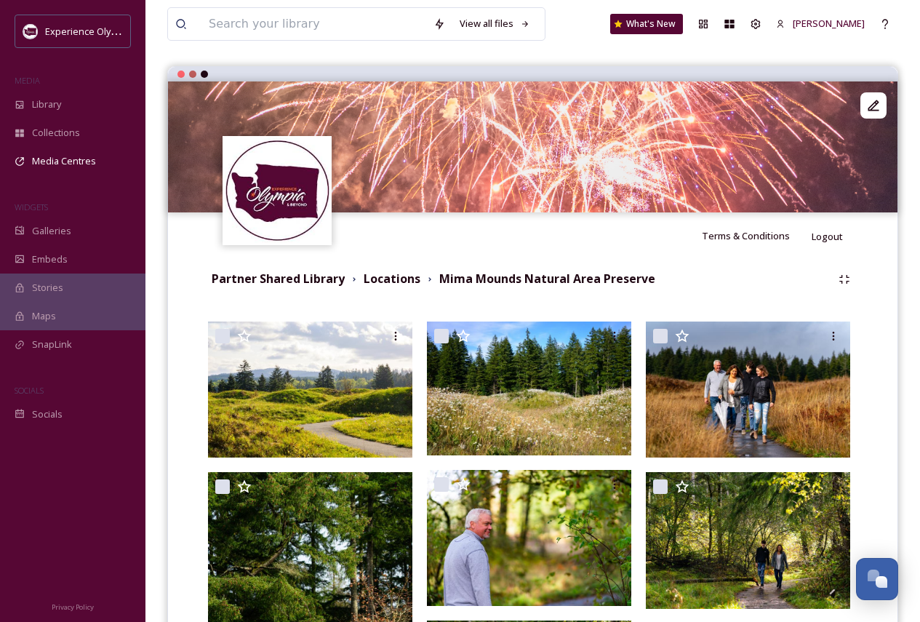
scroll to position [0, 0]
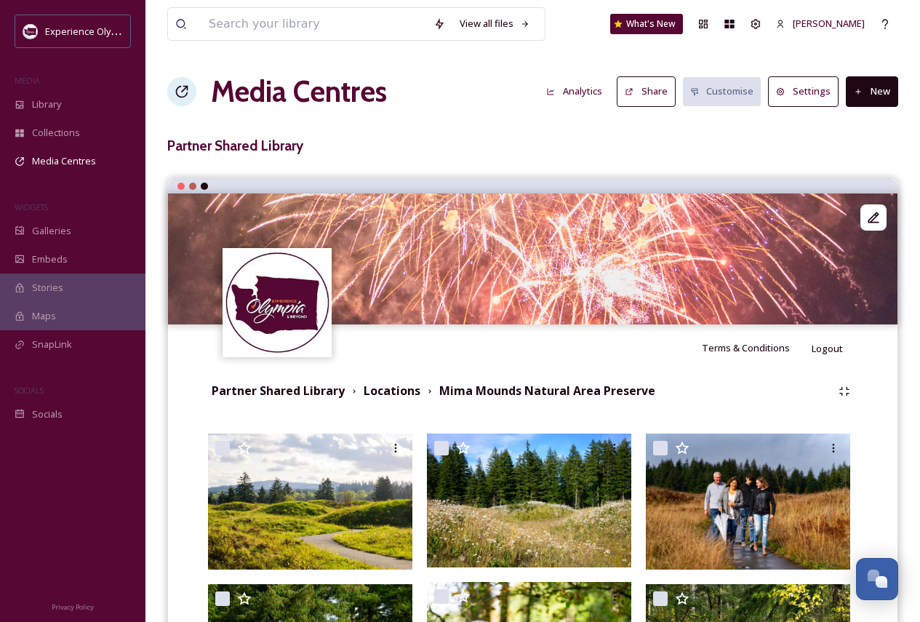
click at [261, 145] on h3 "Partner Shared Library" at bounding box center [532, 145] width 731 height 21
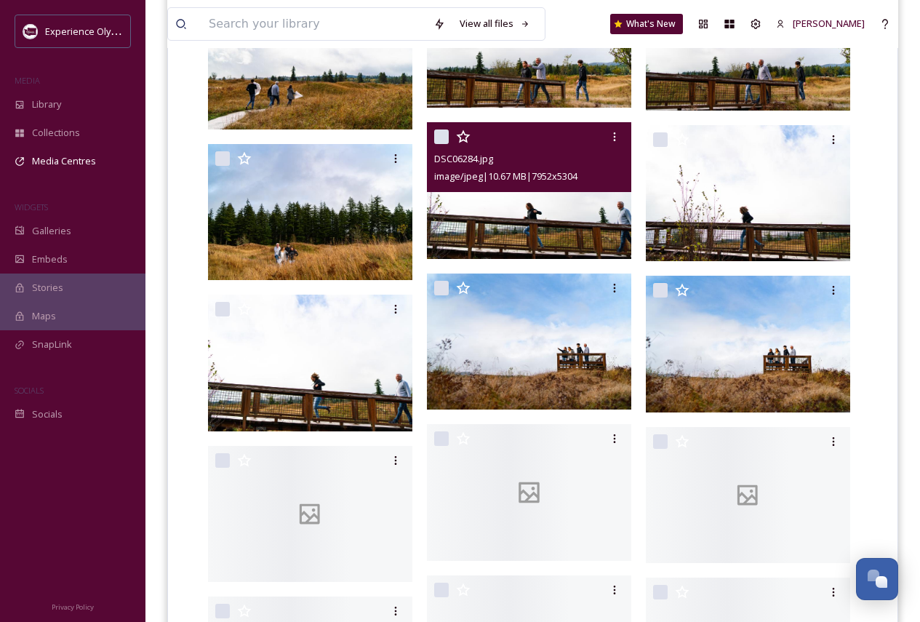
scroll to position [1817, 0]
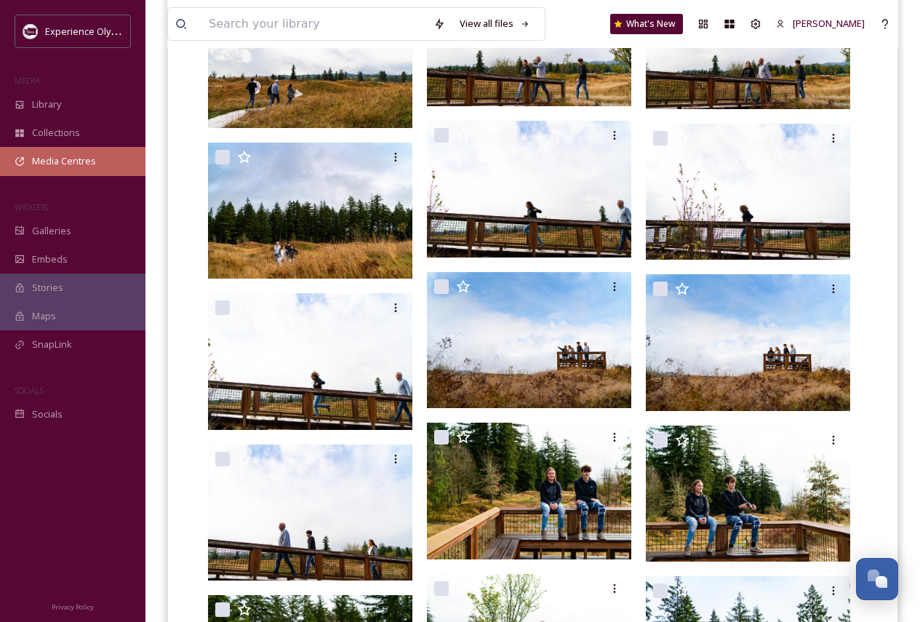
click at [85, 166] on span "Media Centres" at bounding box center [64, 161] width 64 height 14
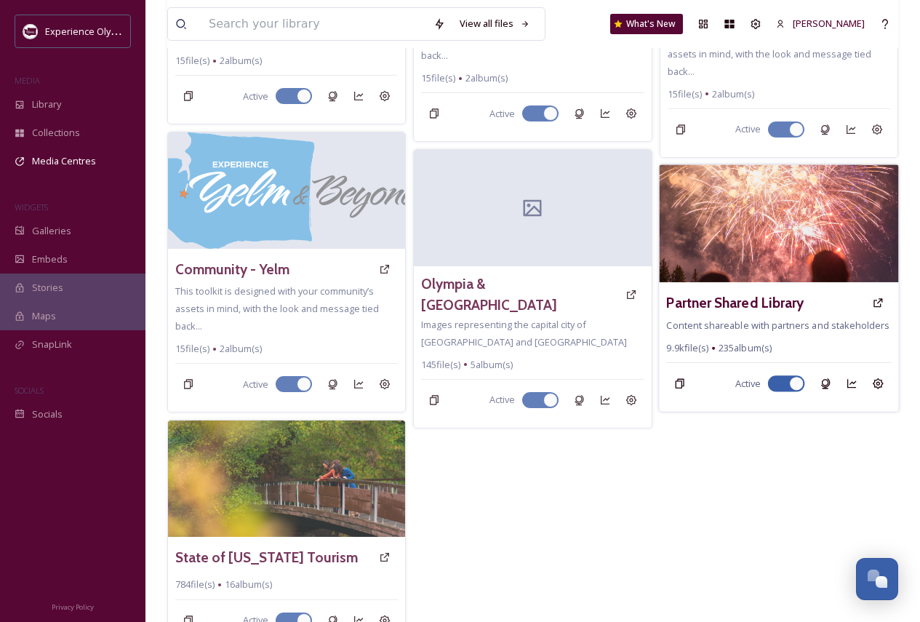
scroll to position [872, 0]
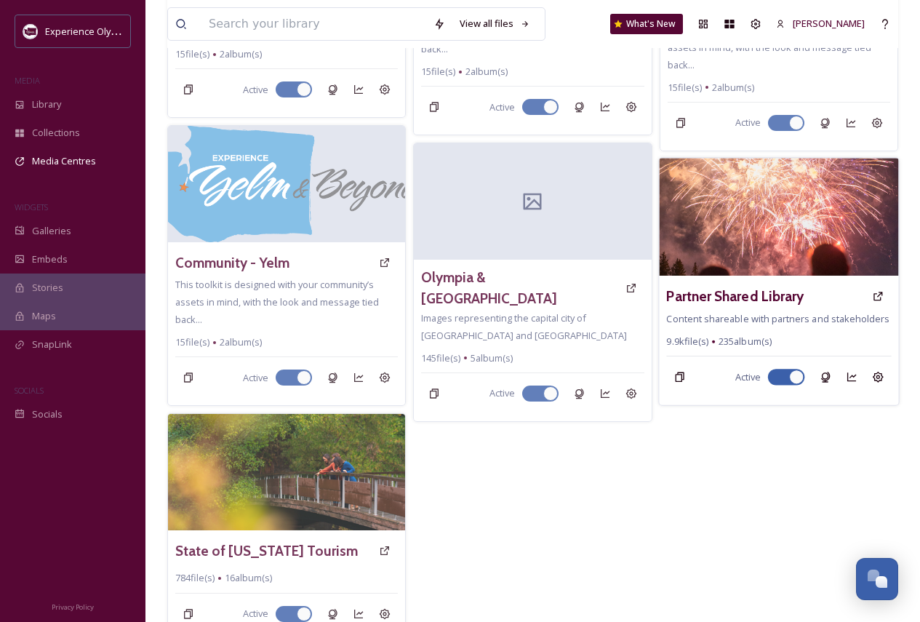
click at [767, 216] on img at bounding box center [779, 217] width 240 height 118
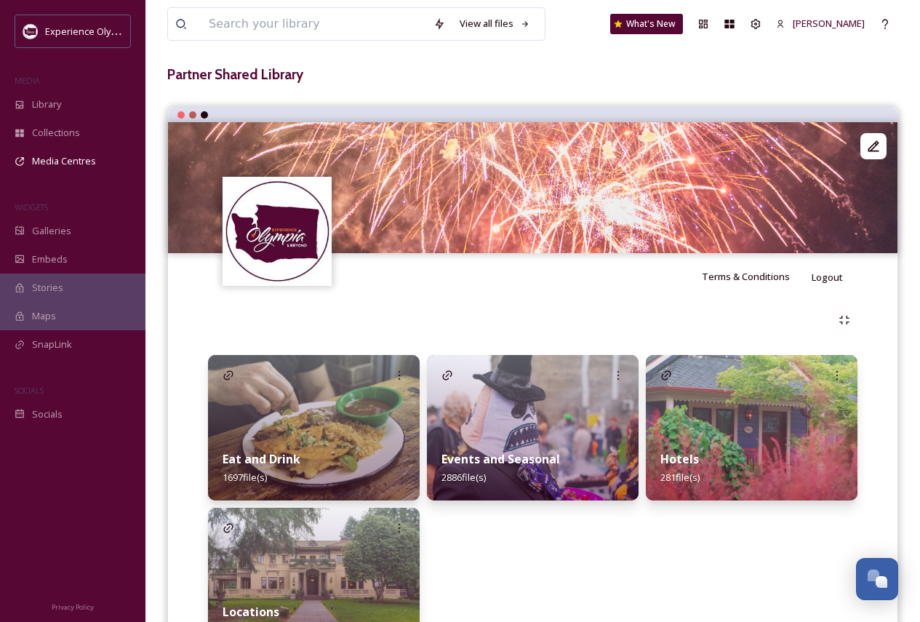
scroll to position [161, 0]
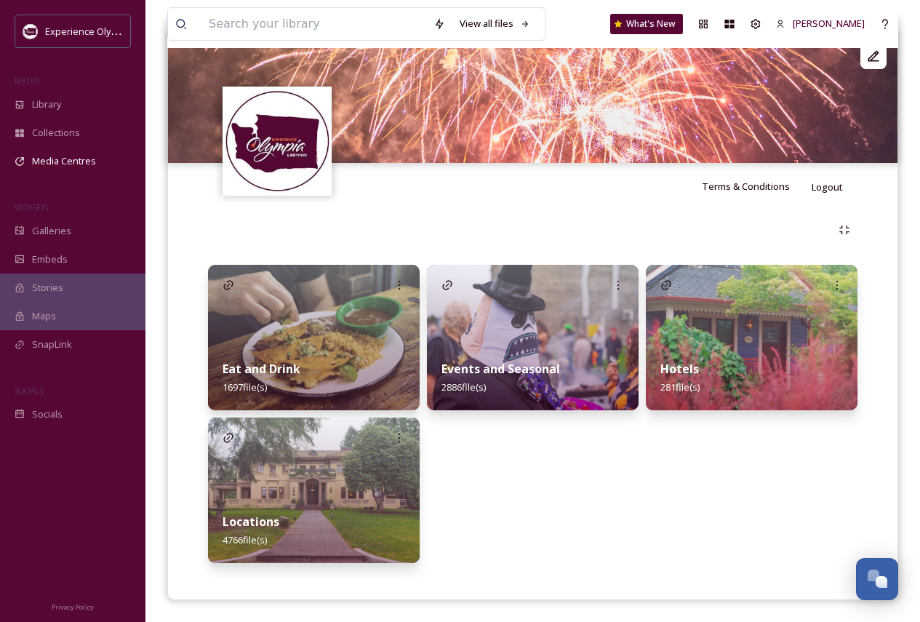
click at [548, 324] on img at bounding box center [533, 337] width 212 height 145
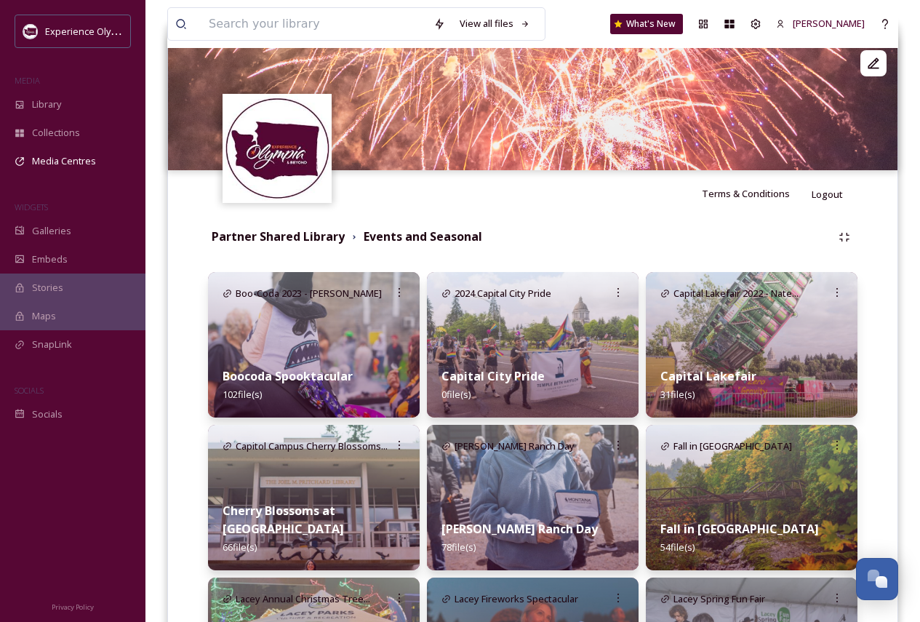
scroll to position [73, 0]
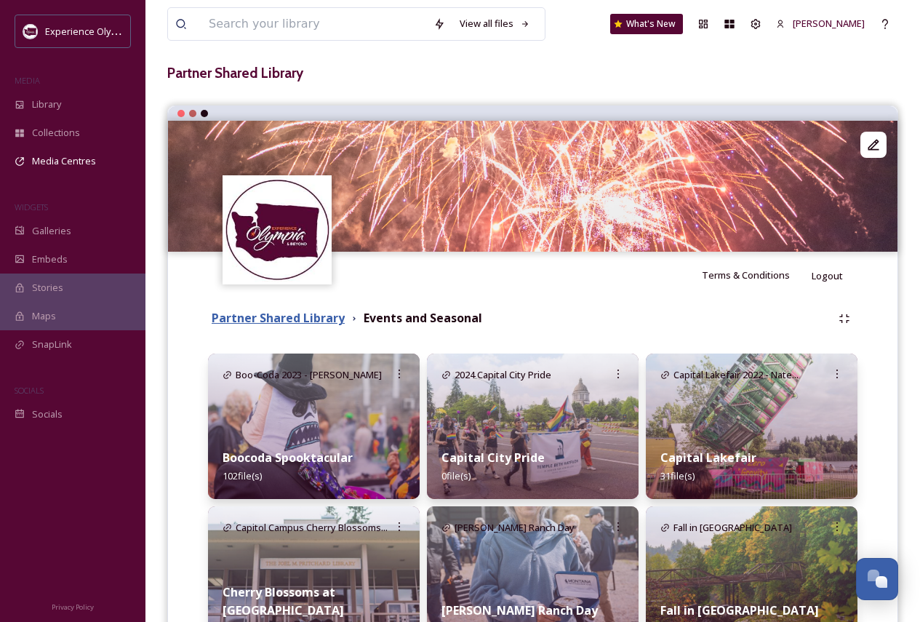
click at [302, 318] on strong "Partner Shared Library" at bounding box center [278, 318] width 133 height 16
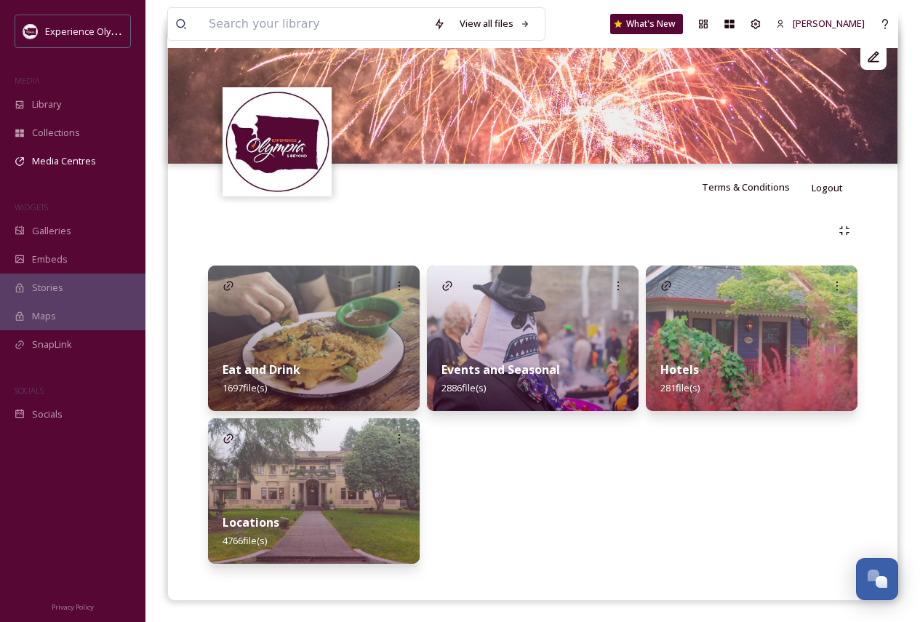
scroll to position [161, 0]
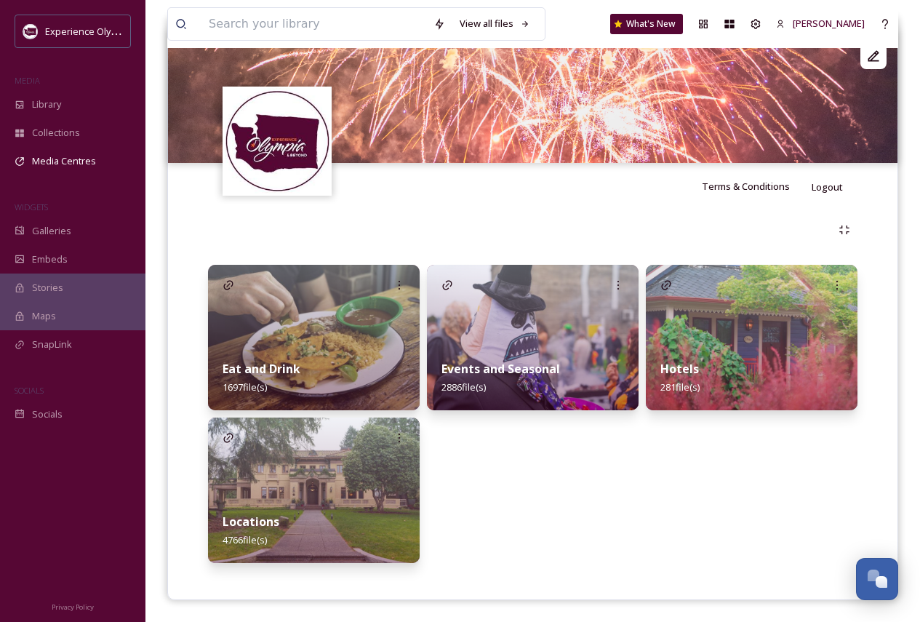
click at [303, 400] on img at bounding box center [314, 489] width 212 height 145
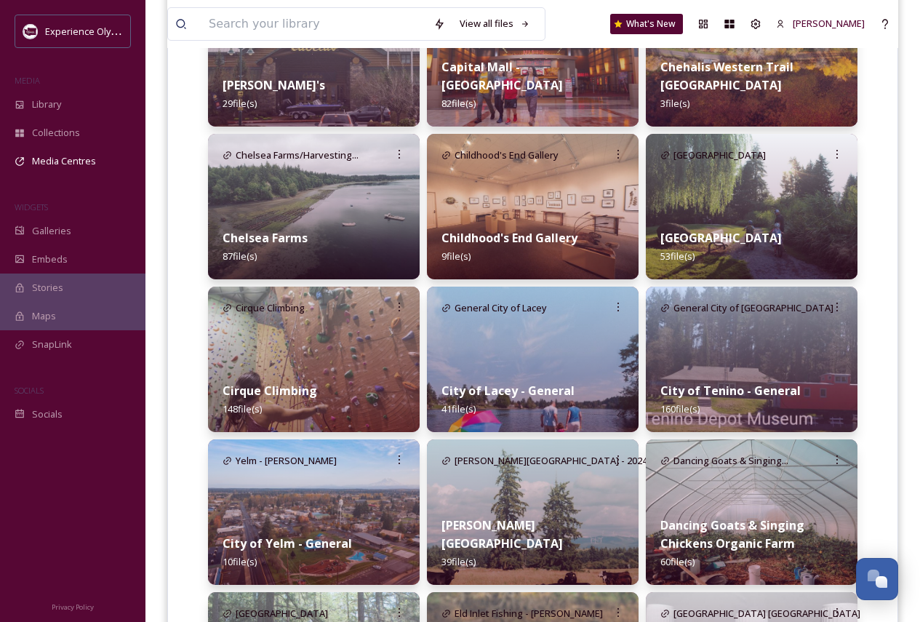
scroll to position [1090, 0]
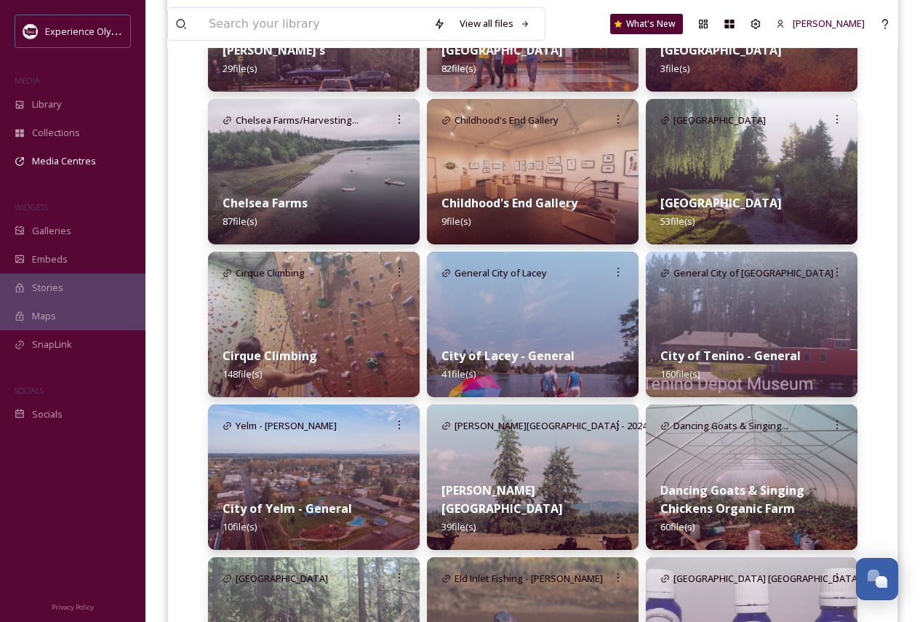
click at [771, 305] on img at bounding box center [752, 324] width 212 height 145
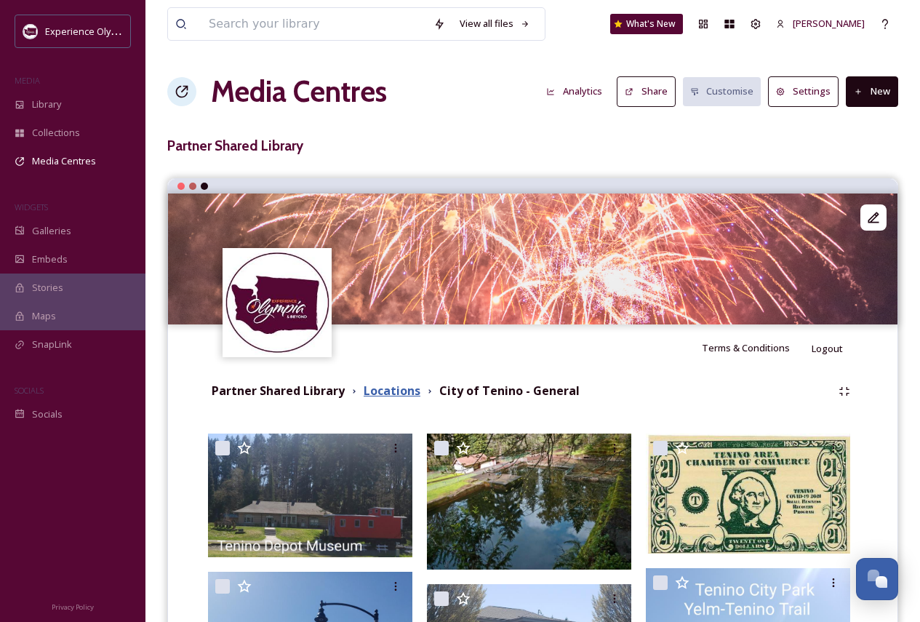
click at [393, 394] on strong "Locations" at bounding box center [391, 390] width 57 height 16
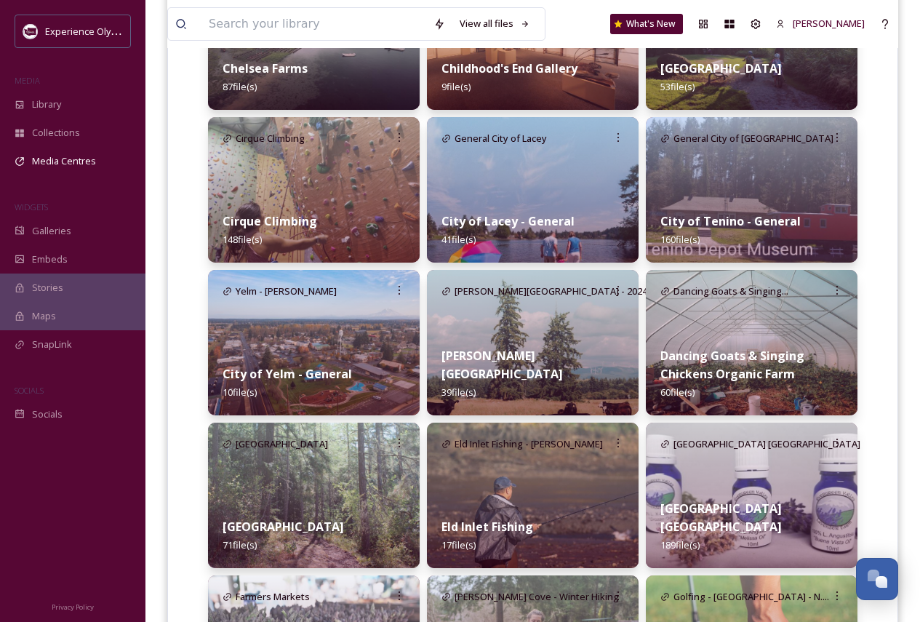
scroll to position [1381, 0]
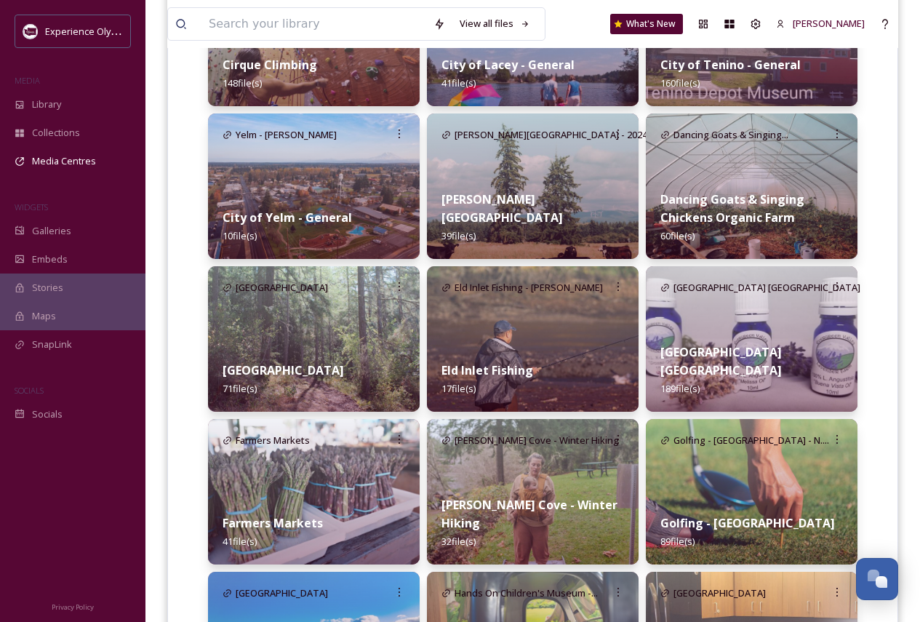
click at [353, 188] on img at bounding box center [314, 185] width 212 height 145
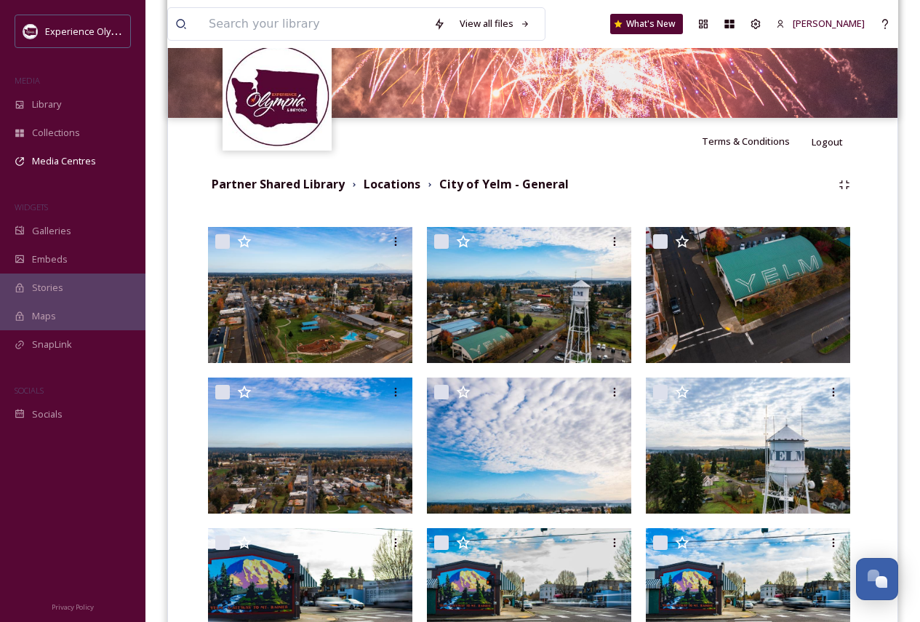
scroll to position [436, 0]
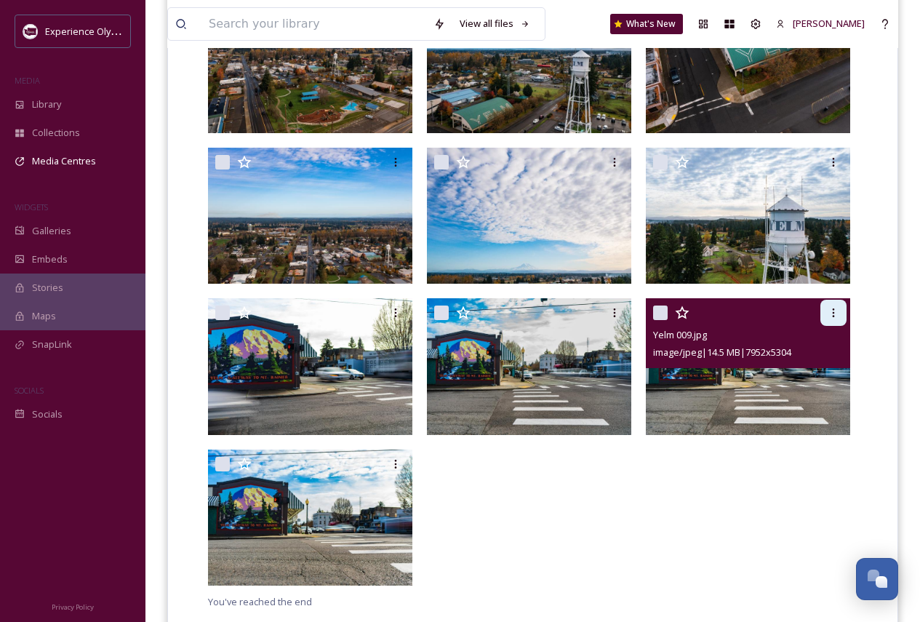
click at [831, 313] on icon at bounding box center [833, 313] width 12 height 12
click at [819, 373] on span "Download" at bounding box center [816, 373] width 44 height 14
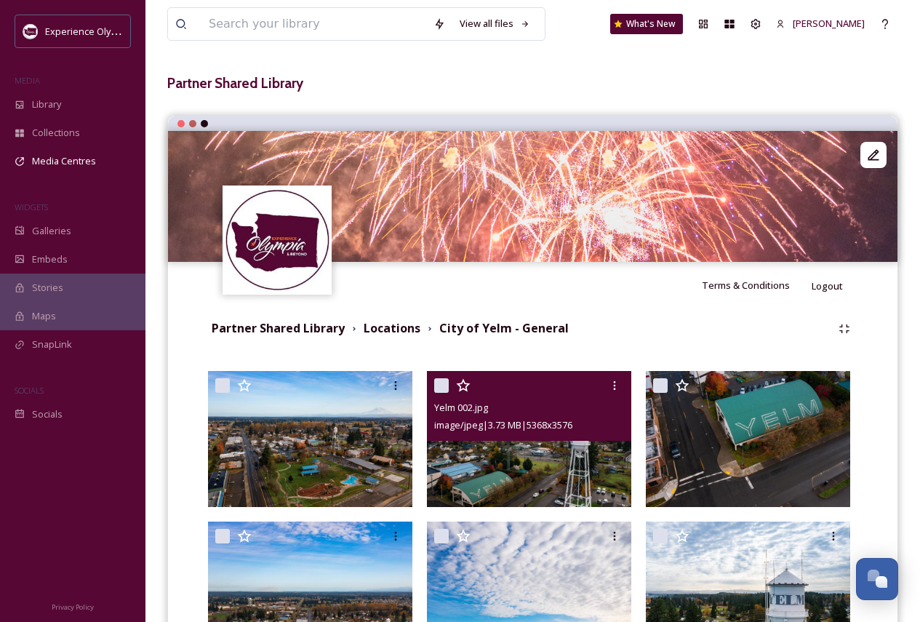
scroll to position [0, 0]
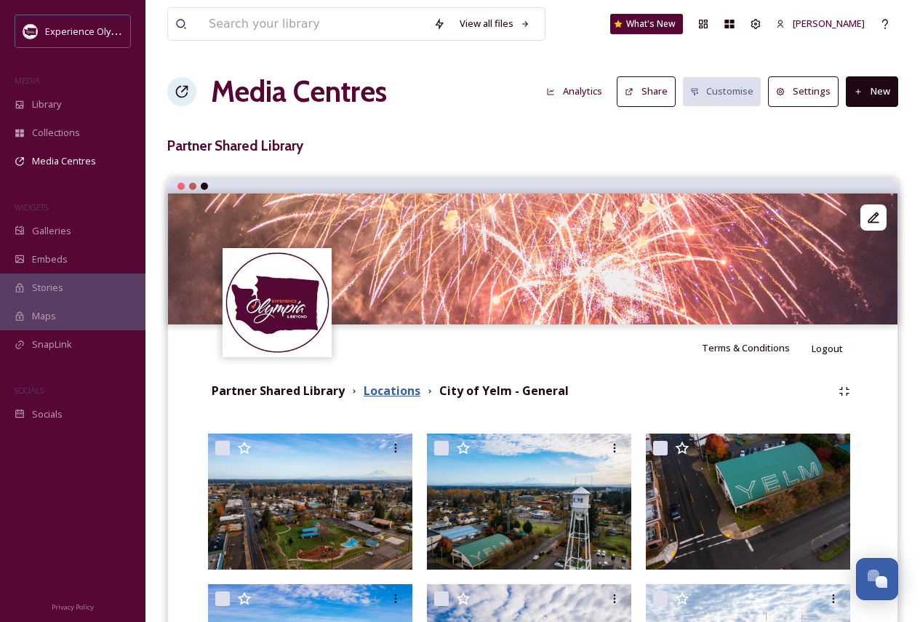
click at [388, 391] on strong "Locations" at bounding box center [391, 390] width 57 height 16
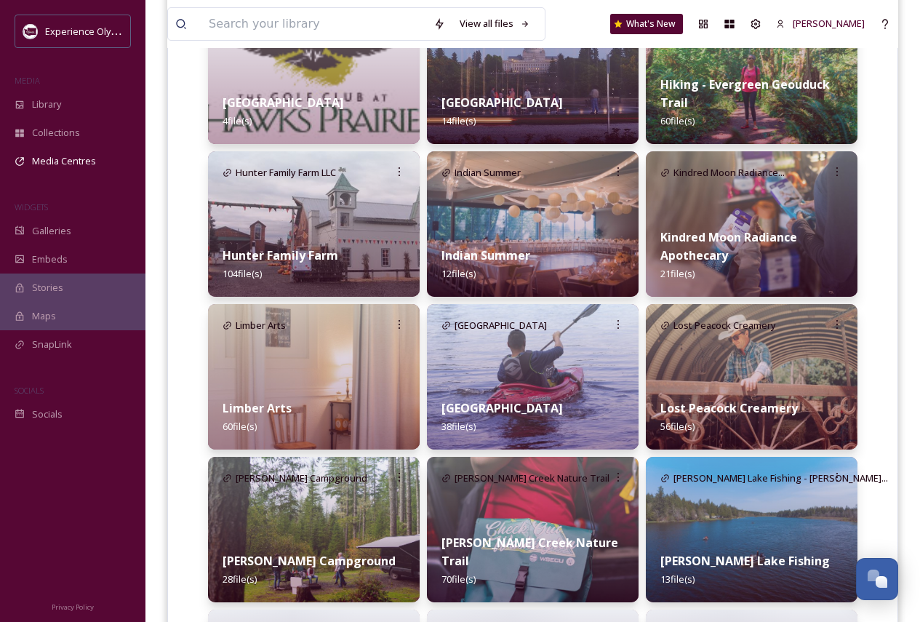
scroll to position [2108, 0]
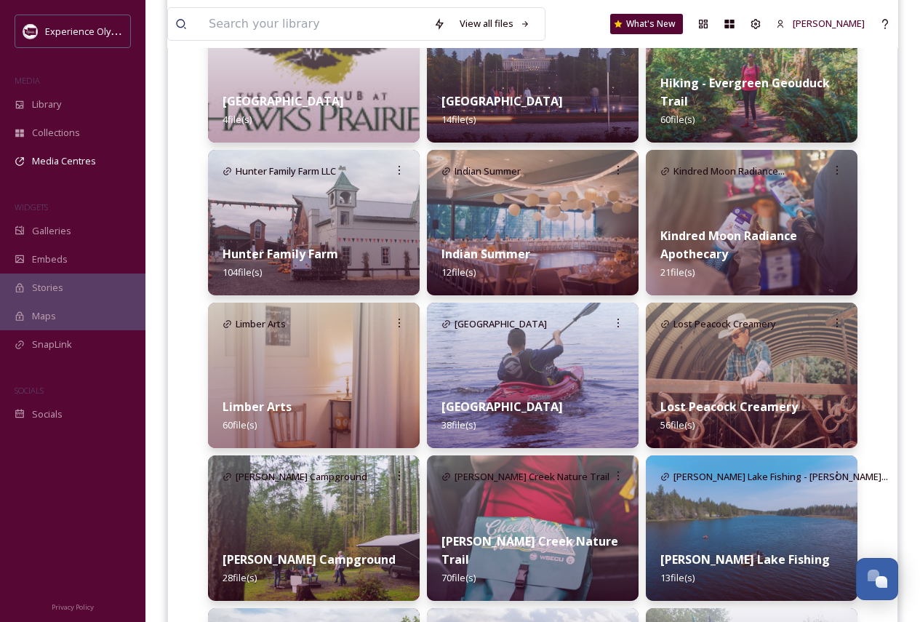
click at [774, 400] on div "Lost Peacock Creamery 56 file(s)" at bounding box center [752, 415] width 212 height 65
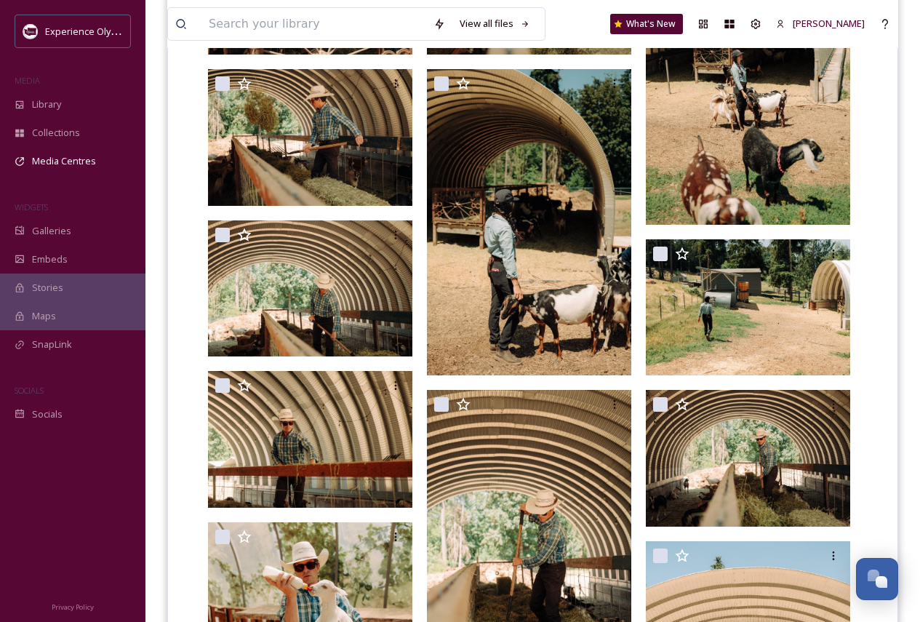
scroll to position [39, 0]
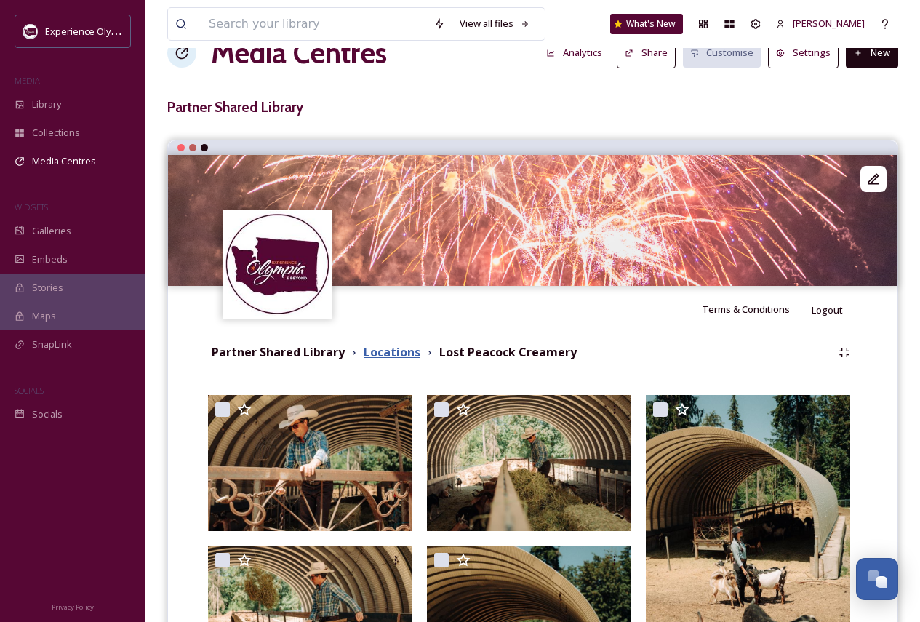
click at [391, 353] on strong "Locations" at bounding box center [391, 352] width 57 height 16
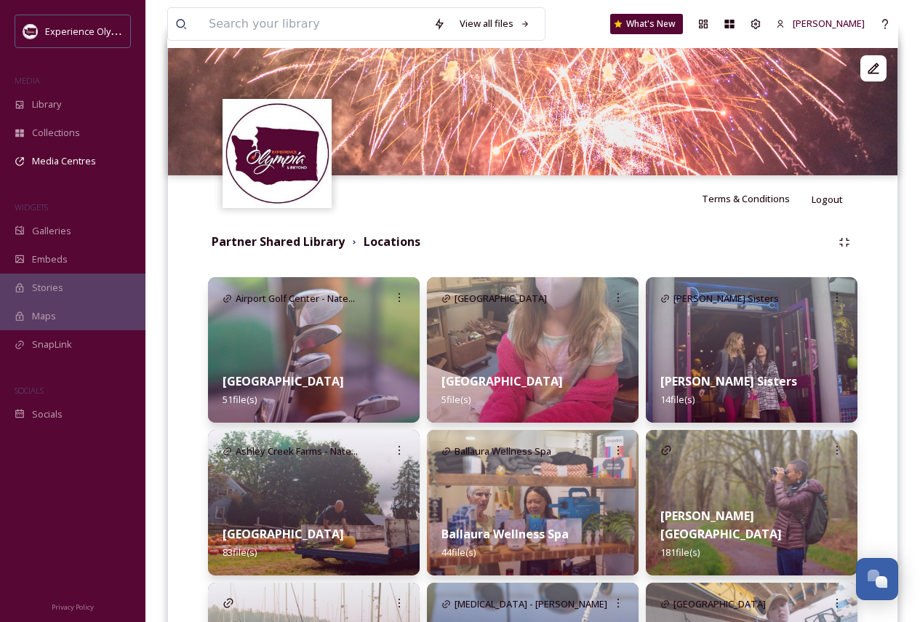
scroll to position [142, 0]
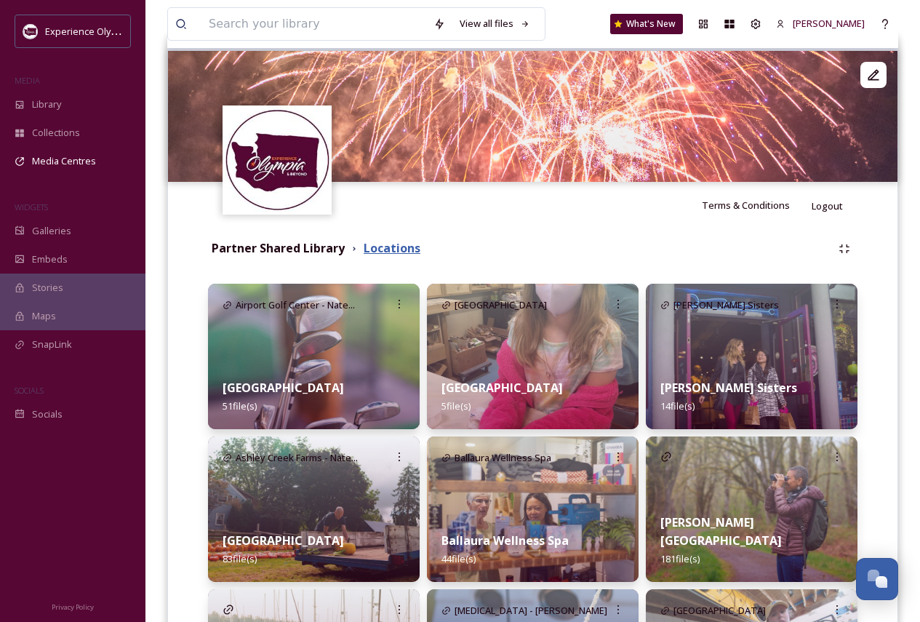
click at [382, 249] on strong "Locations" at bounding box center [391, 248] width 57 height 16
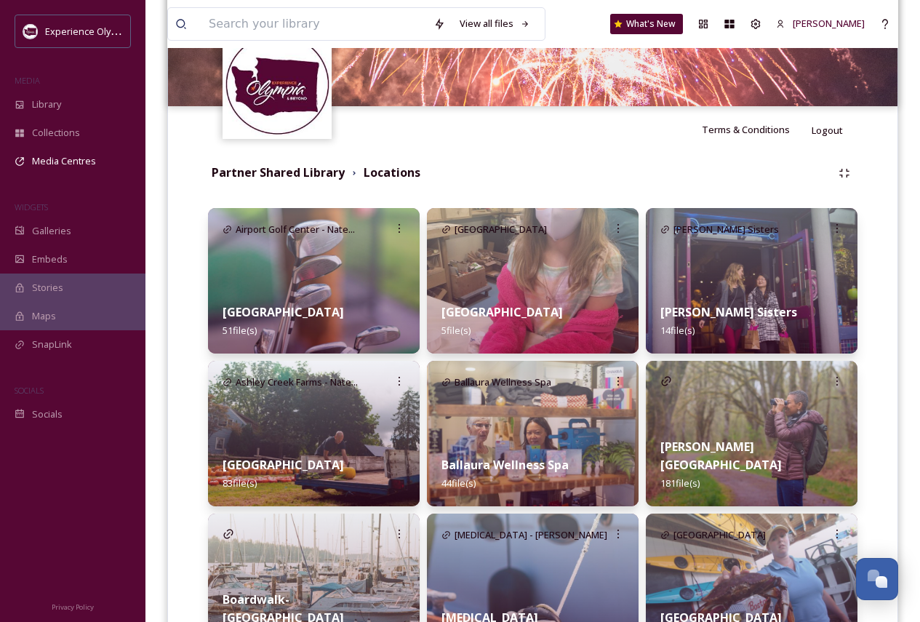
scroll to position [0, 0]
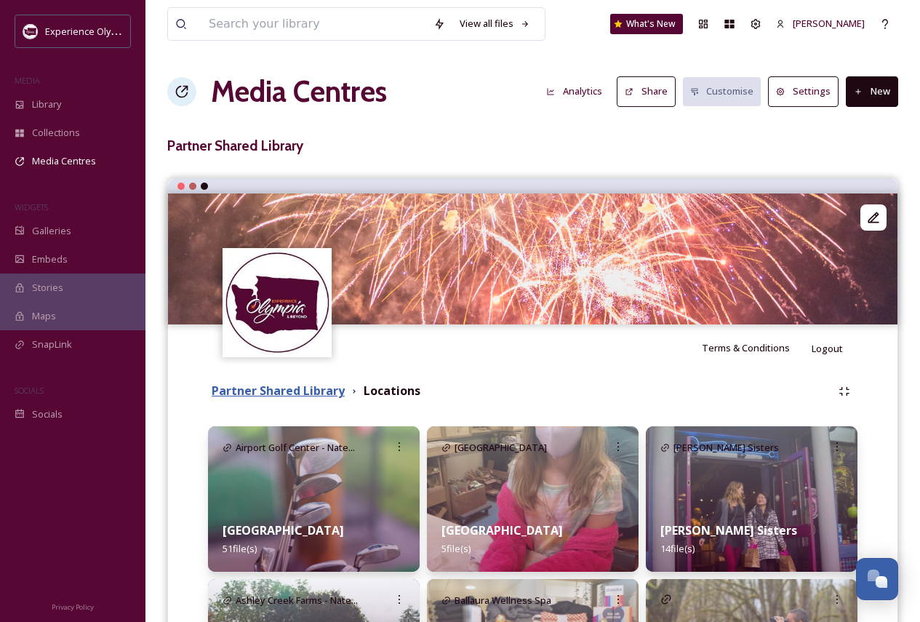
click at [316, 389] on strong "Partner Shared Library" at bounding box center [278, 390] width 133 height 16
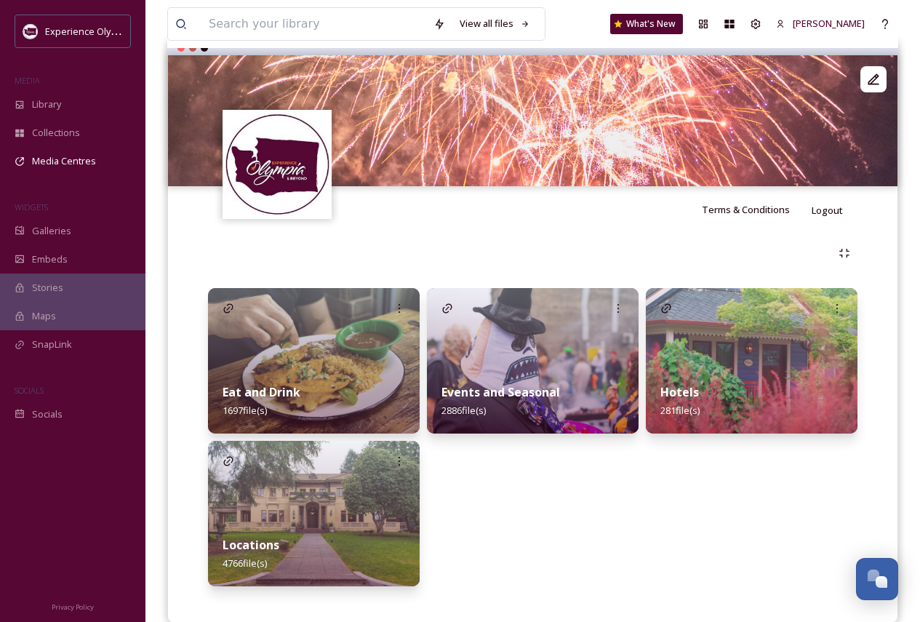
scroll to position [161, 0]
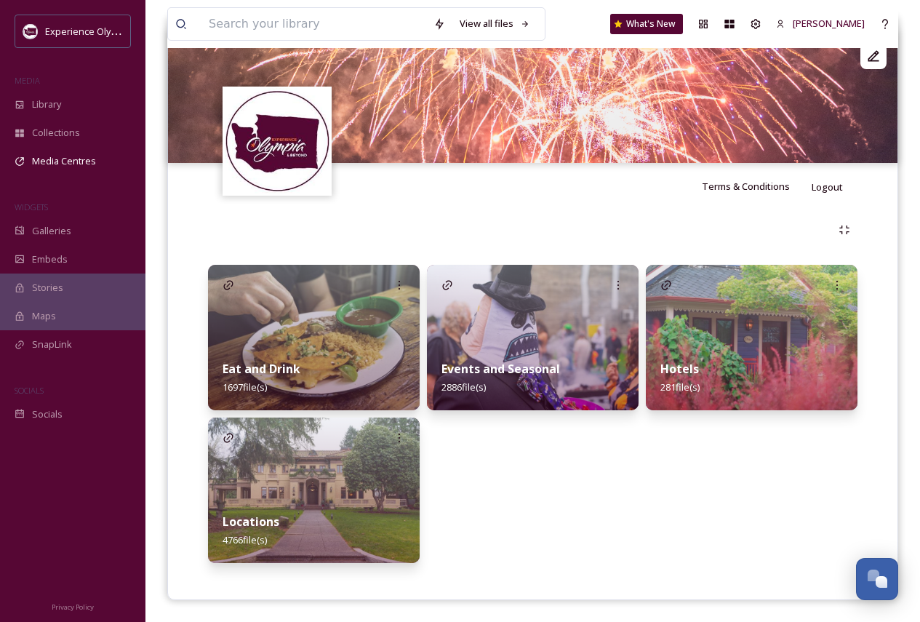
click at [710, 374] on div "Hotels 281 file(s)" at bounding box center [752, 377] width 212 height 65
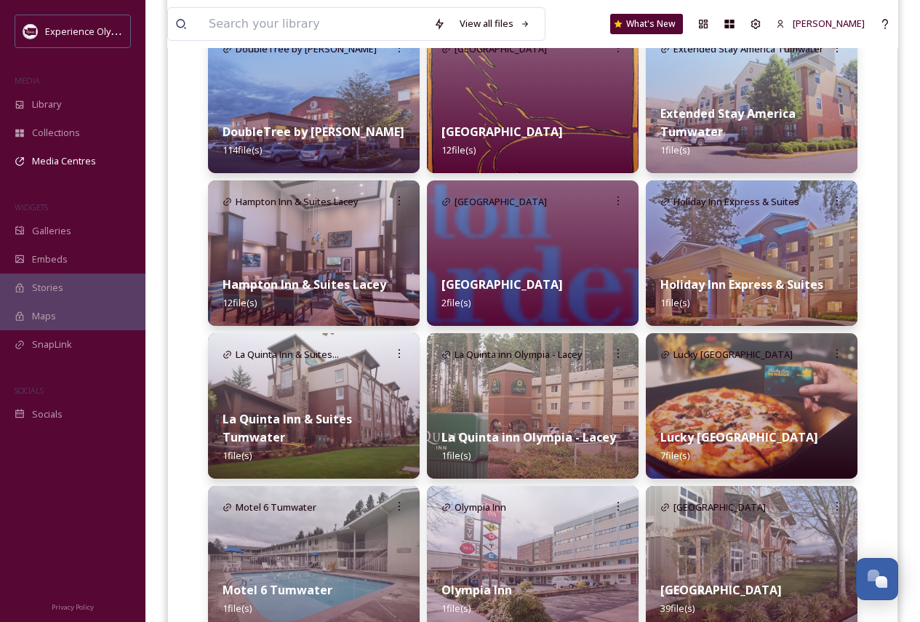
scroll to position [586, 0]
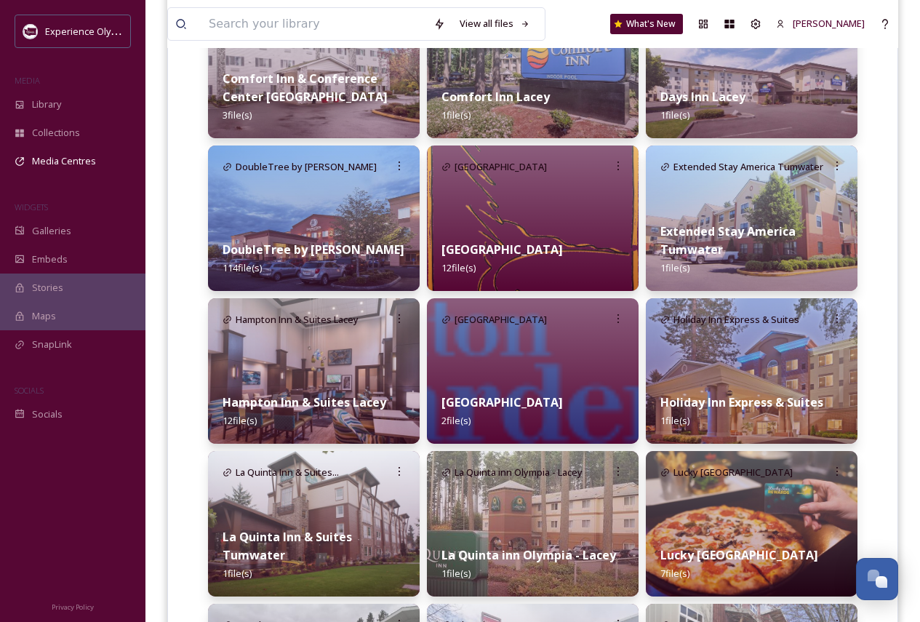
click at [326, 225] on img at bounding box center [314, 217] width 212 height 145
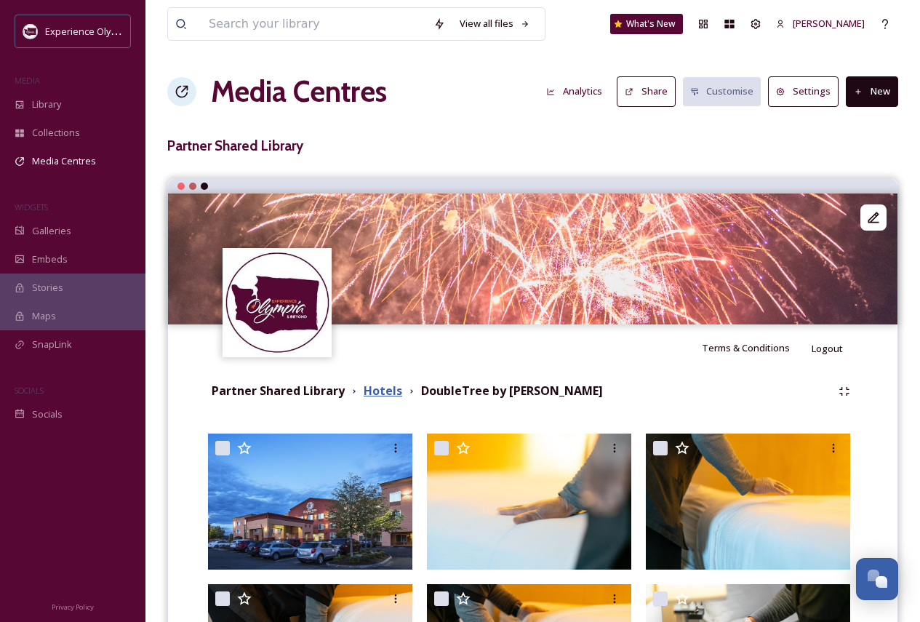
click at [385, 390] on strong "Hotels" at bounding box center [382, 390] width 39 height 16
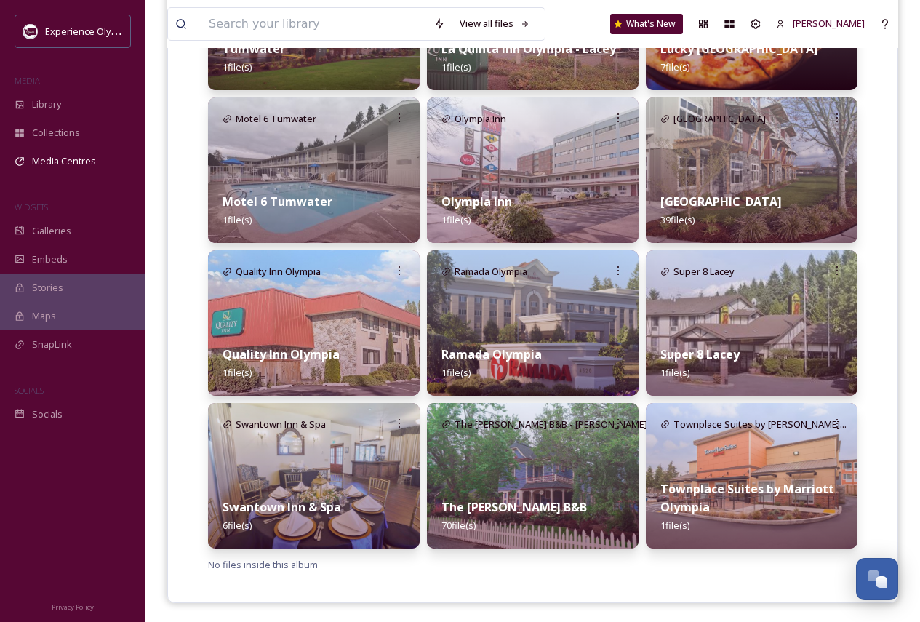
scroll to position [1095, 0]
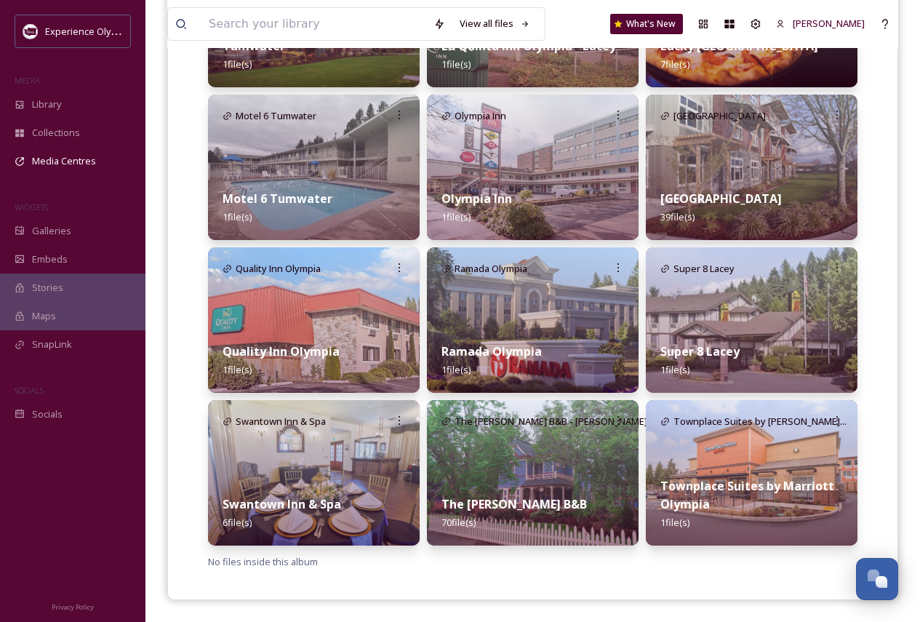
click at [552, 400] on img at bounding box center [533, 472] width 212 height 145
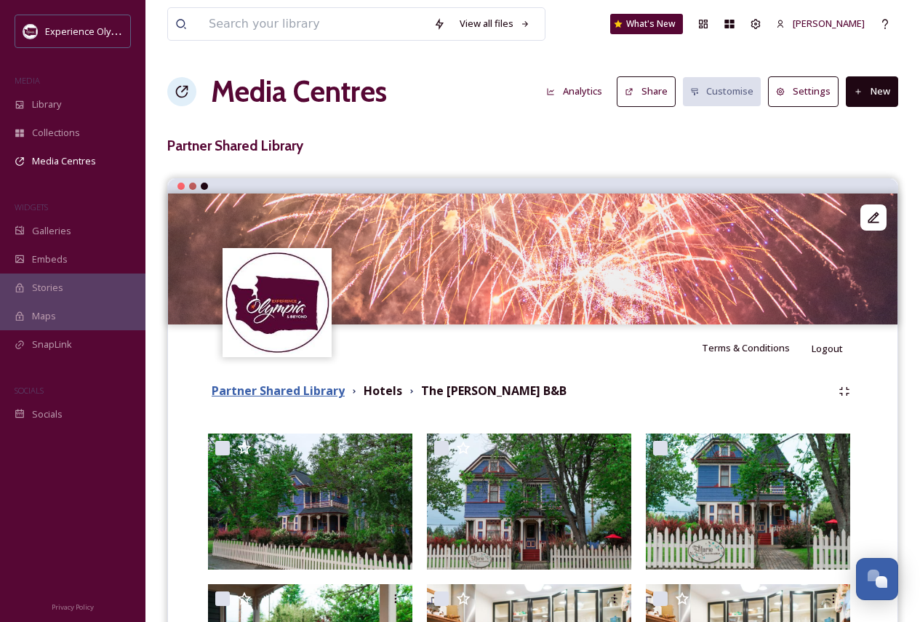
click at [310, 390] on strong "Partner Shared Library" at bounding box center [278, 390] width 133 height 16
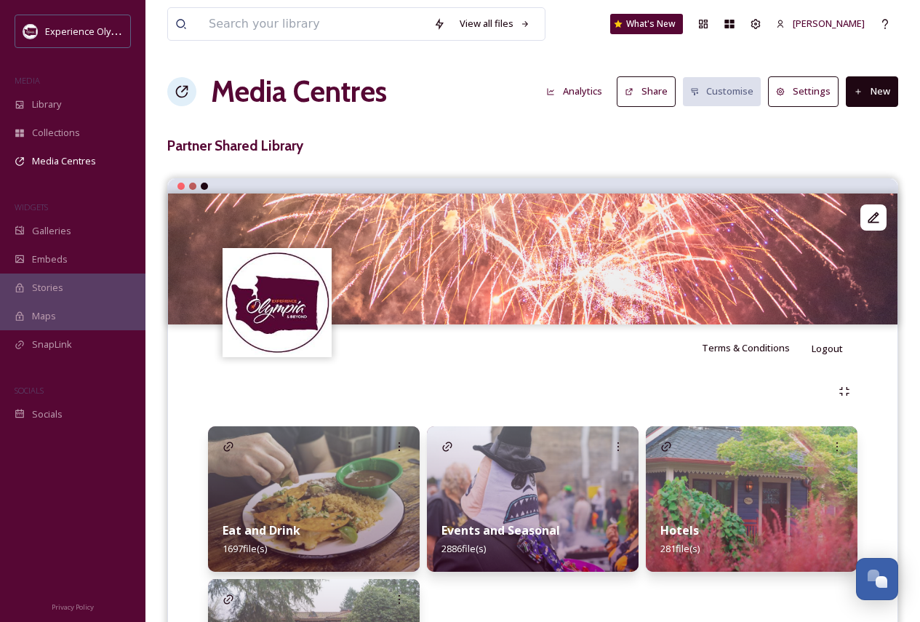
click at [330, 400] on img at bounding box center [314, 498] width 212 height 145
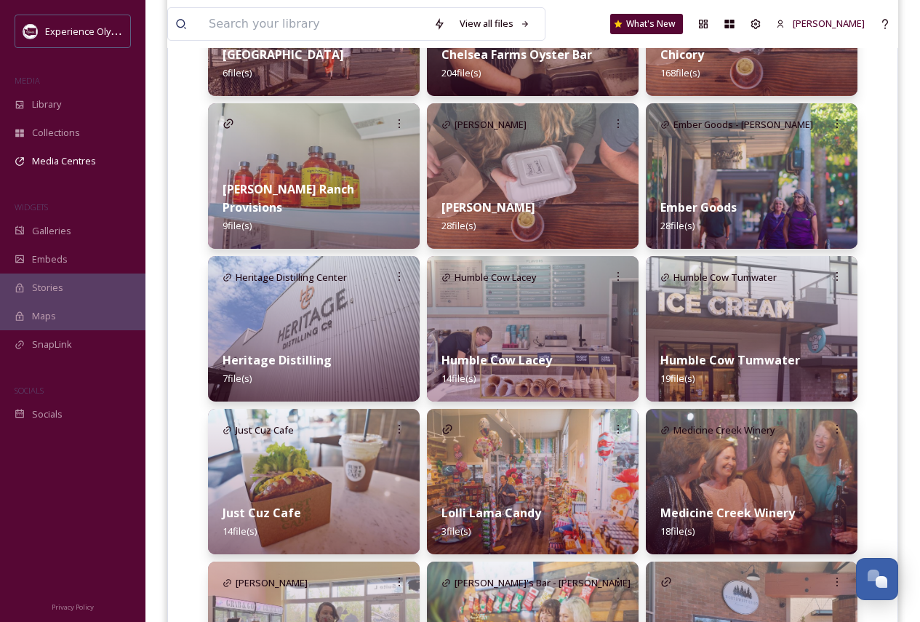
scroll to position [782, 0]
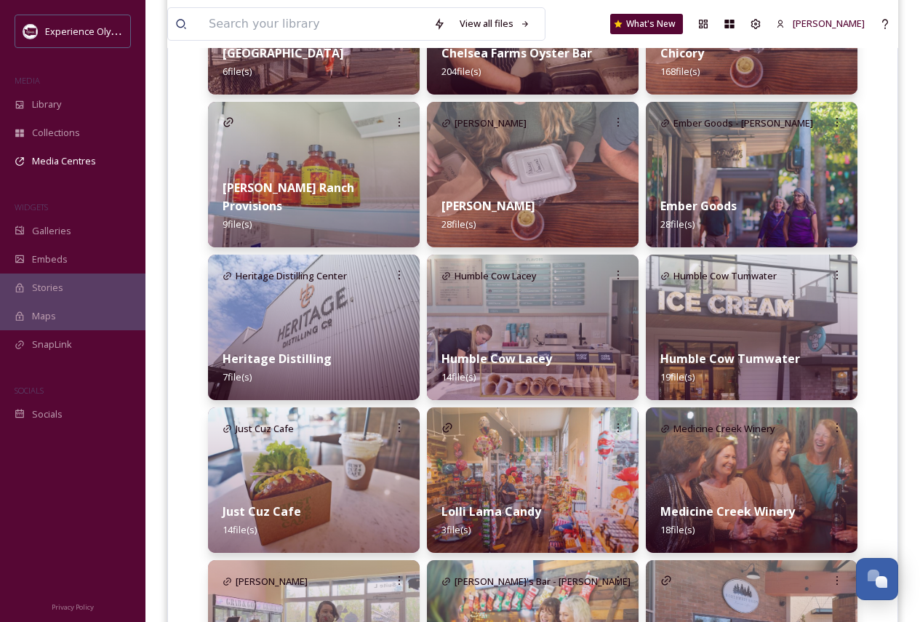
click at [314, 322] on img at bounding box center [314, 326] width 212 height 145
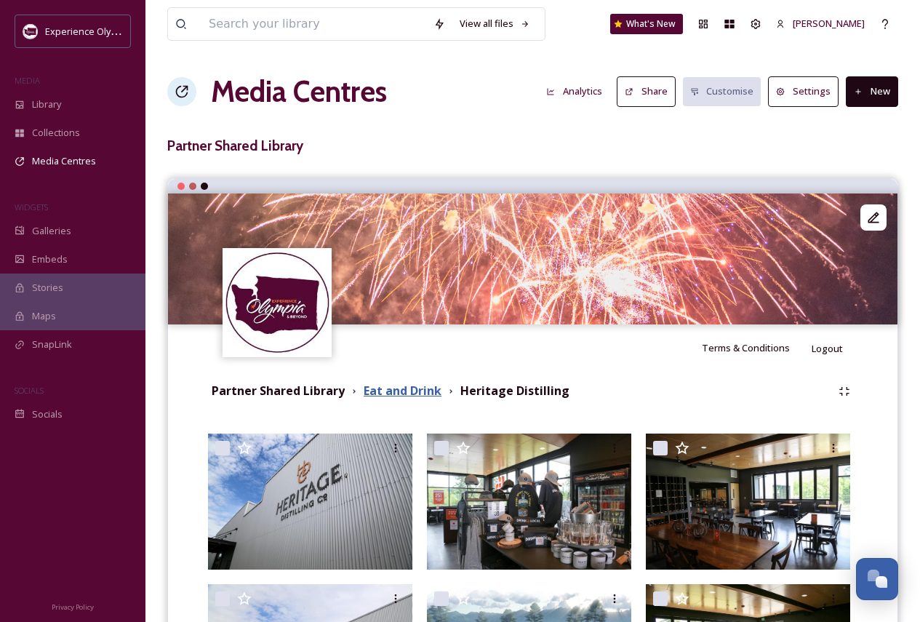
click at [399, 392] on strong "Eat and Drink" at bounding box center [402, 390] width 78 height 16
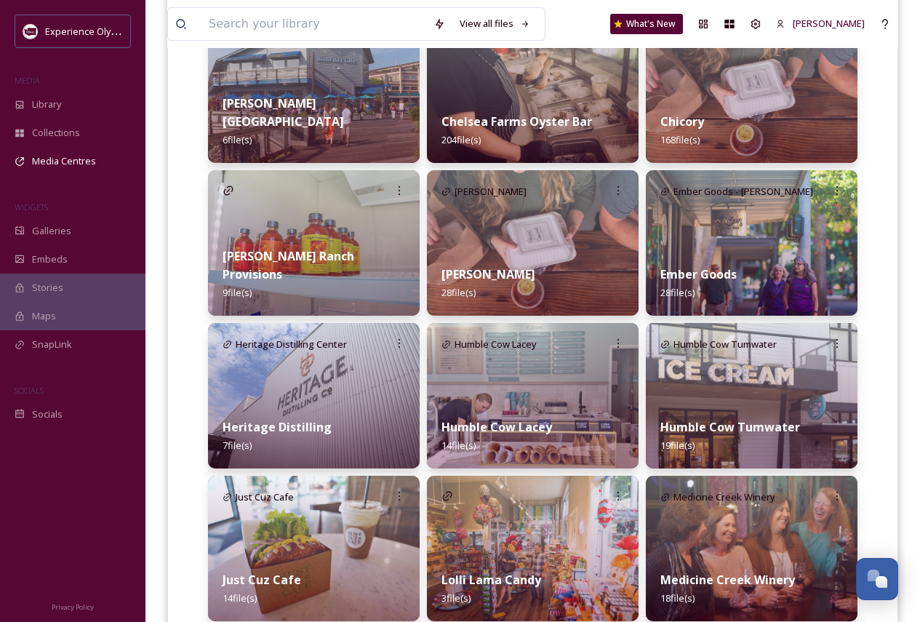
scroll to position [727, 0]
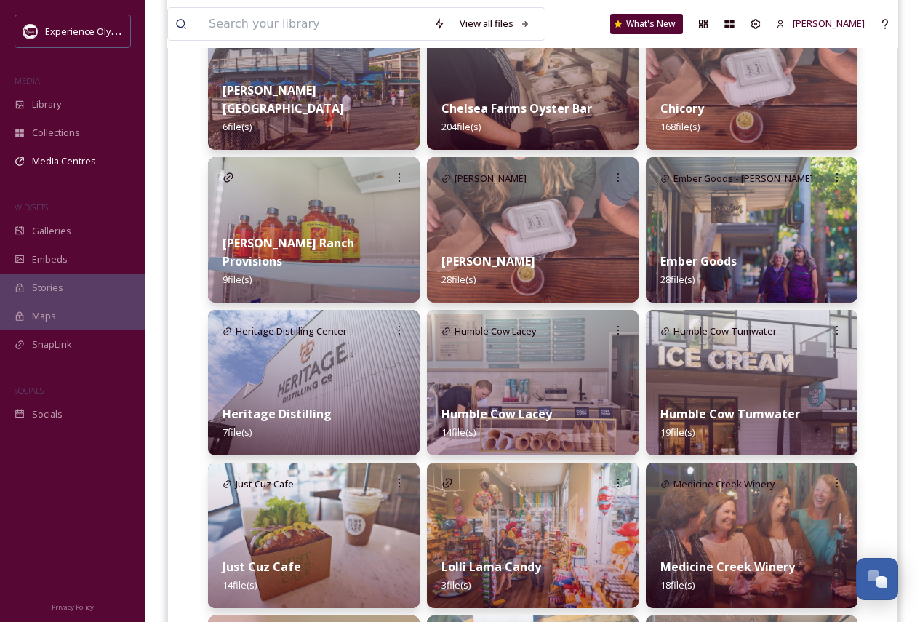
click at [534, 393] on div "Humble Cow Lacey 14 file(s)" at bounding box center [533, 422] width 212 height 65
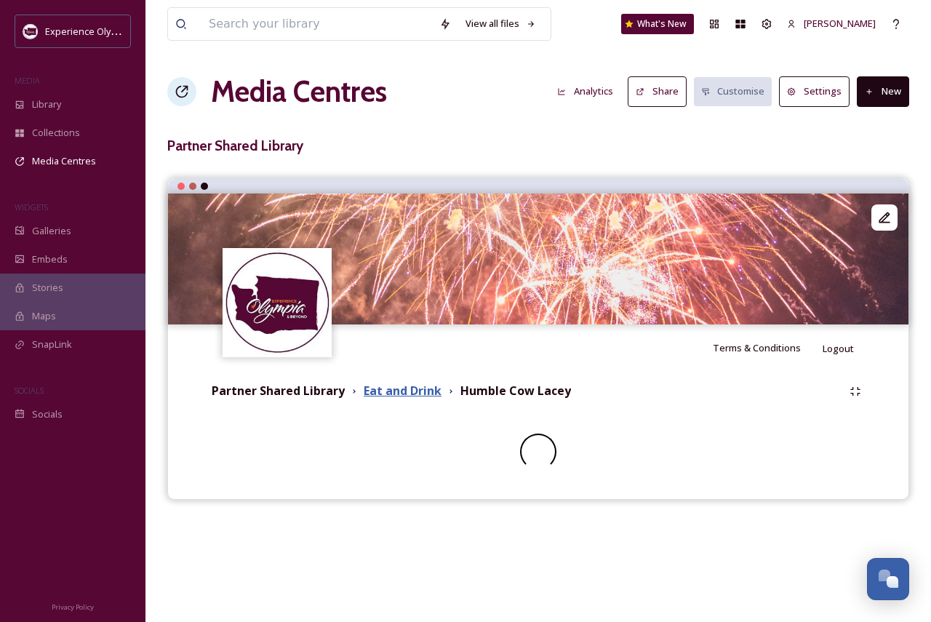
click at [417, 393] on strong "Eat and Drink" at bounding box center [402, 390] width 78 height 16
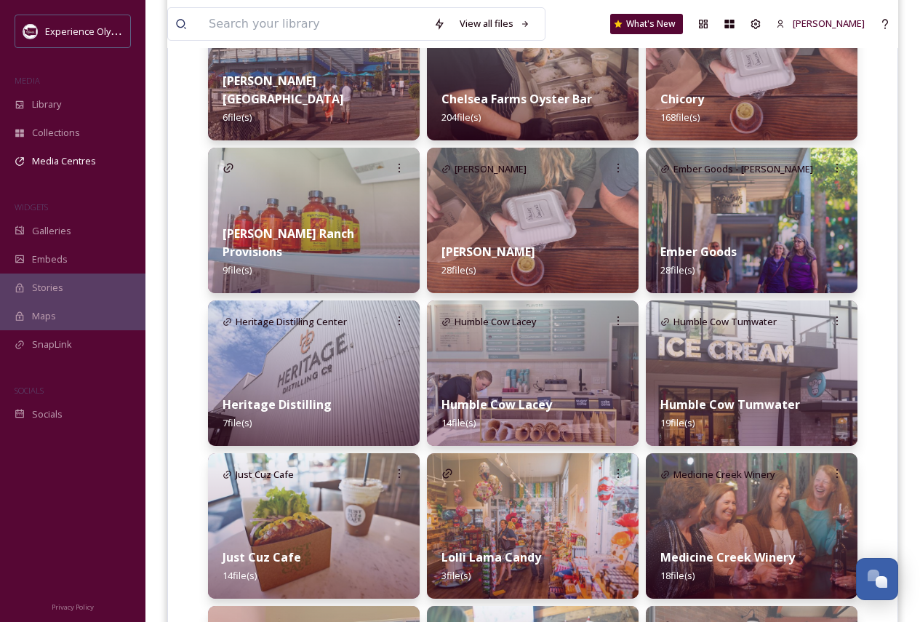
scroll to position [727, 0]
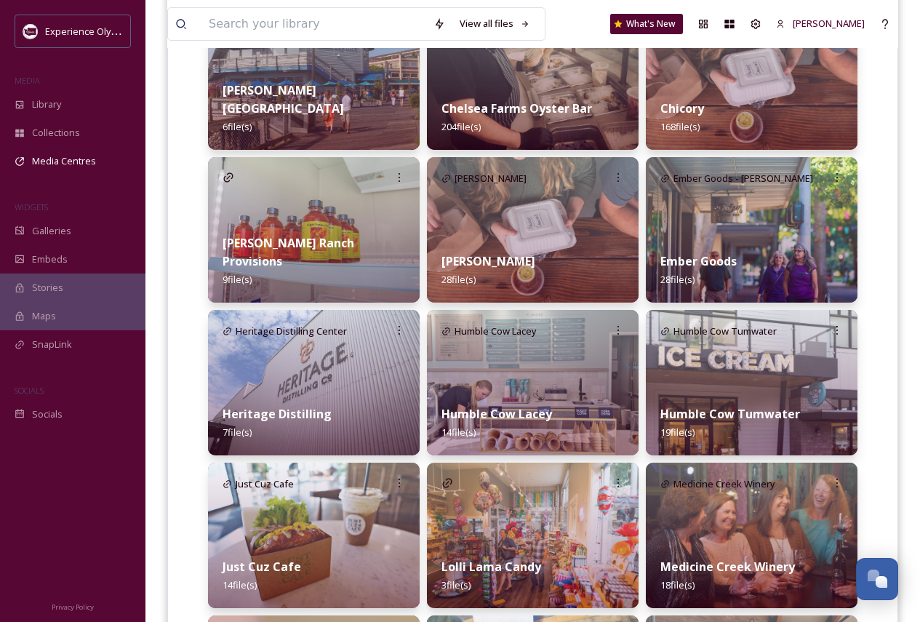
click at [768, 400] on div "Humble Cow Tumwater 19 file(s)" at bounding box center [752, 422] width 212 height 65
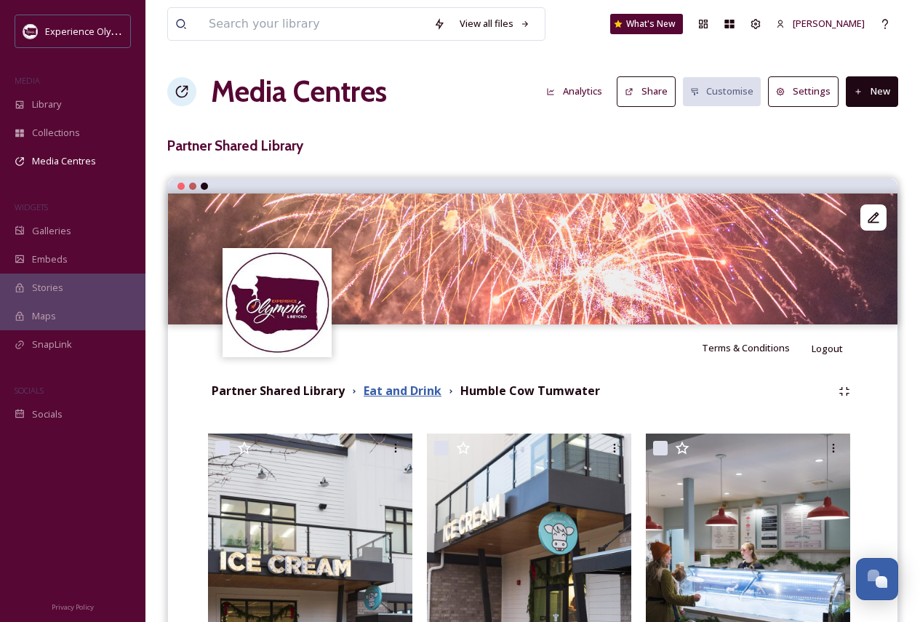
click at [404, 392] on strong "Eat and Drink" at bounding box center [402, 390] width 78 height 16
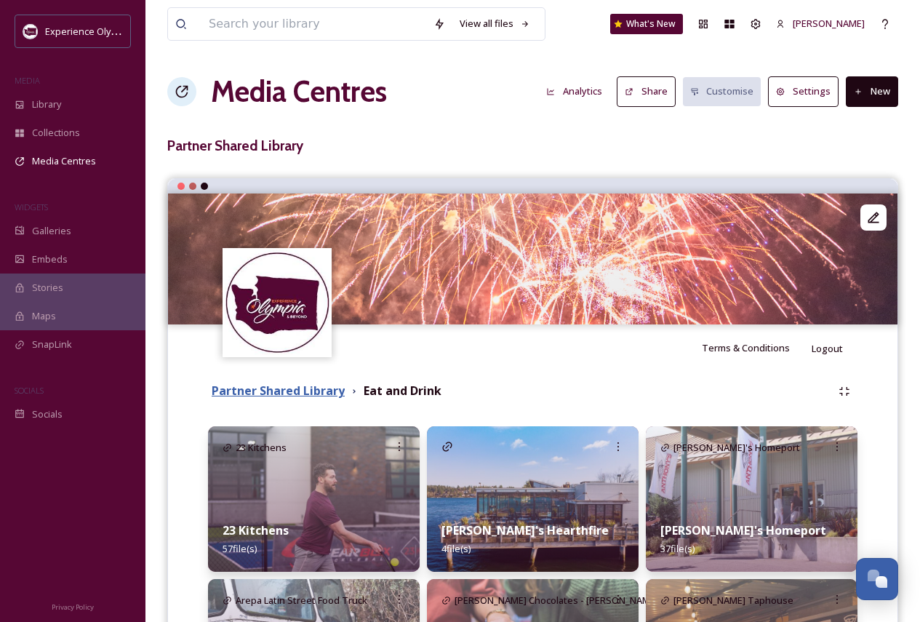
click at [306, 393] on strong "Partner Shared Library" at bounding box center [278, 390] width 133 height 16
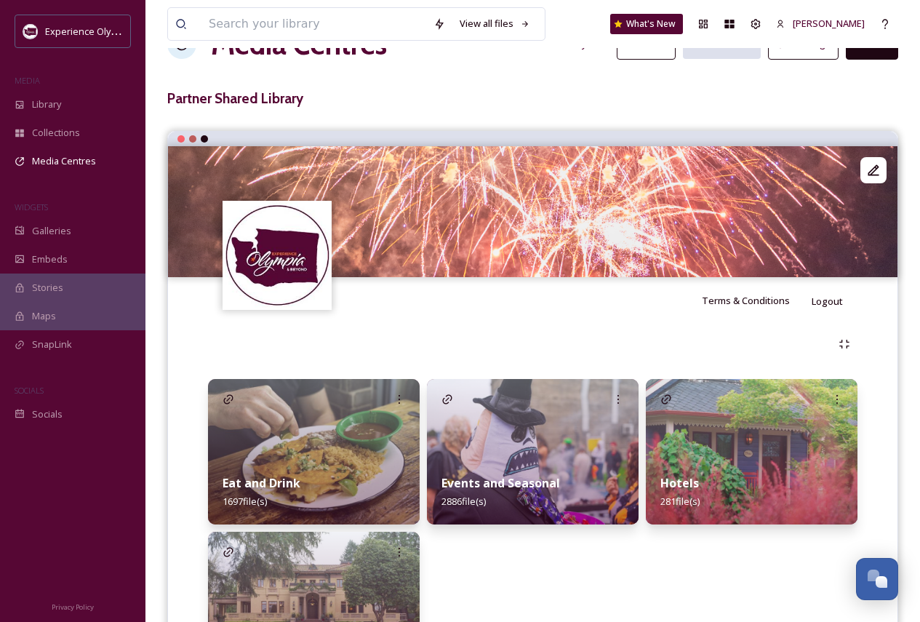
scroll to position [73, 0]
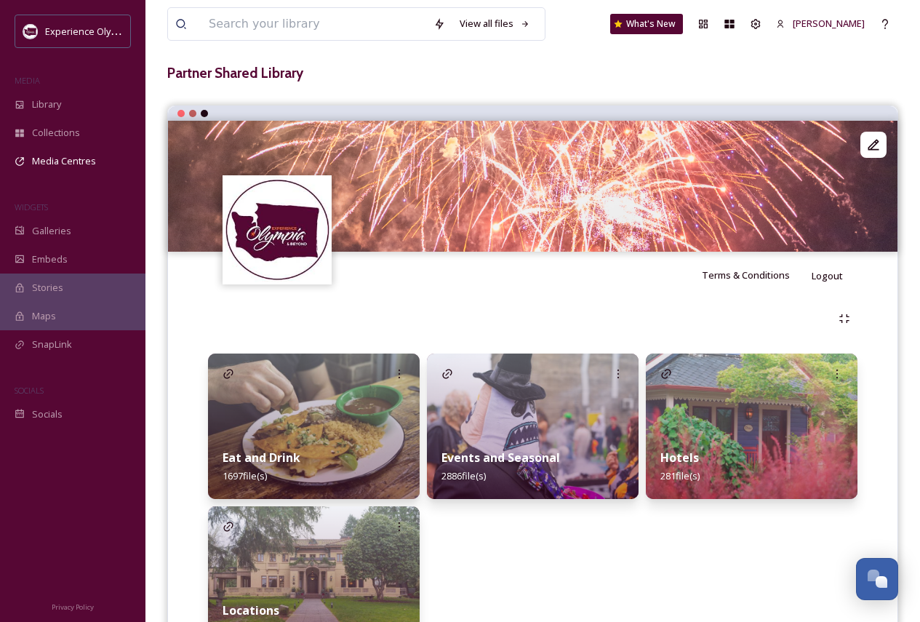
click at [533, 400] on img at bounding box center [533, 425] width 212 height 145
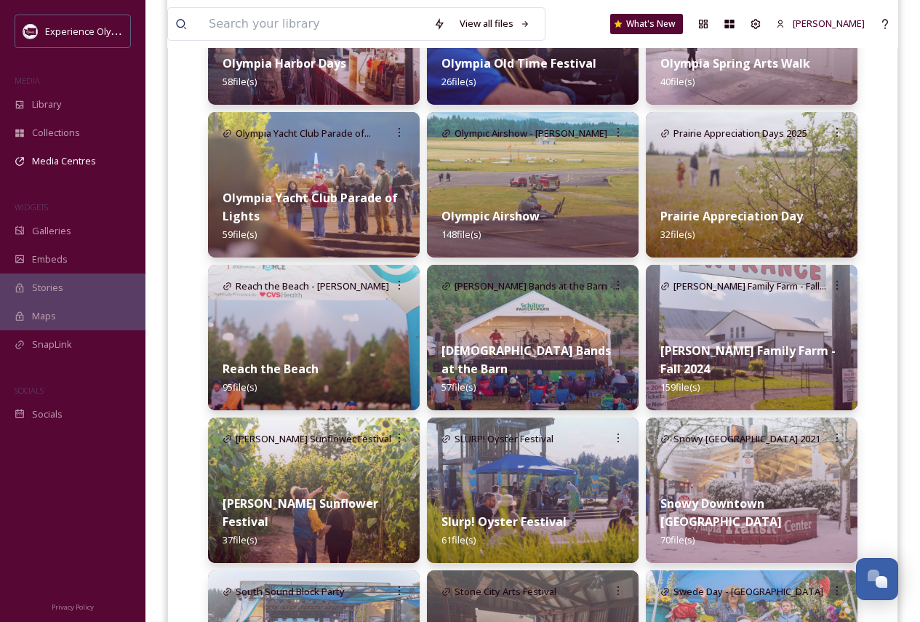
scroll to position [1236, 0]
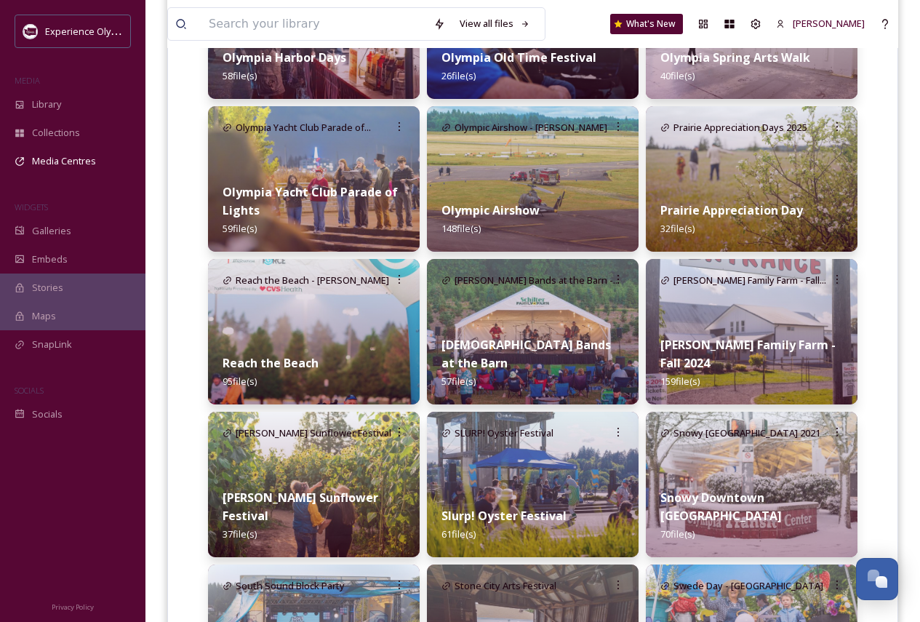
click at [306, 400] on img at bounding box center [314, 483] width 212 height 145
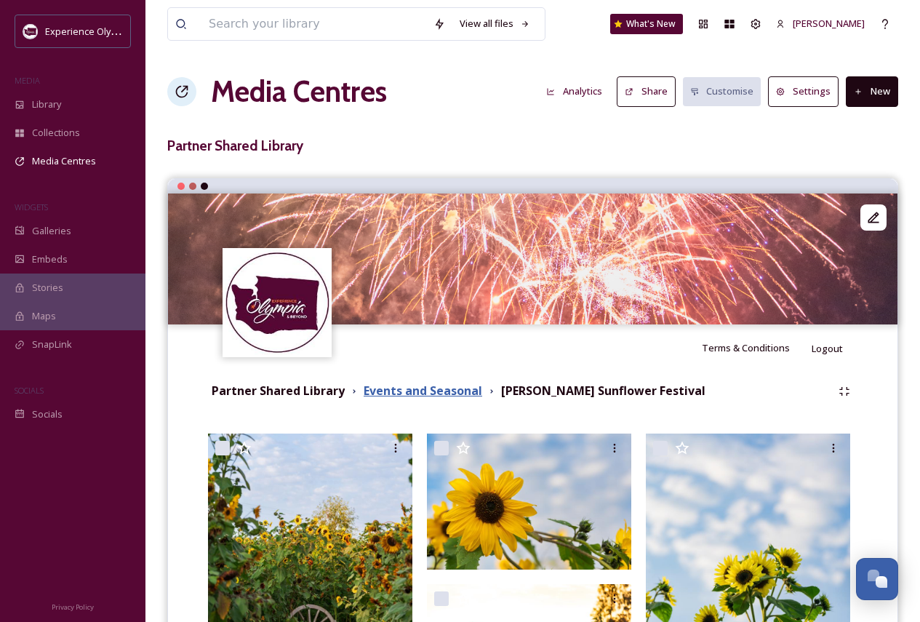
click at [429, 392] on strong "Events and Seasonal" at bounding box center [422, 390] width 118 height 16
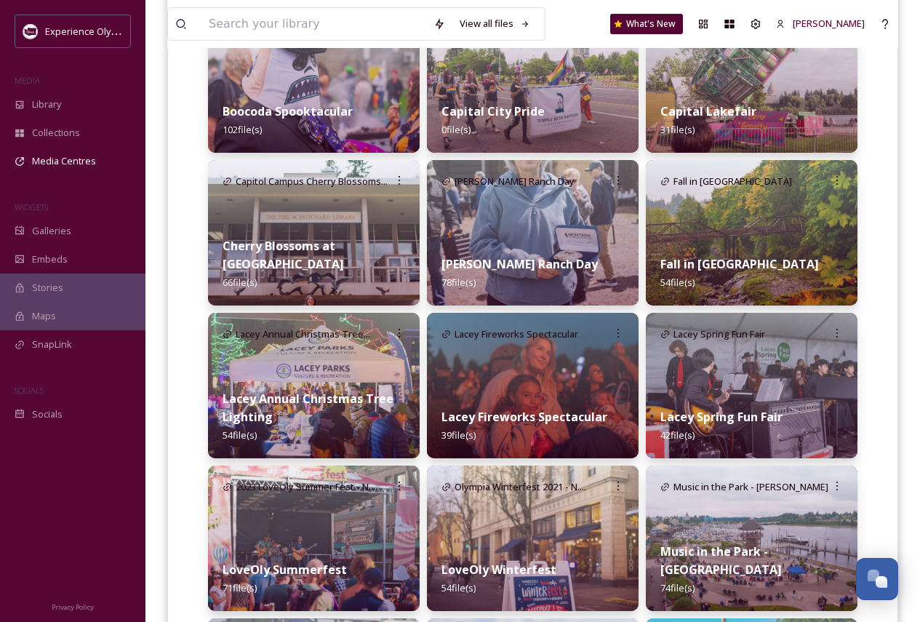
scroll to position [436, 0]
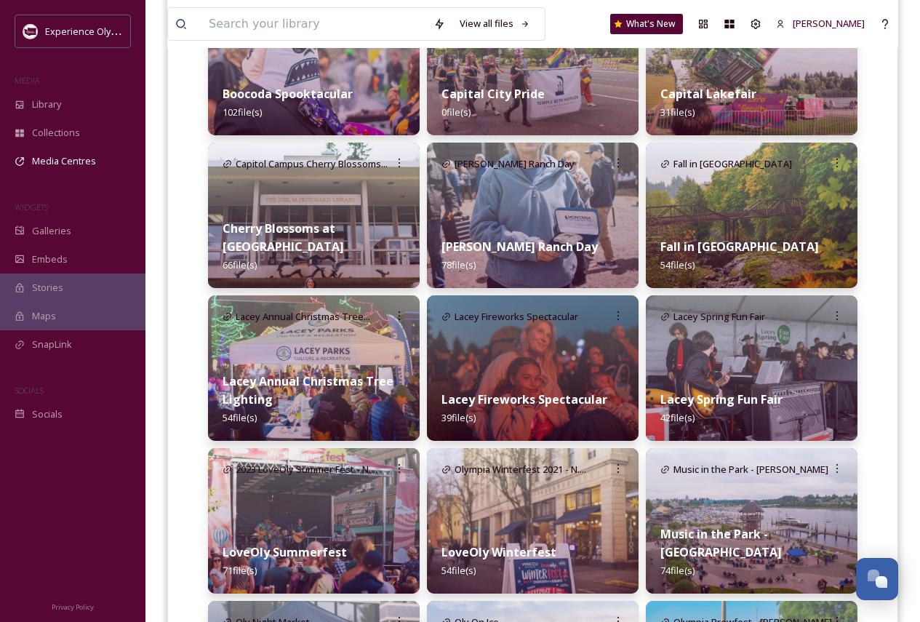
click at [350, 249] on div "Cherry Blossoms at [GEOGRAPHIC_DATA] 66 file(s)" at bounding box center [314, 246] width 212 height 83
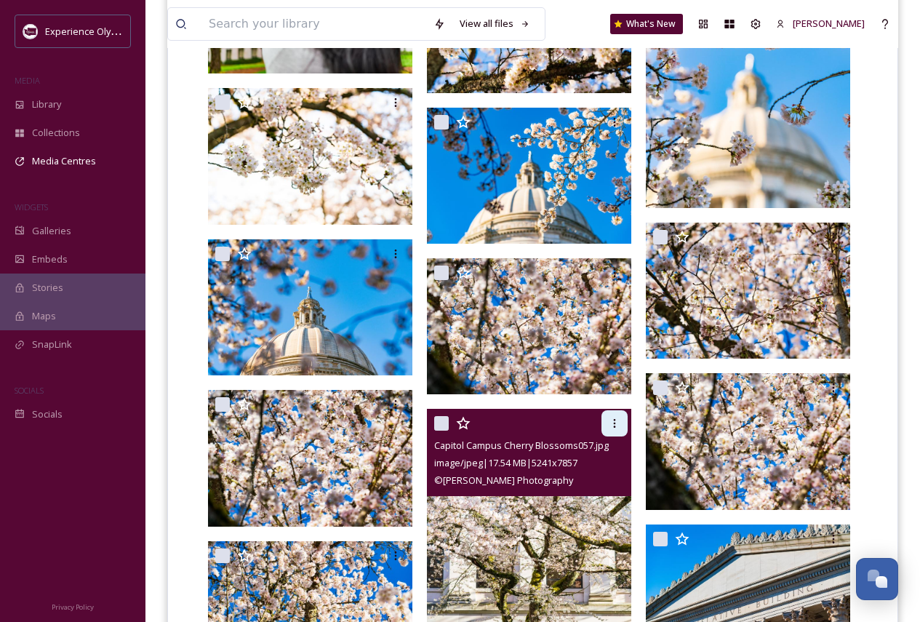
scroll to position [3446, 0]
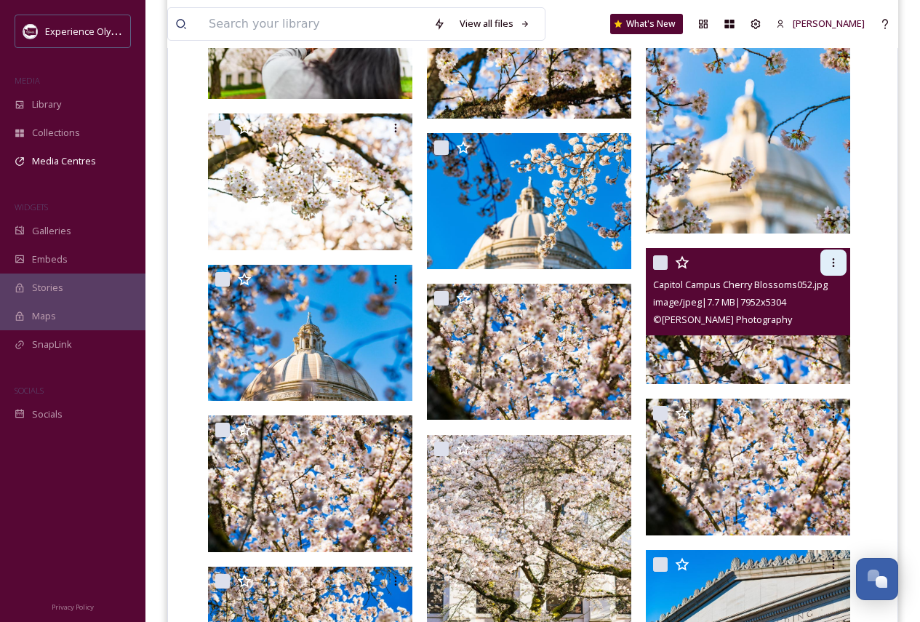
click at [836, 257] on icon at bounding box center [833, 263] width 12 height 12
click at [815, 324] on span "Download" at bounding box center [816, 323] width 44 height 14
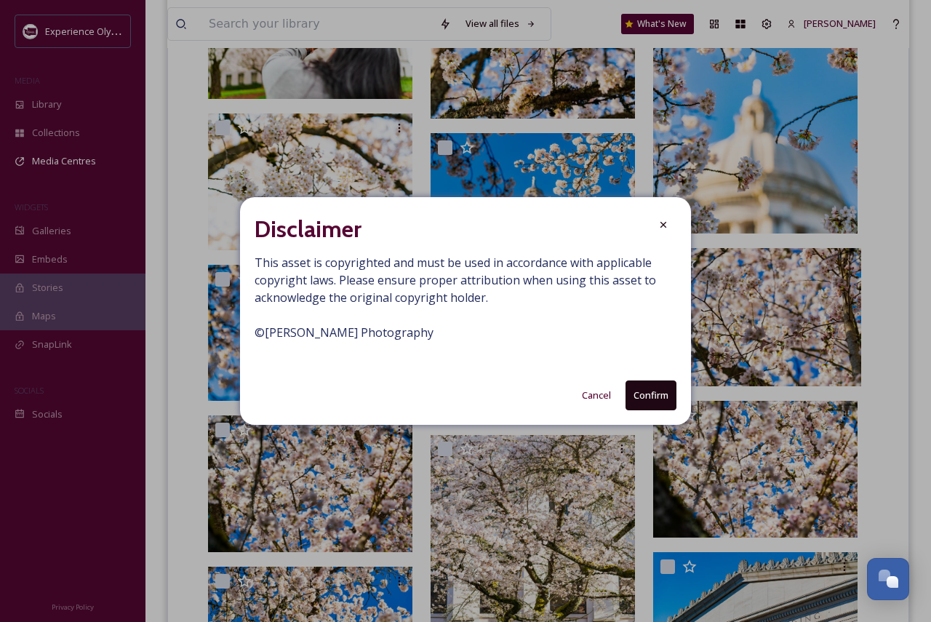
click at [640, 393] on button "Confirm" at bounding box center [650, 395] width 51 height 30
